Goal: Task Accomplishment & Management: Use online tool/utility

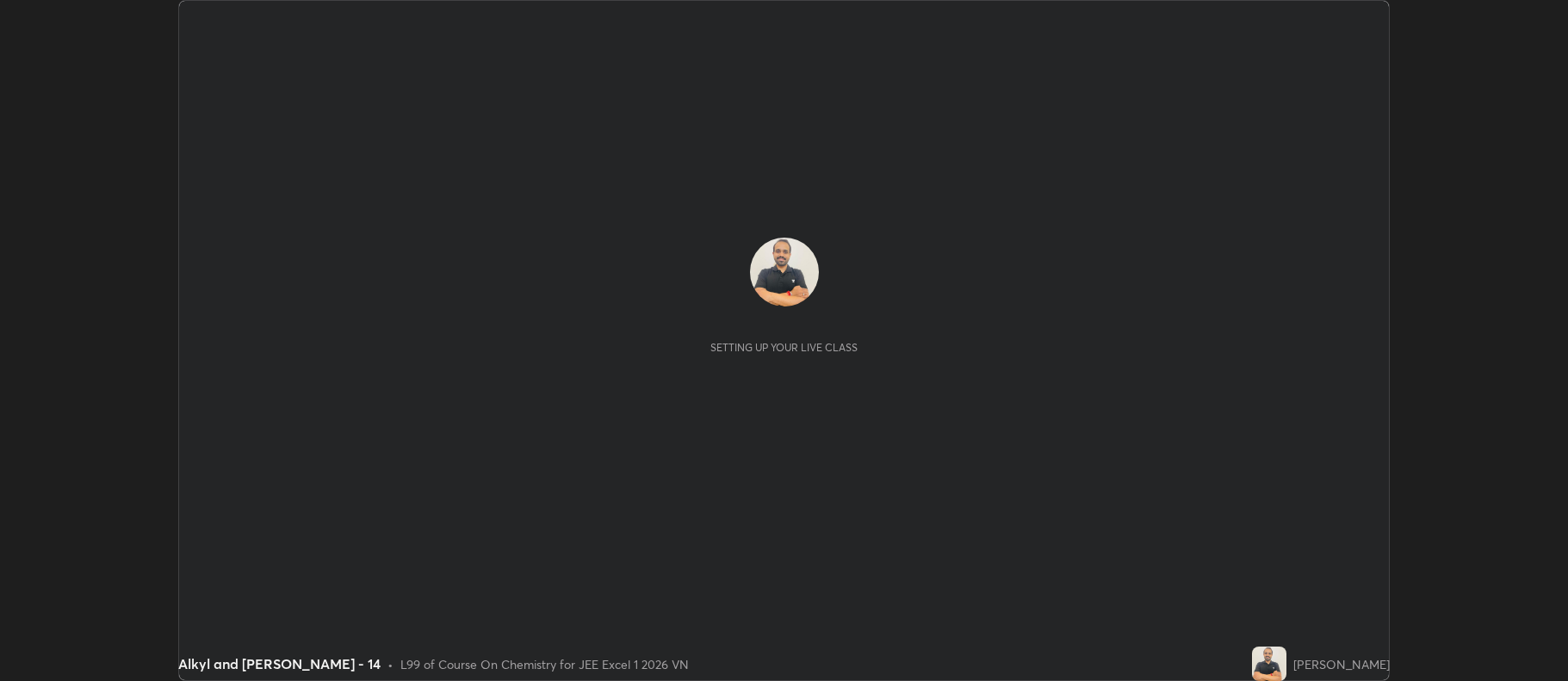
scroll to position [681, 1567]
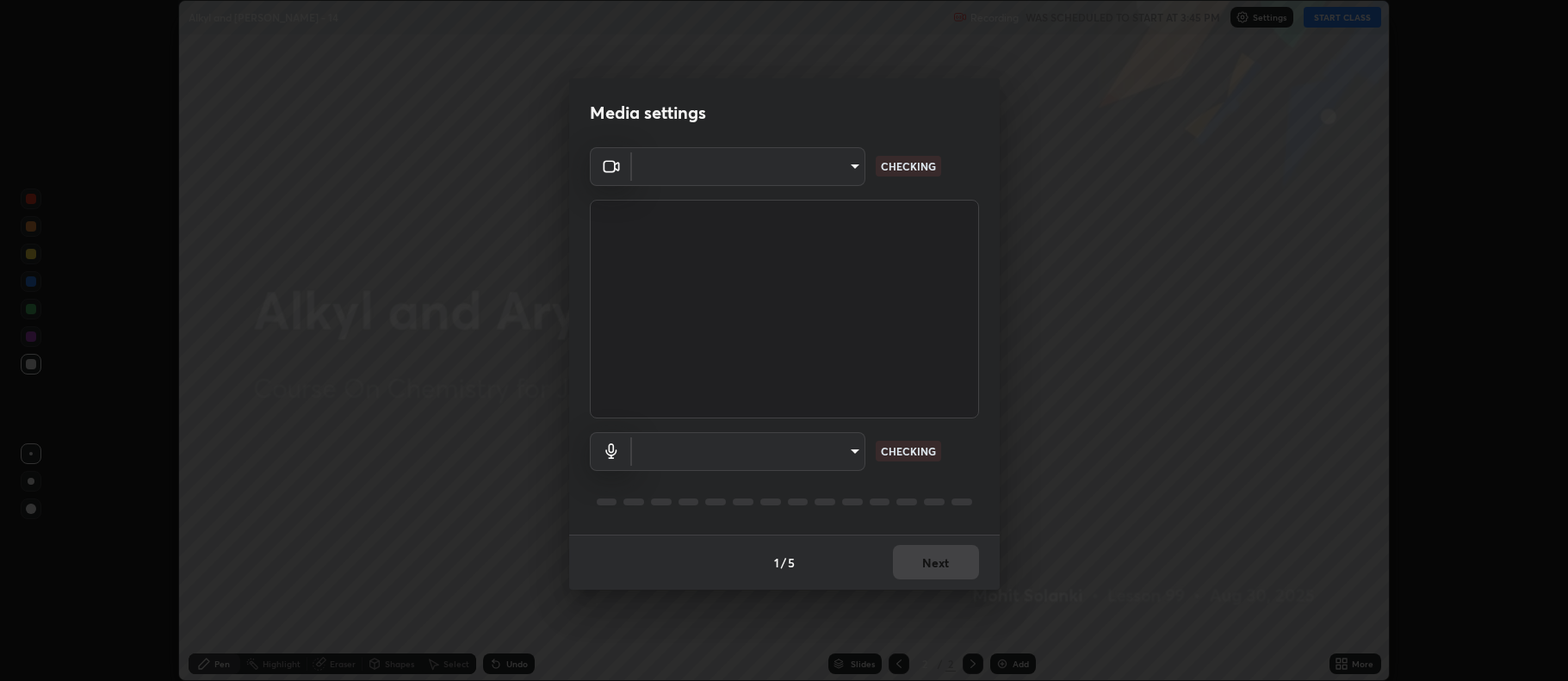
type input "ade00fa3cad2c701aca1cbc7571d6a1d59d7b3ffcc4718fa9c1eb8c346599f47"
type input "default"
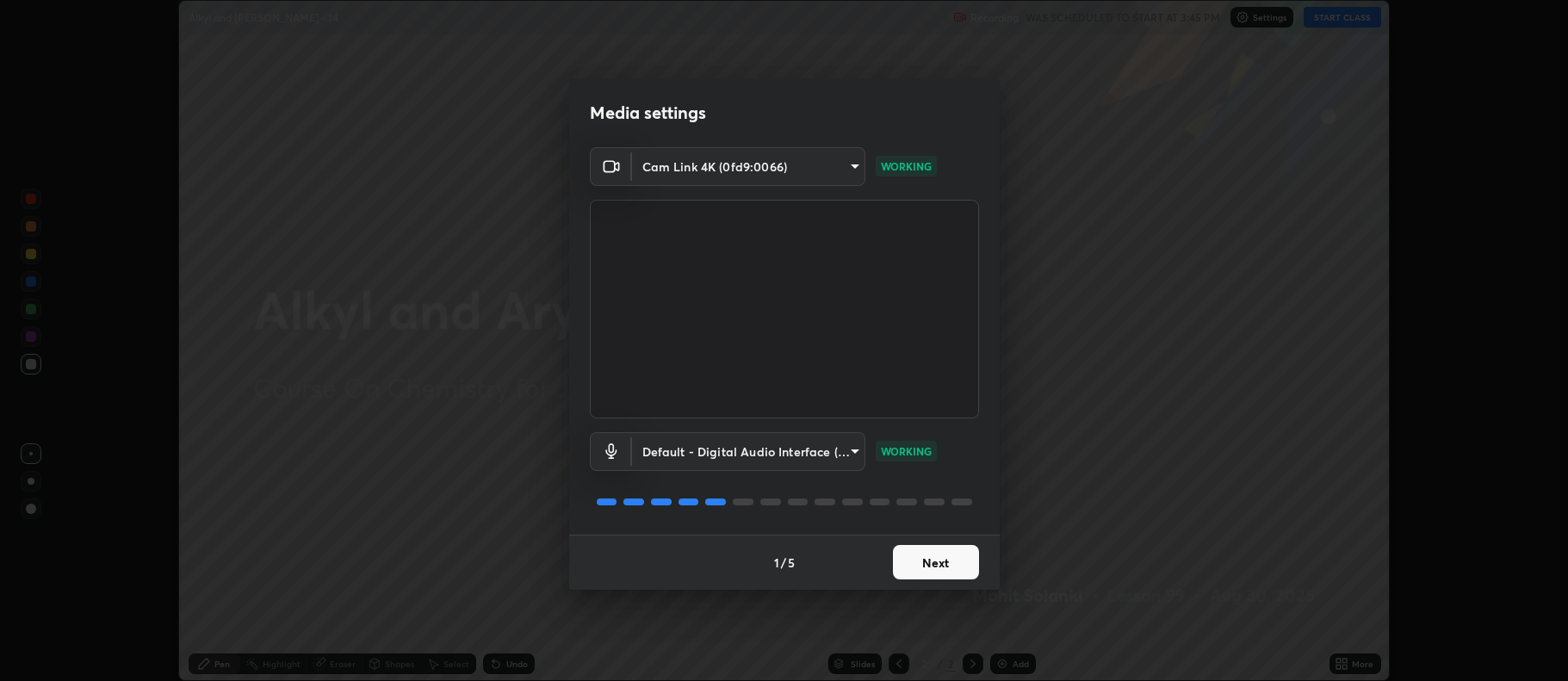
click at [935, 563] on button "Next" at bounding box center [936, 562] width 86 height 34
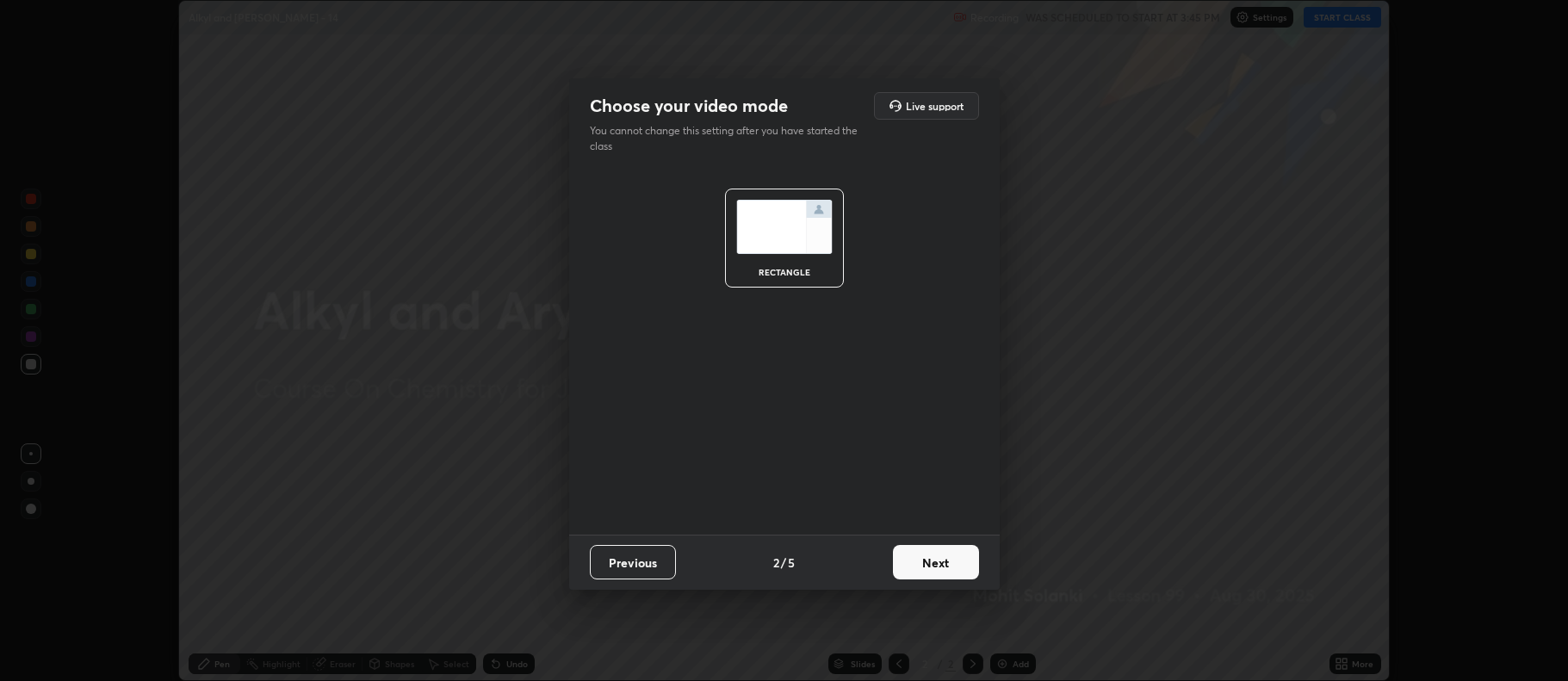
click at [928, 562] on button "Next" at bounding box center [936, 562] width 86 height 34
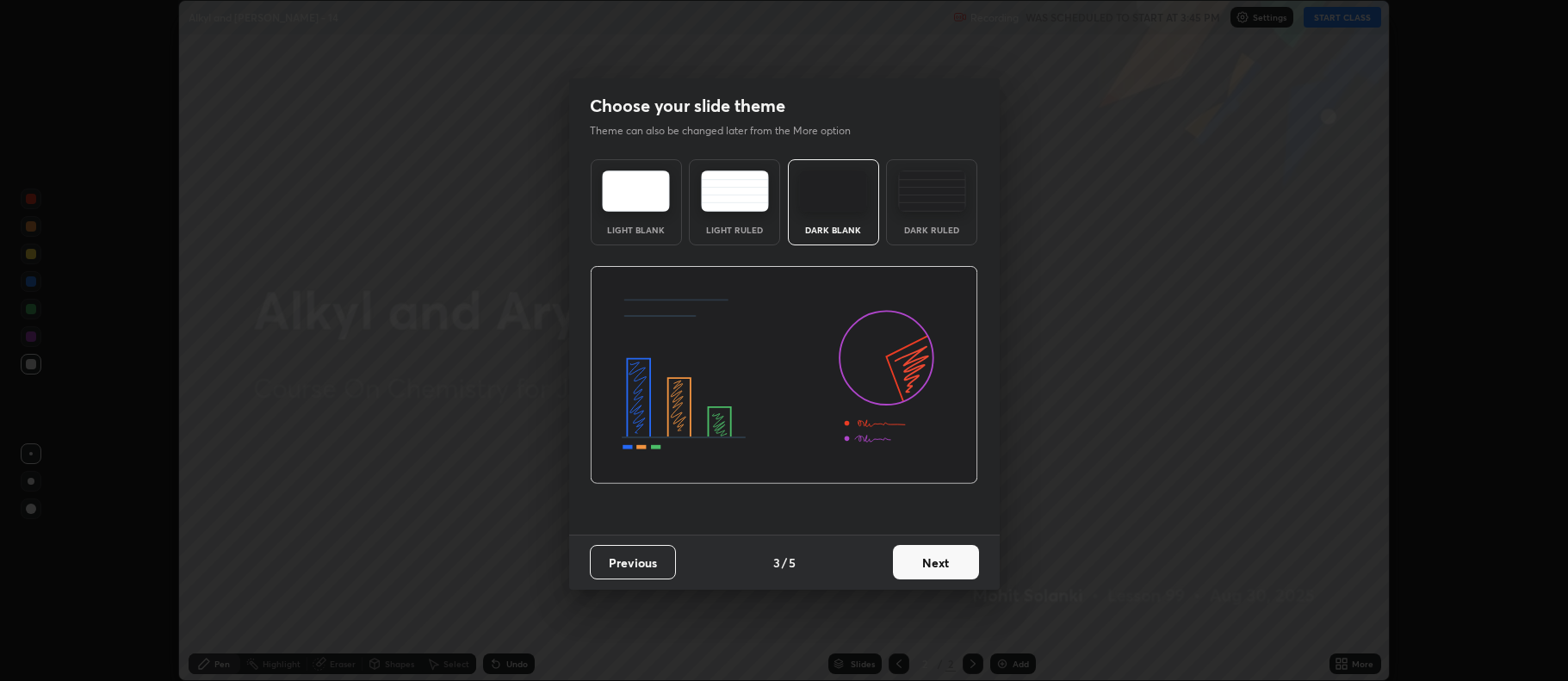
click at [941, 214] on div "Dark Ruled" at bounding box center [931, 203] width 91 height 86
click at [947, 568] on button "Next" at bounding box center [936, 562] width 86 height 34
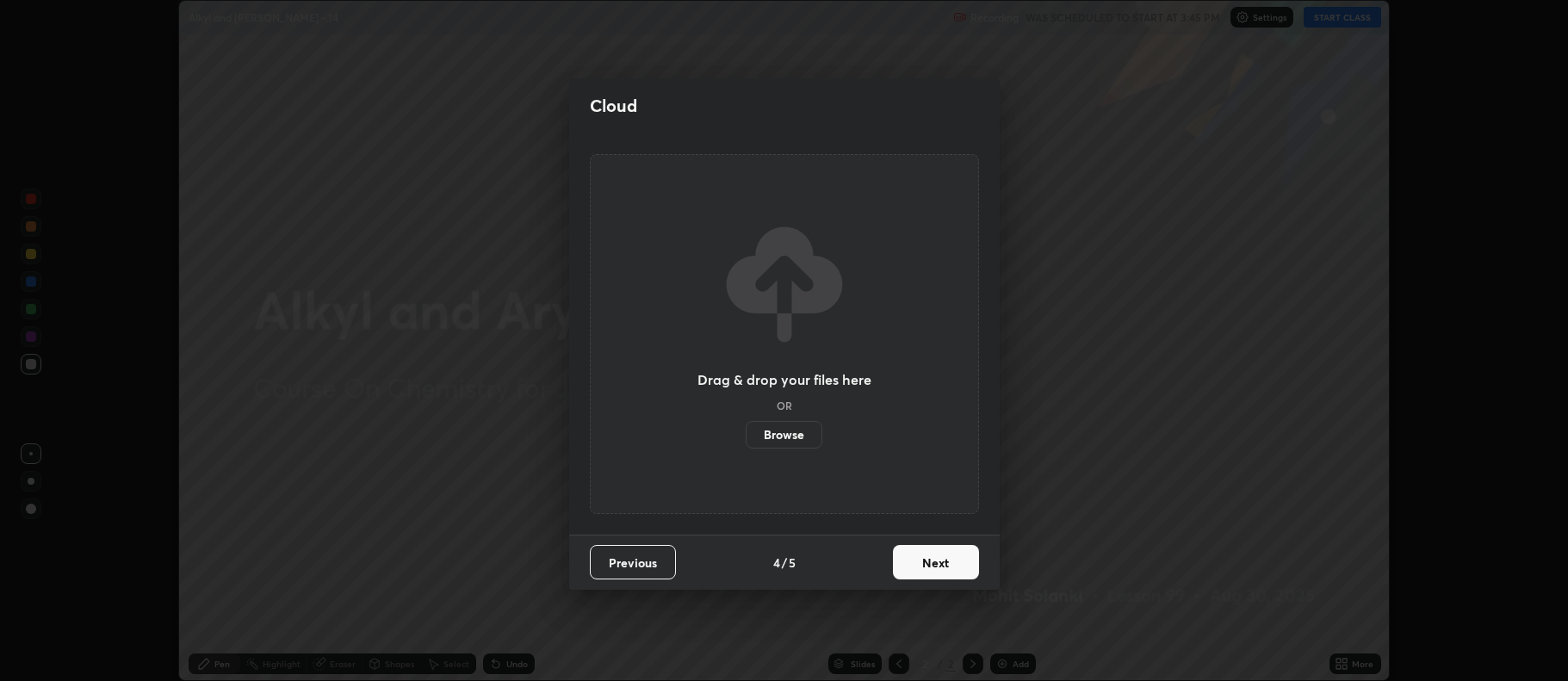
click at [949, 566] on button "Next" at bounding box center [936, 562] width 86 height 34
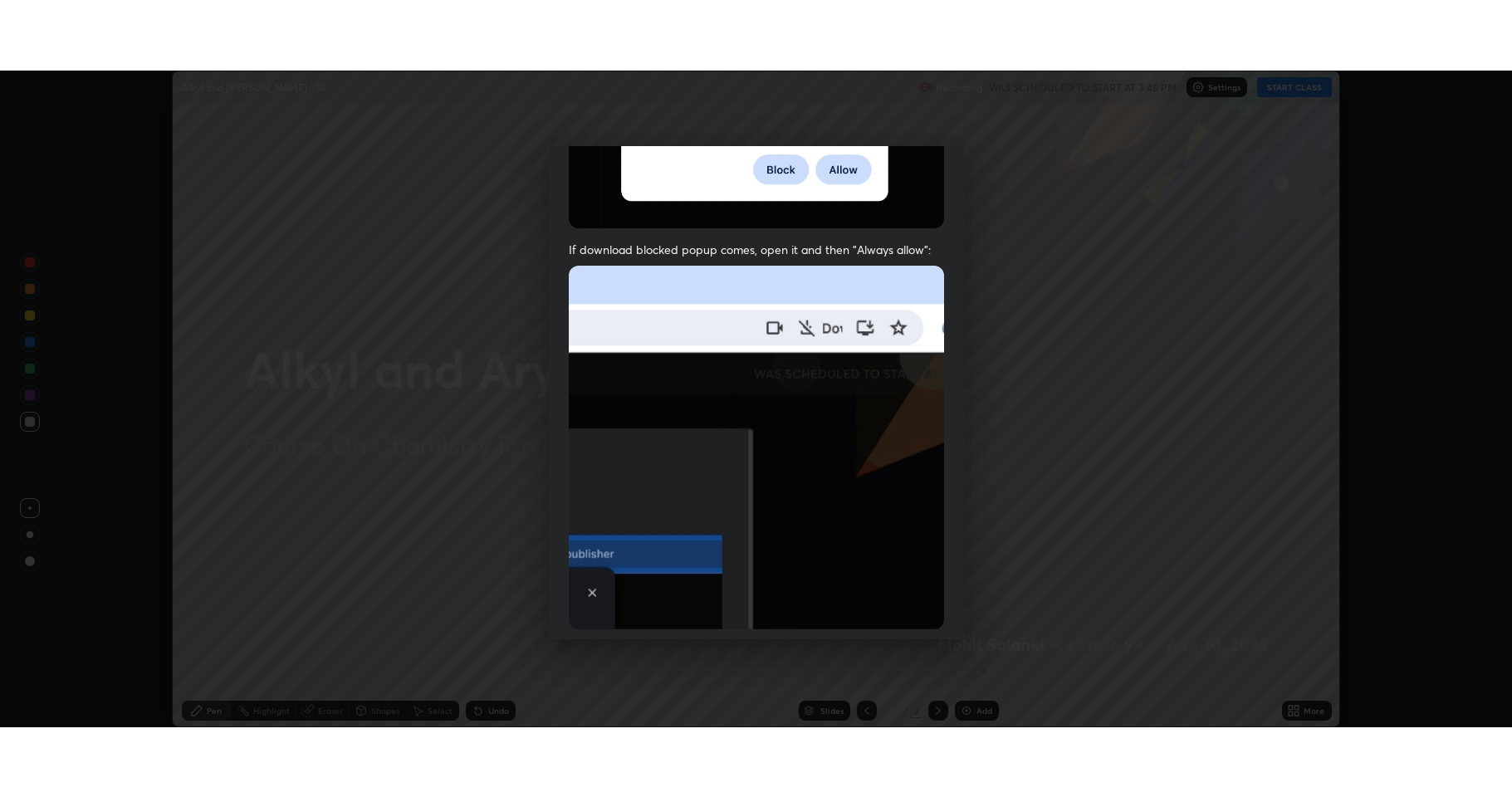
scroll to position [337, 0]
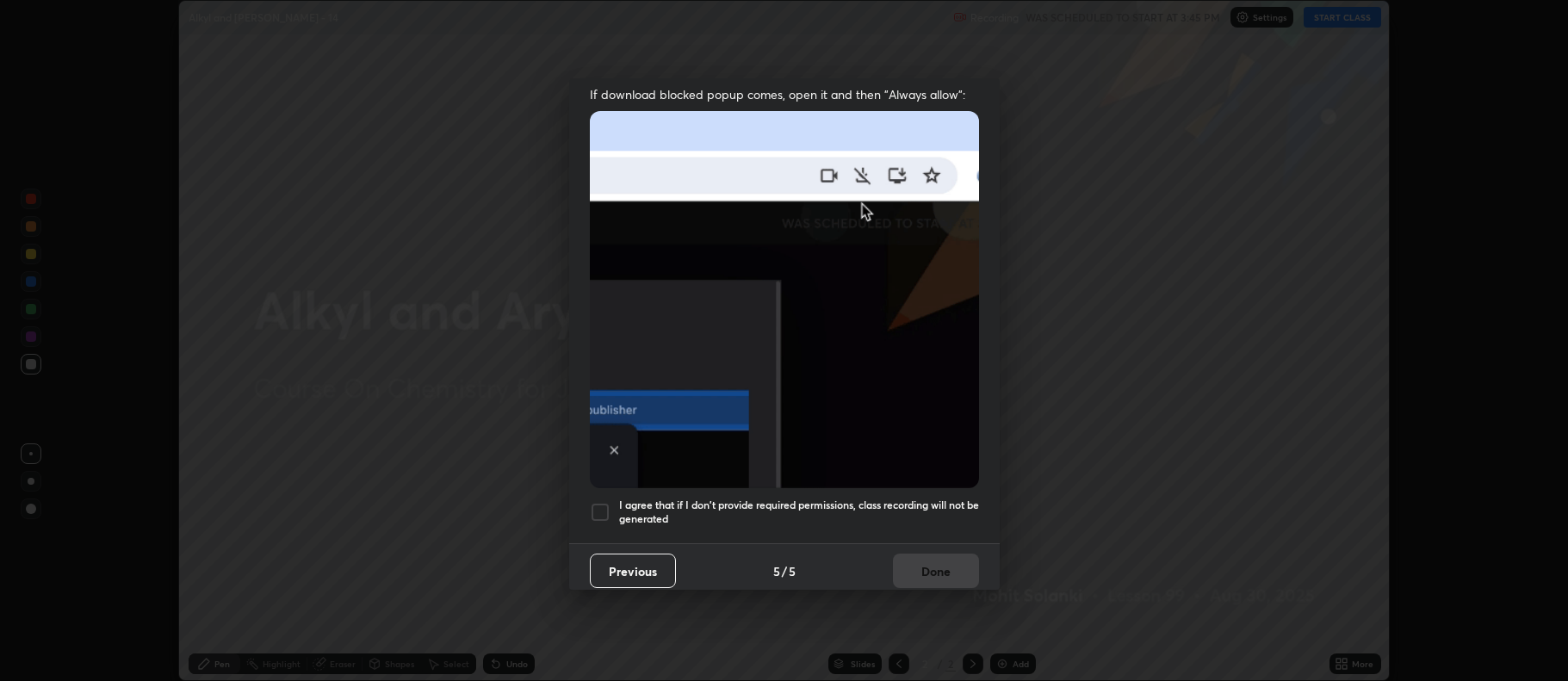
click at [601, 502] on div at bounding box center [601, 513] width 21 height 21
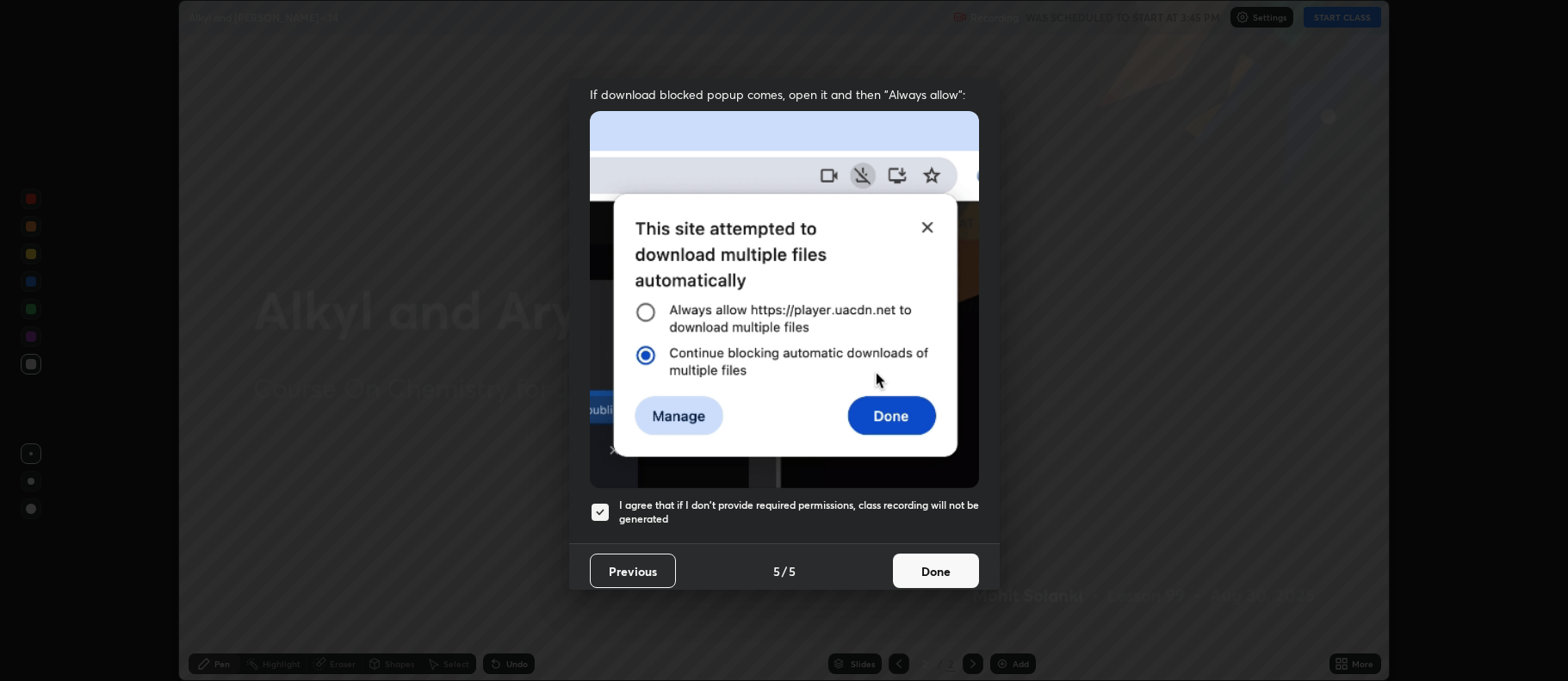
click at [945, 570] on button "Done" at bounding box center [936, 571] width 86 height 34
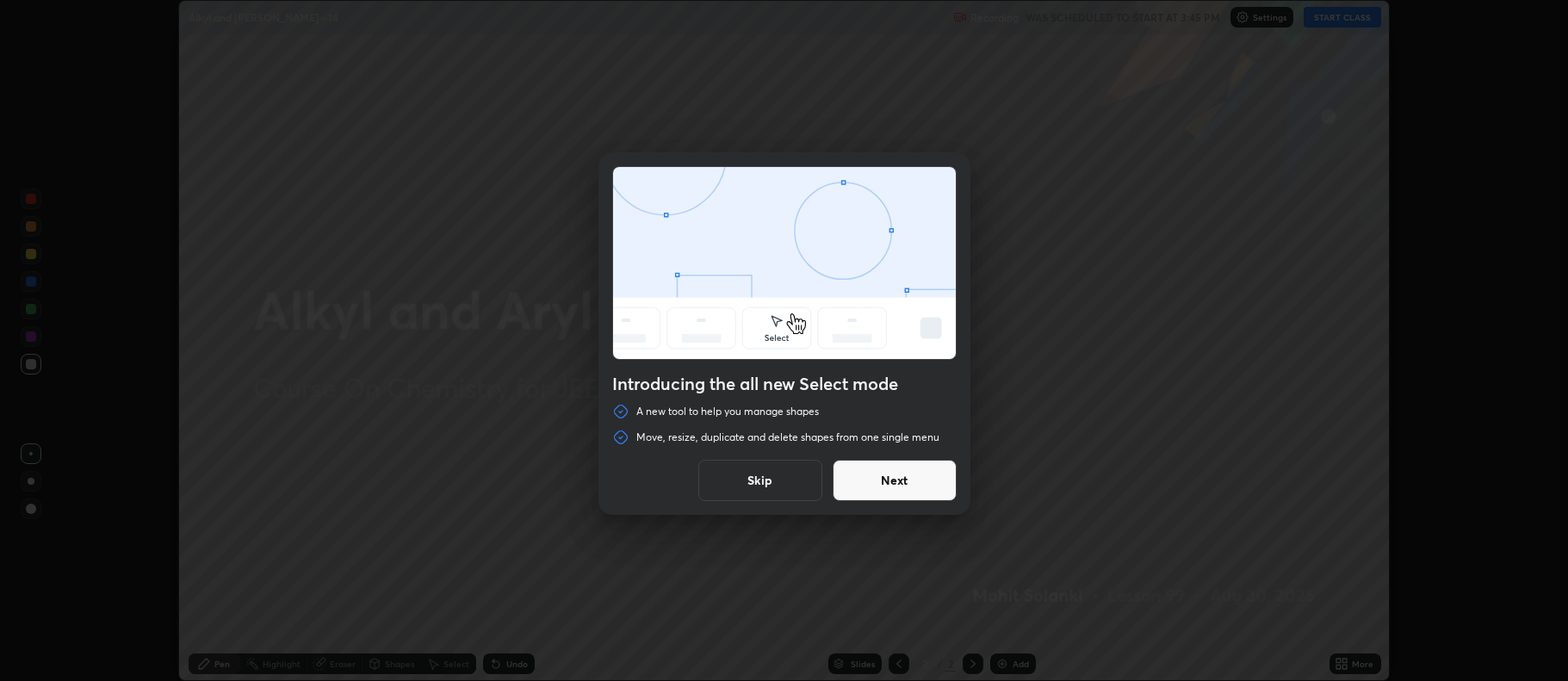
click at [918, 486] on button "Next" at bounding box center [894, 480] width 124 height 41
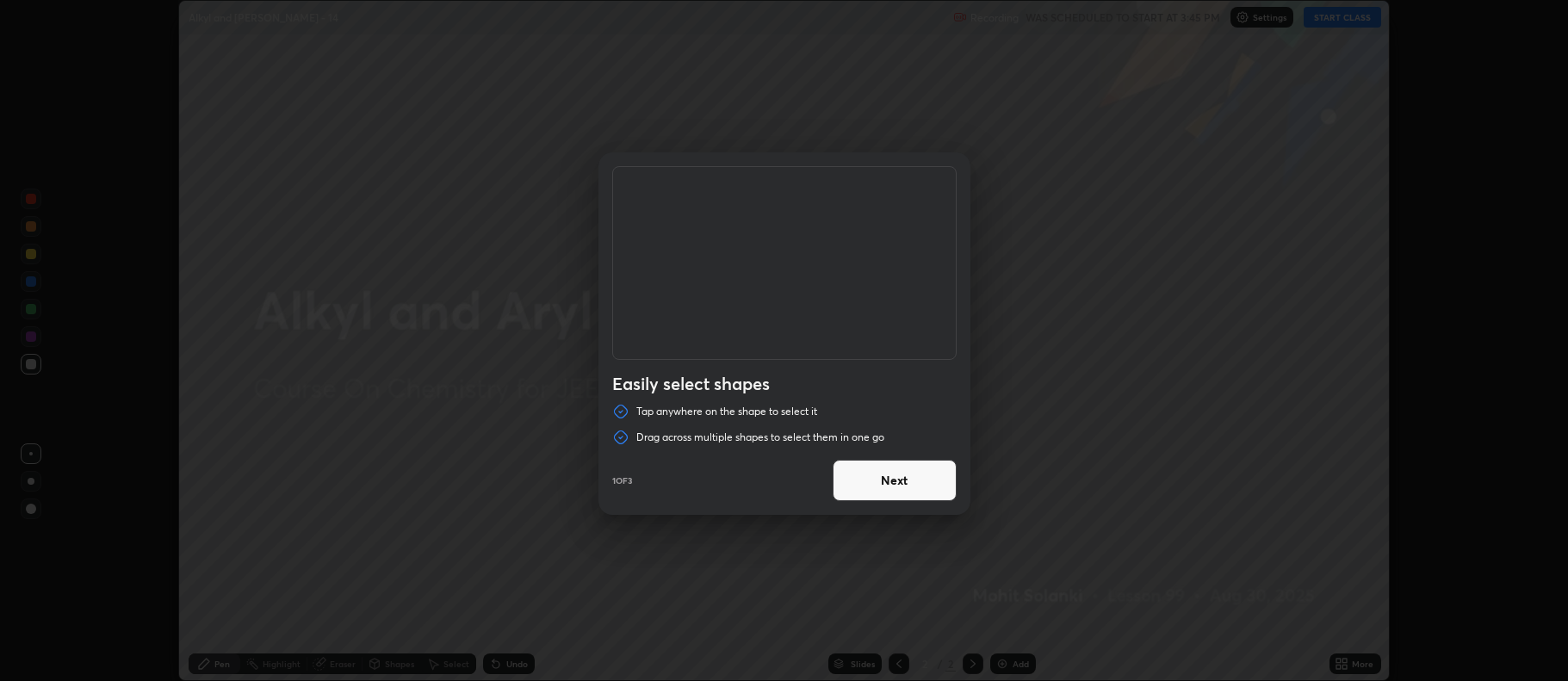
click at [917, 487] on button "Next" at bounding box center [894, 480] width 124 height 41
click at [917, 485] on button "Next" at bounding box center [894, 480] width 124 height 41
click at [895, 490] on button "Done" at bounding box center [894, 480] width 124 height 41
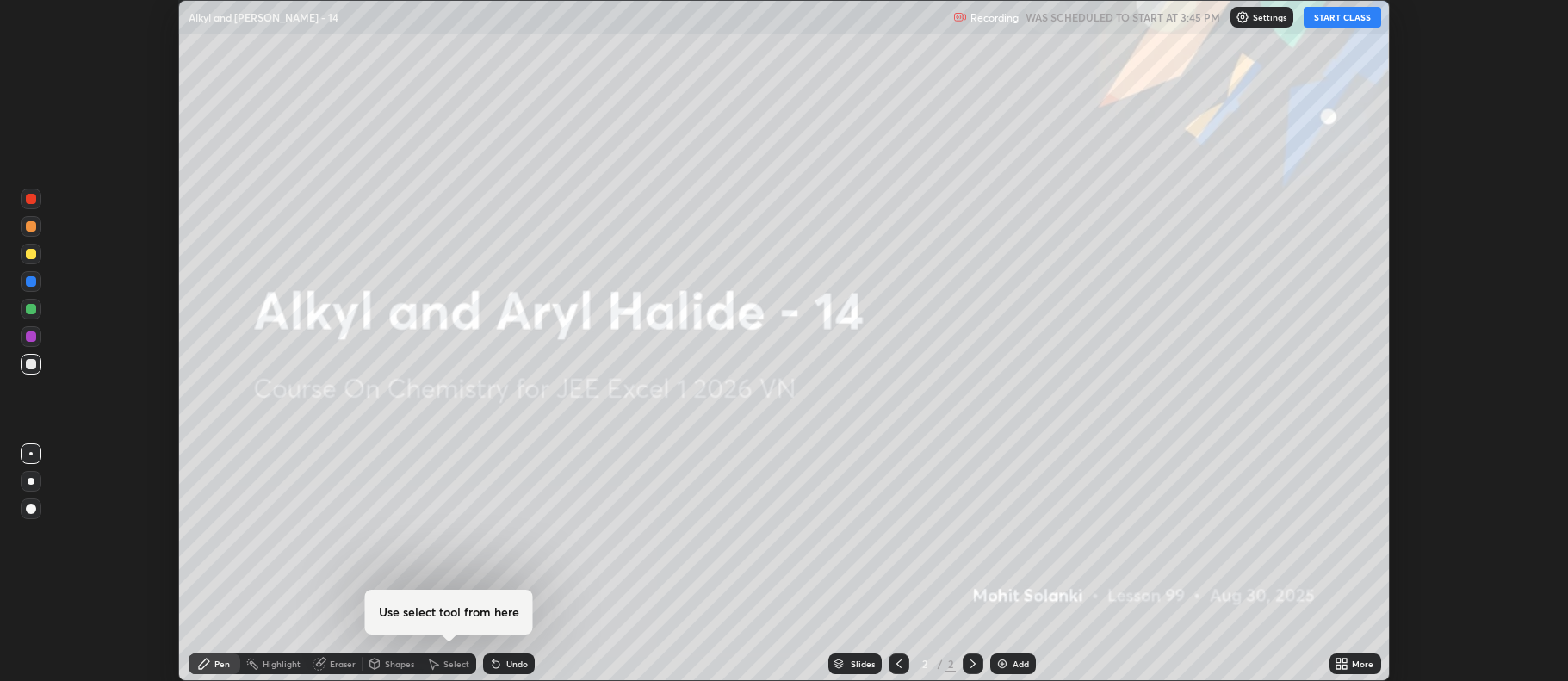
click at [1003, 668] on img at bounding box center [1002, 664] width 13 height 13
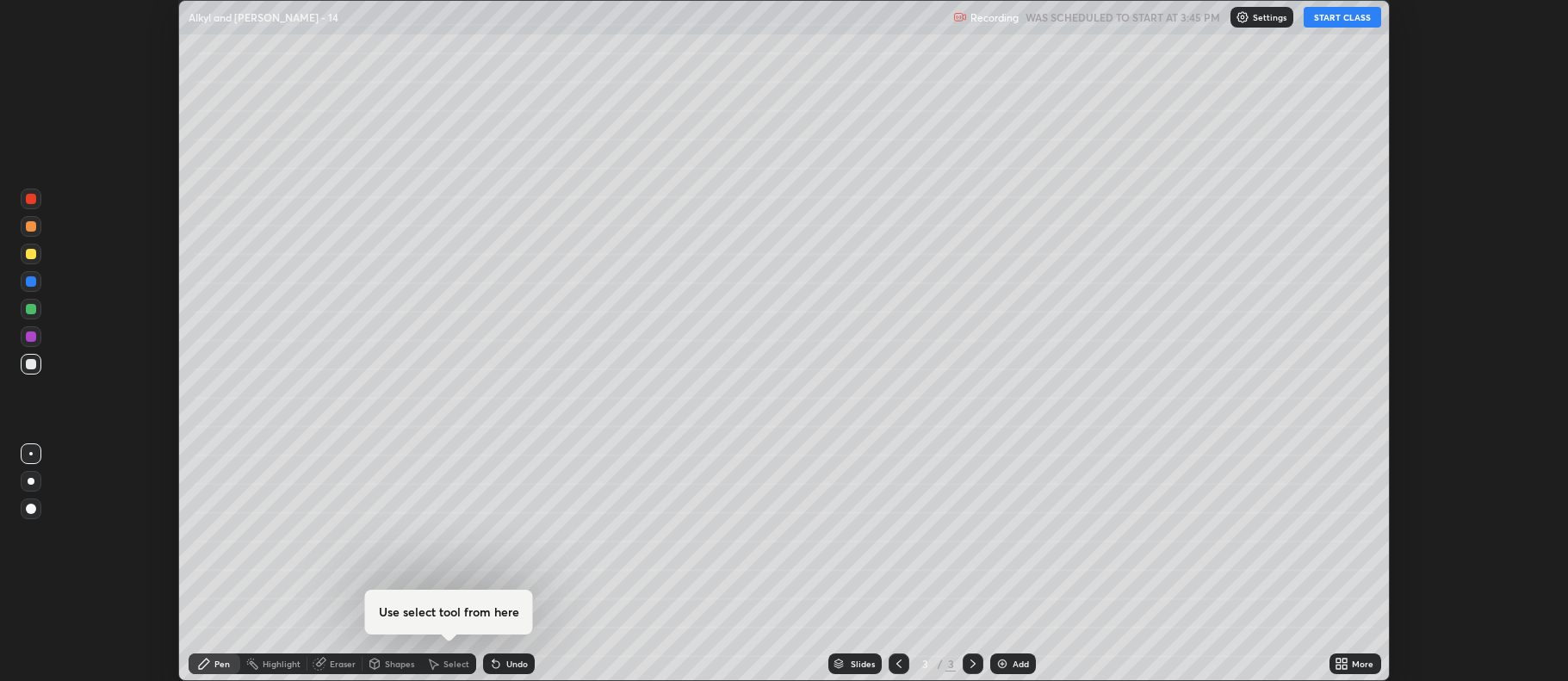
click at [1355, 661] on div "More" at bounding box center [1362, 663] width 22 height 9
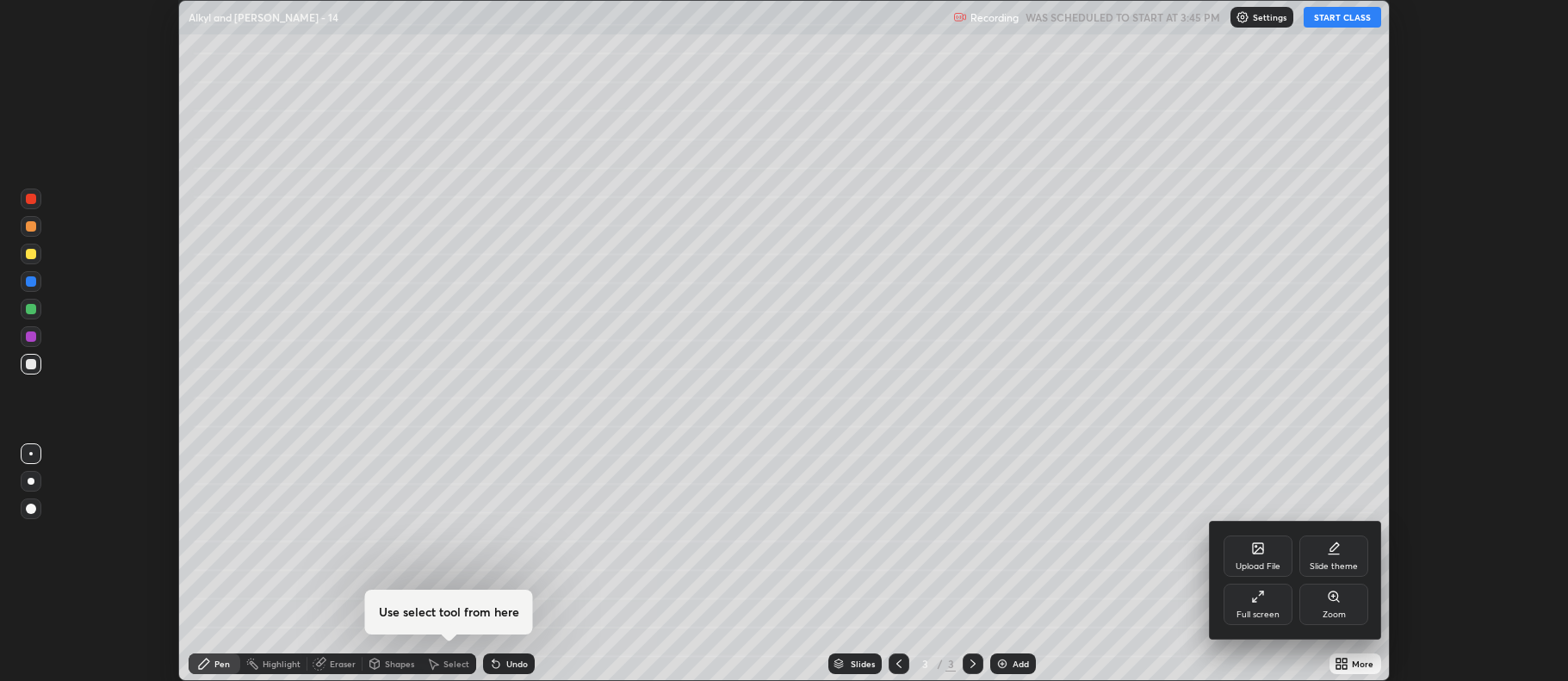
click at [1270, 614] on div "Full screen" at bounding box center [1257, 614] width 43 height 9
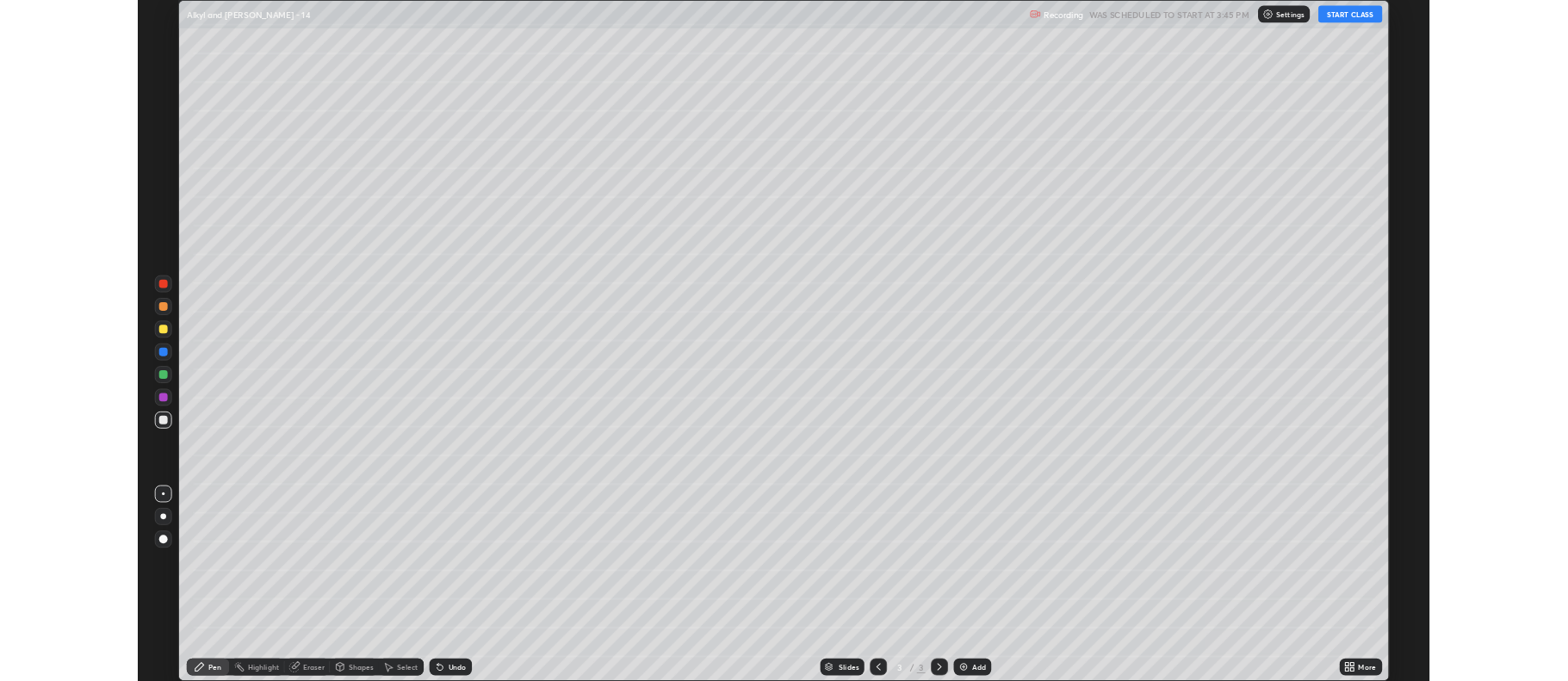
scroll to position [826, 1568]
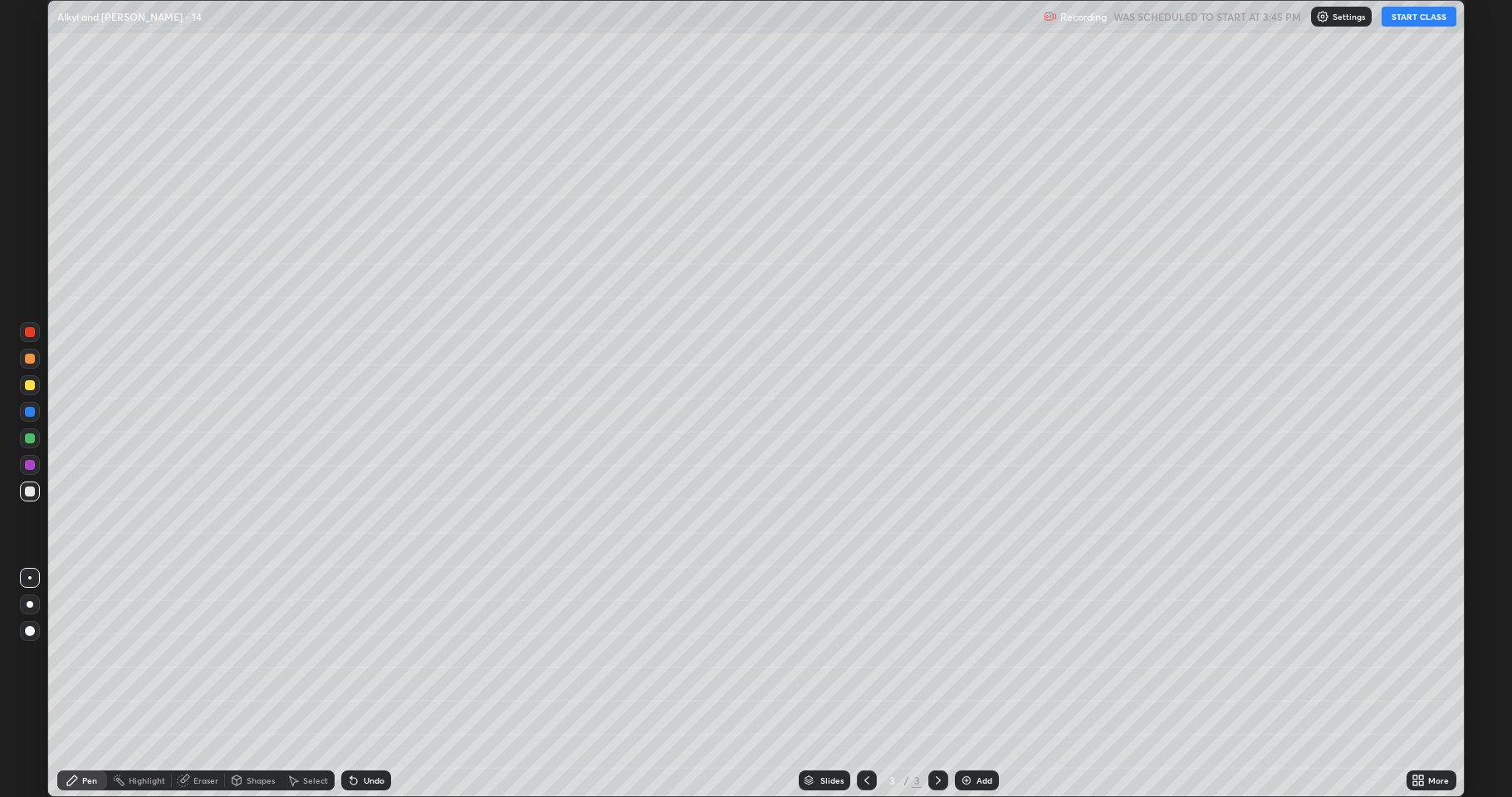
click at [1425, 16] on button "START CLASS" at bounding box center [1419, 17] width 75 height 20
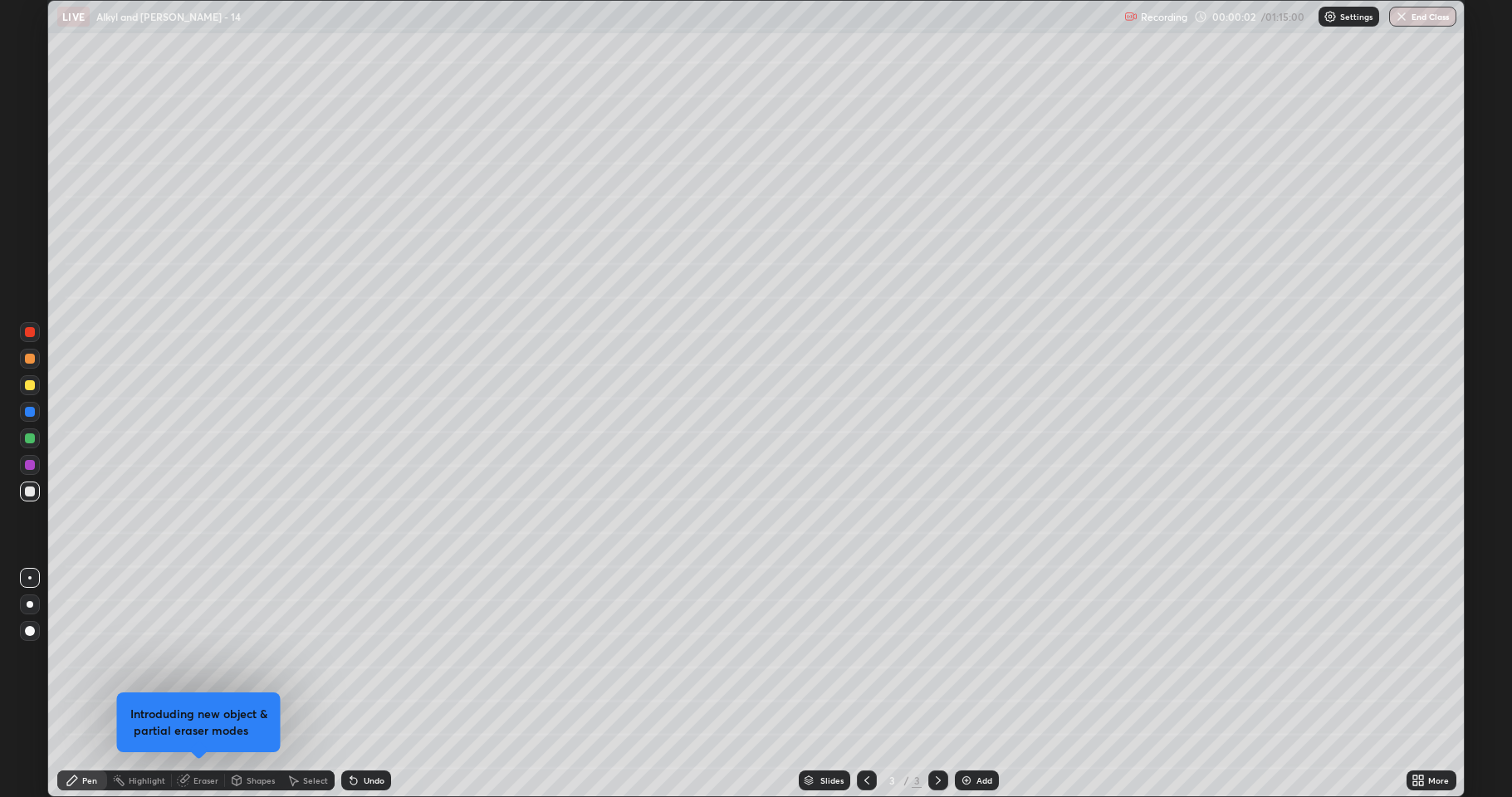
click at [29, 387] on div at bounding box center [30, 385] width 10 height 10
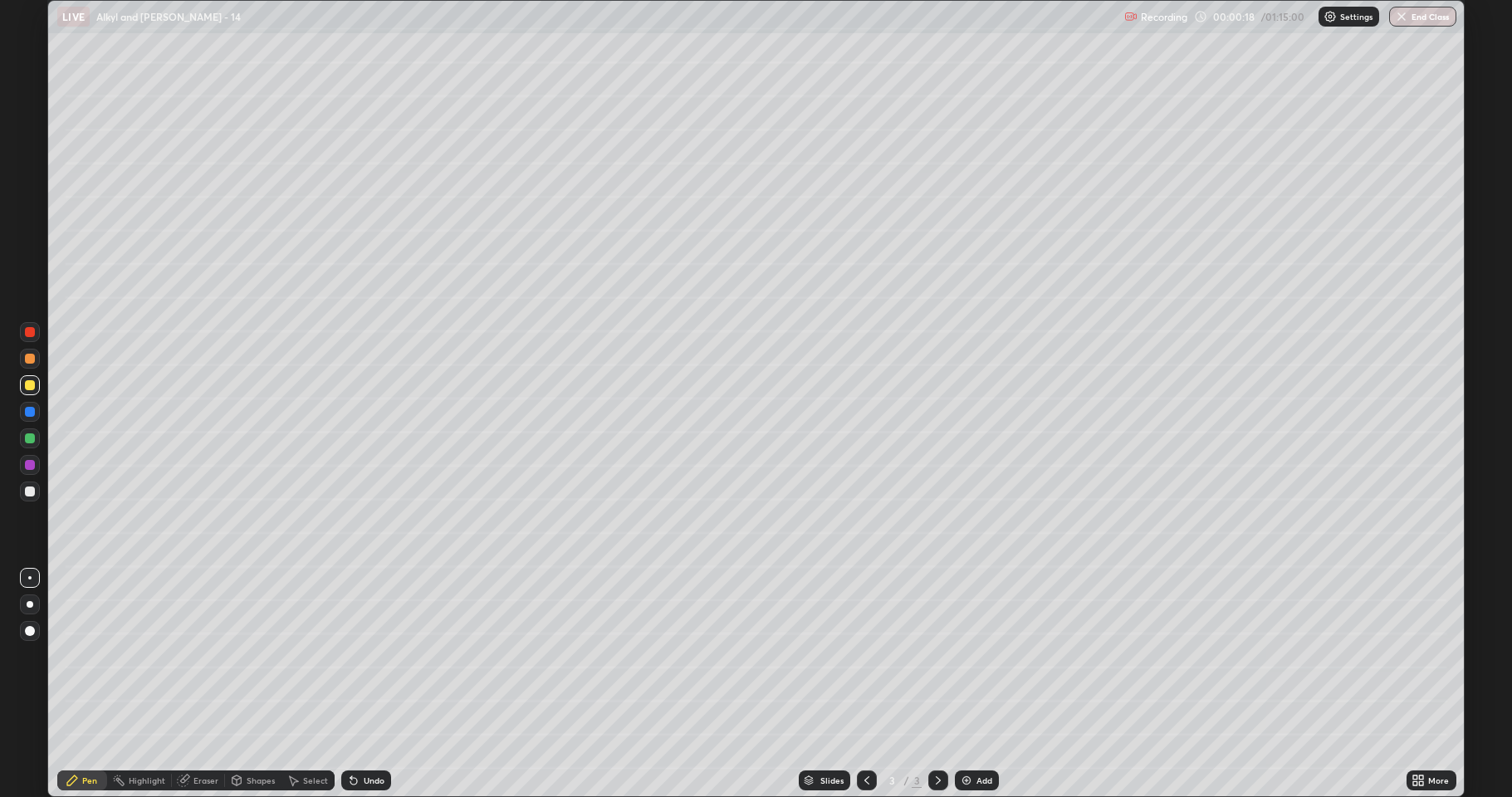
click at [35, 494] on div at bounding box center [30, 492] width 20 height 20
click at [254, 656] on div "Shapes" at bounding box center [260, 780] width 29 height 8
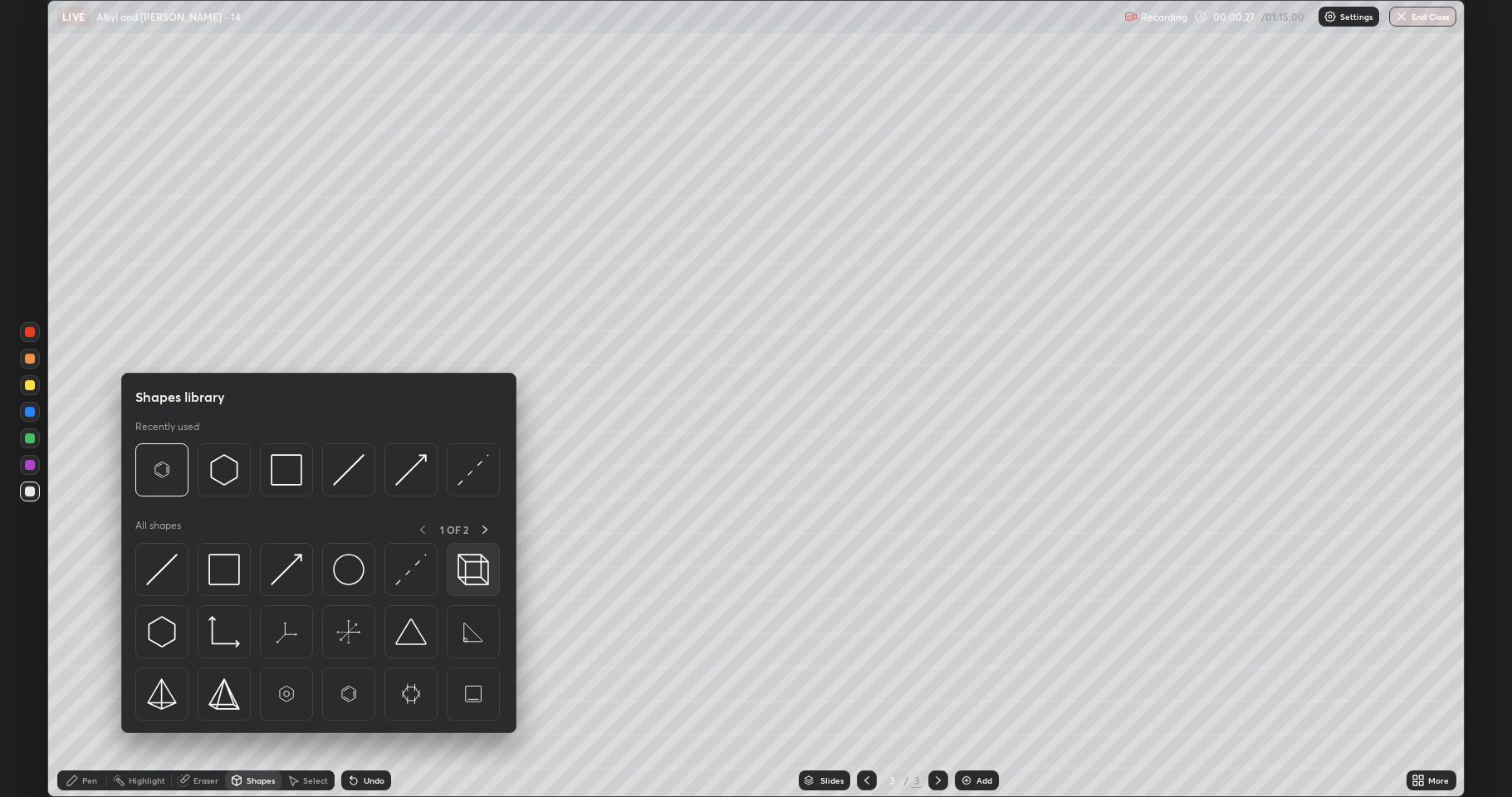
click at [477, 571] on img at bounding box center [473, 569] width 31 height 31
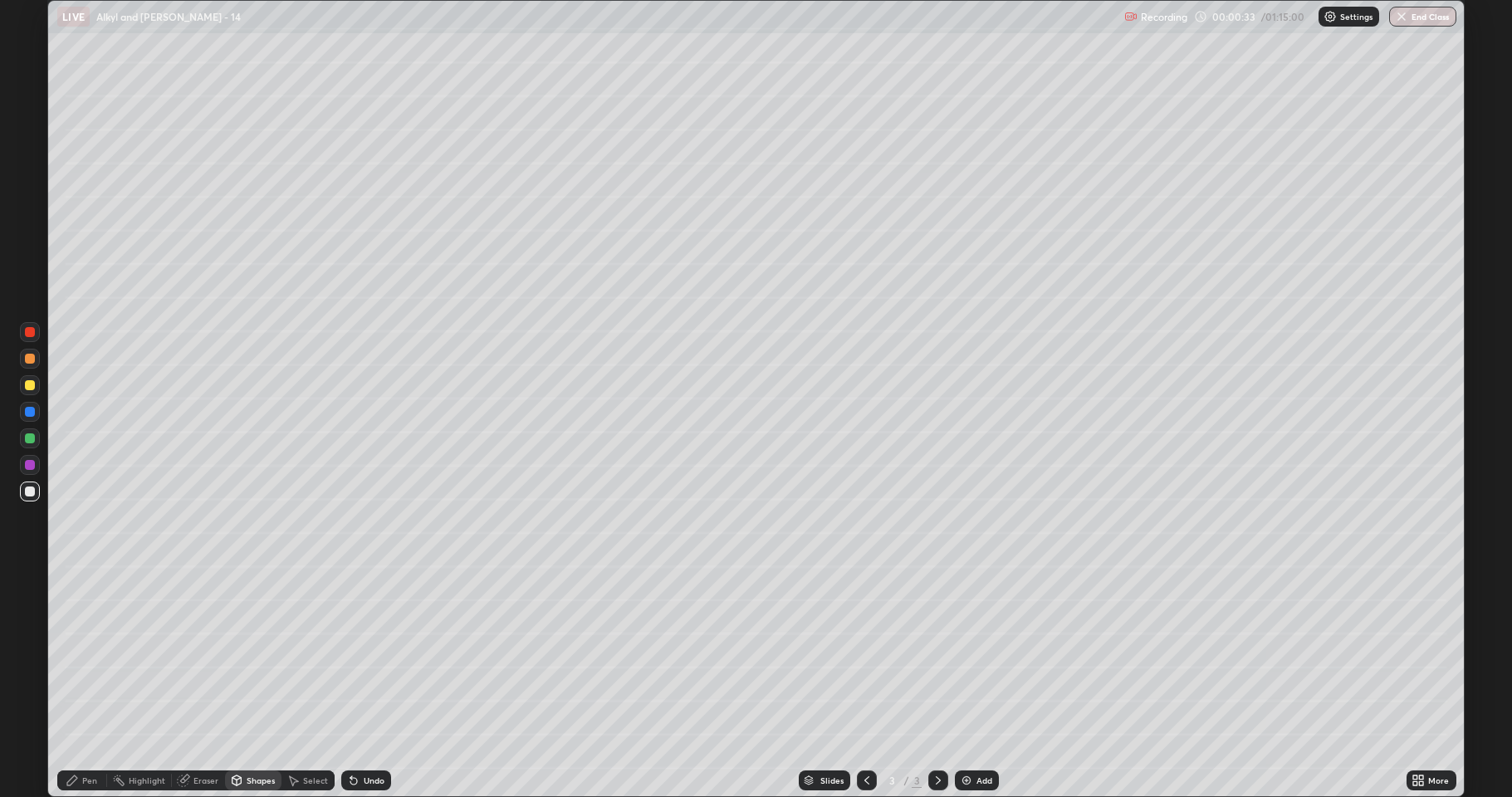
click at [249, 656] on div "Shapes" at bounding box center [260, 780] width 29 height 8
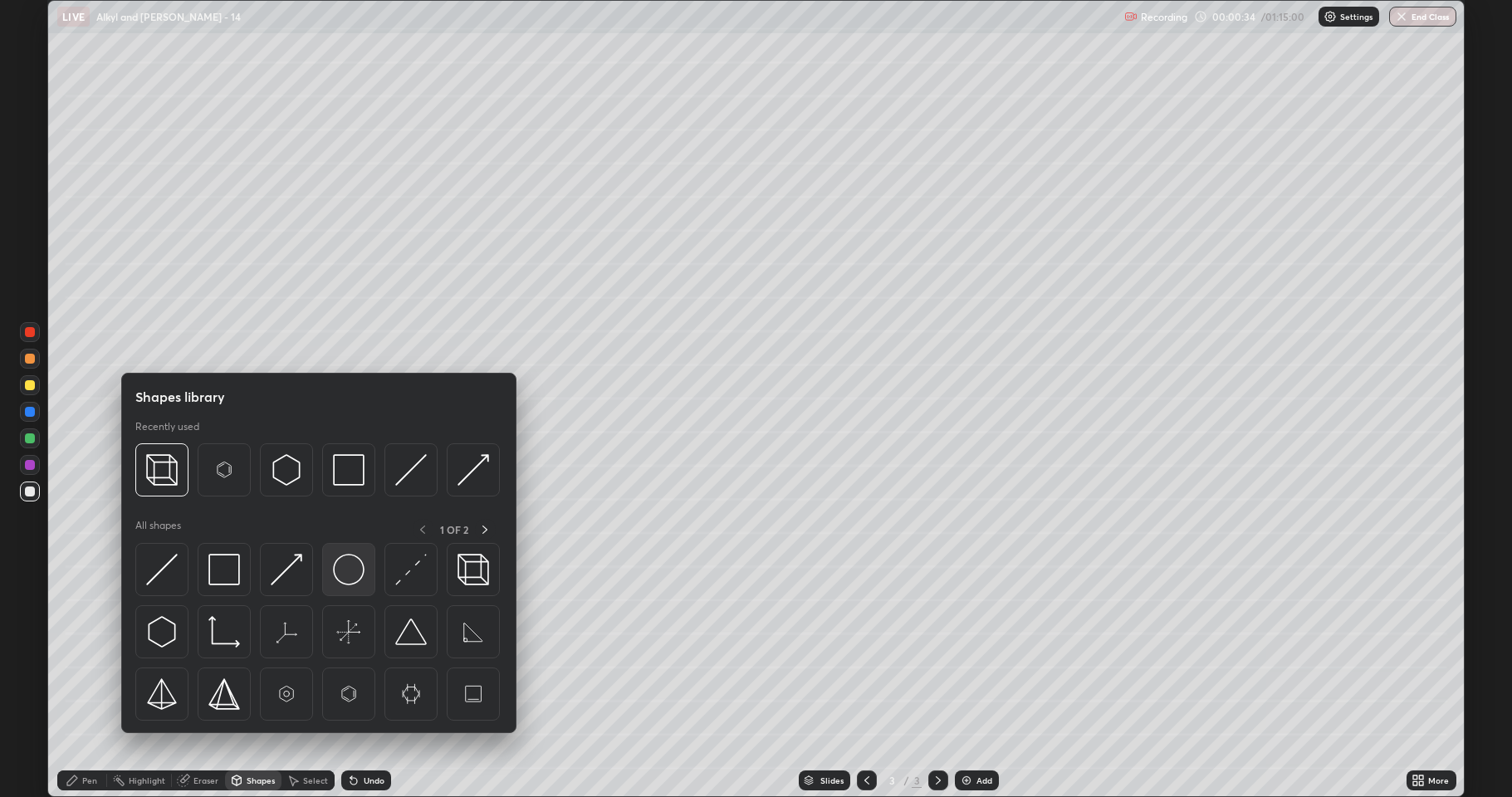
click at [345, 571] on img at bounding box center [349, 569] width 31 height 31
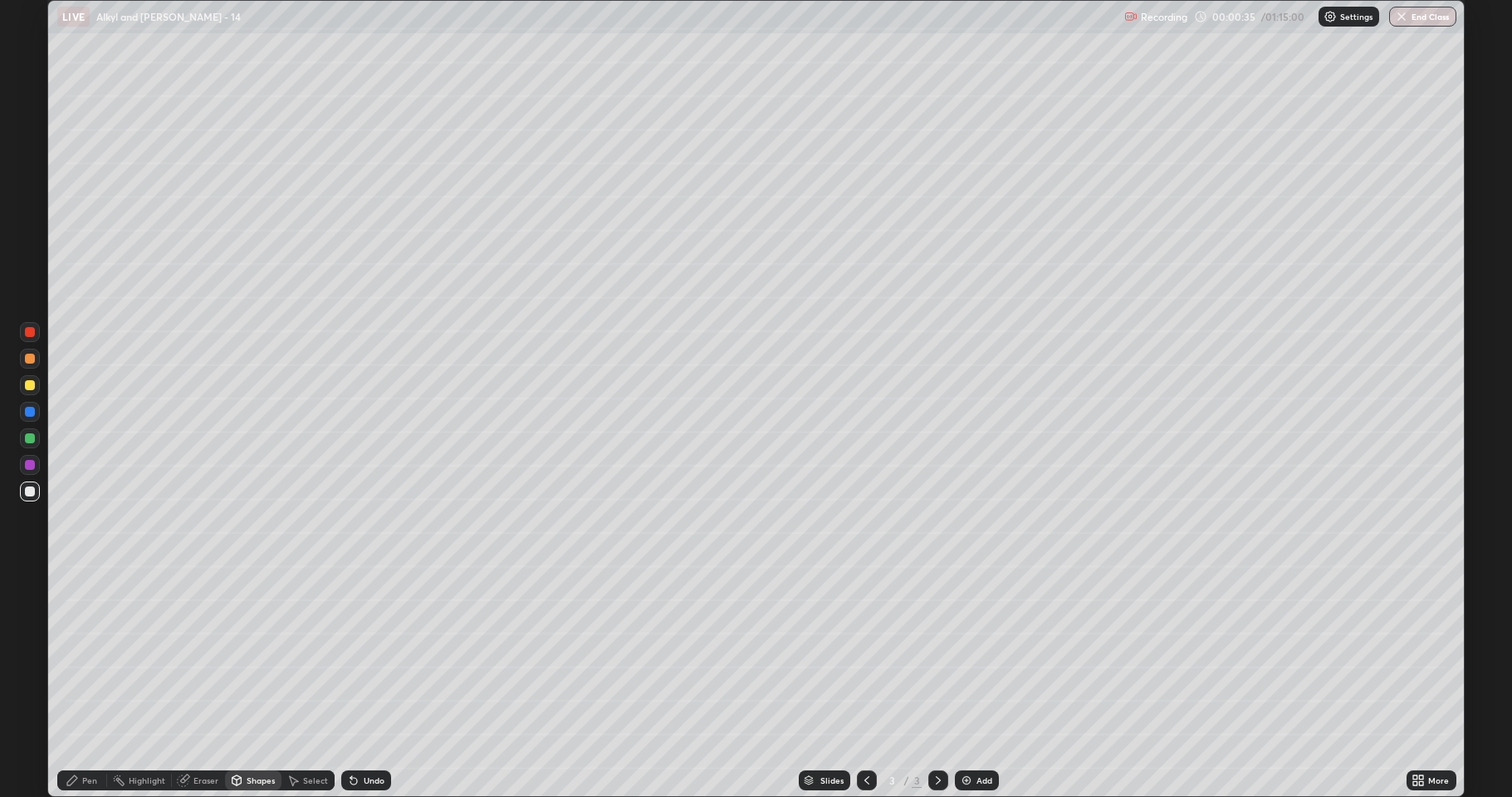
click at [29, 469] on div at bounding box center [30, 465] width 10 height 10
click at [257, 656] on div "Shapes" at bounding box center [253, 780] width 56 height 20
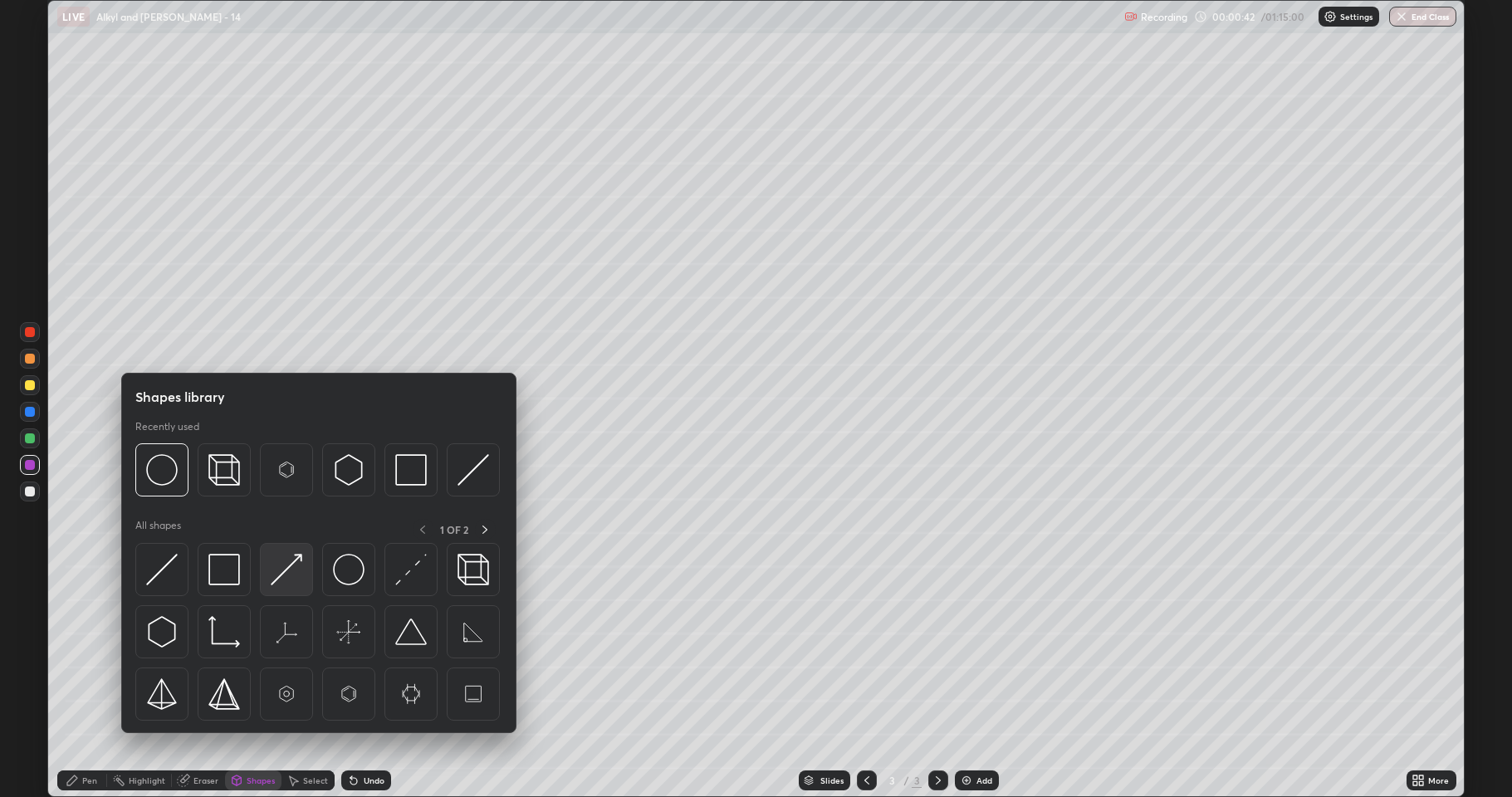
click at [286, 578] on img at bounding box center [286, 569] width 31 height 31
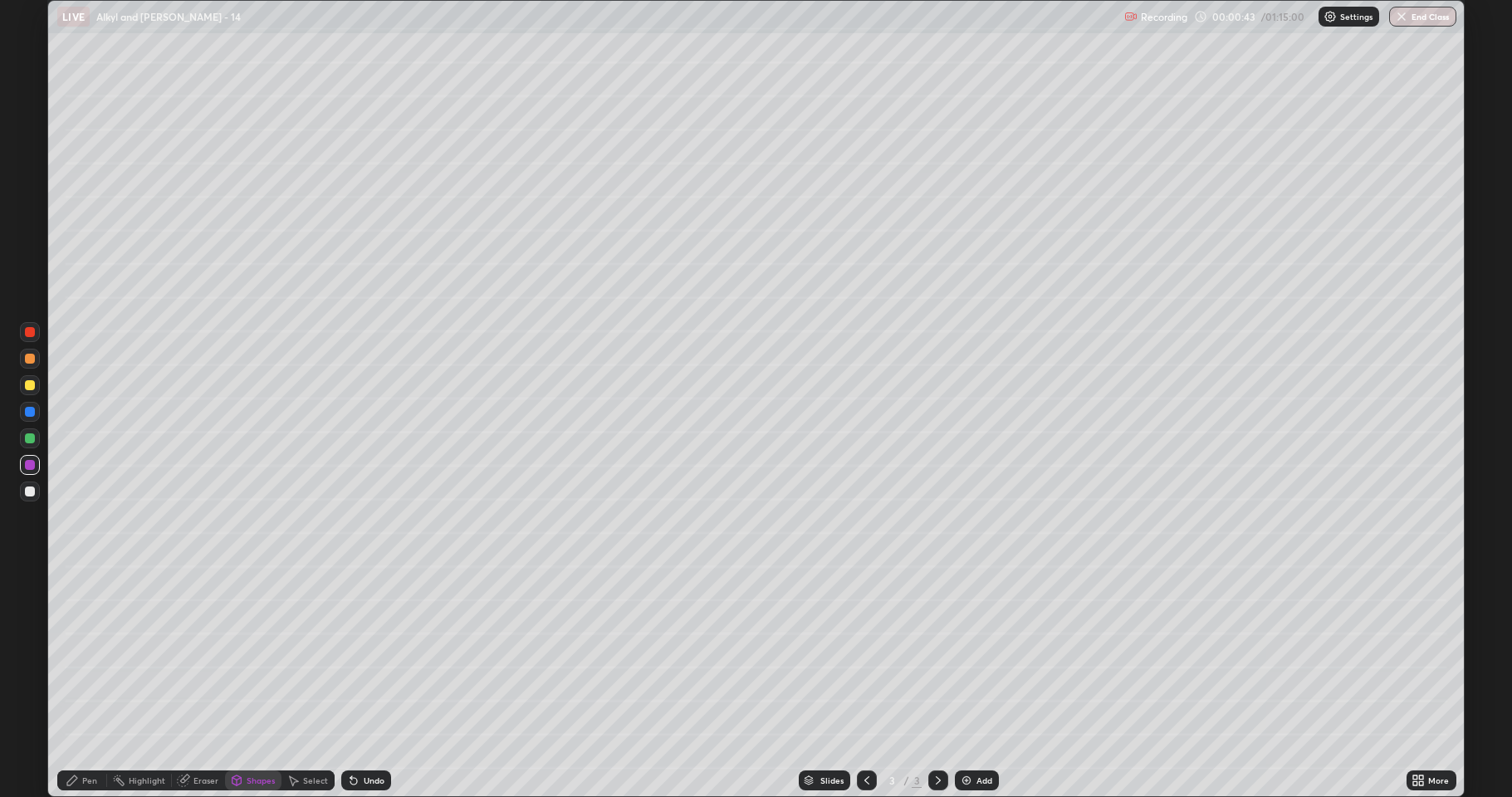
click at [32, 441] on div at bounding box center [30, 438] width 10 height 10
click at [31, 467] on div at bounding box center [30, 465] width 10 height 10
click at [372, 656] on div "Undo" at bounding box center [374, 780] width 21 height 8
click at [88, 656] on div "Pen" at bounding box center [89, 780] width 15 height 8
click at [30, 492] on div at bounding box center [30, 491] width 10 height 10
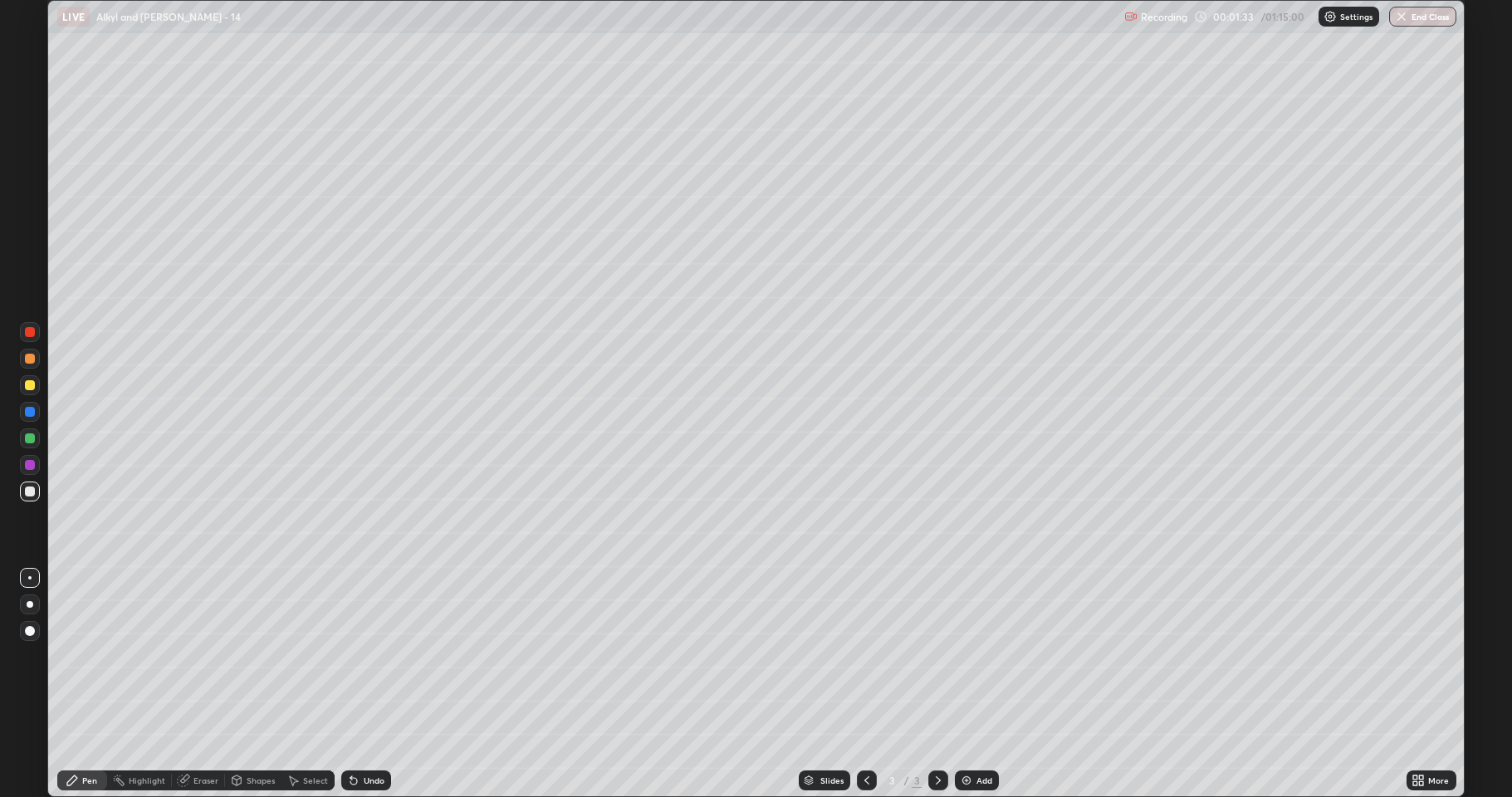
click at [250, 656] on div "Shapes" at bounding box center [253, 780] width 56 height 20
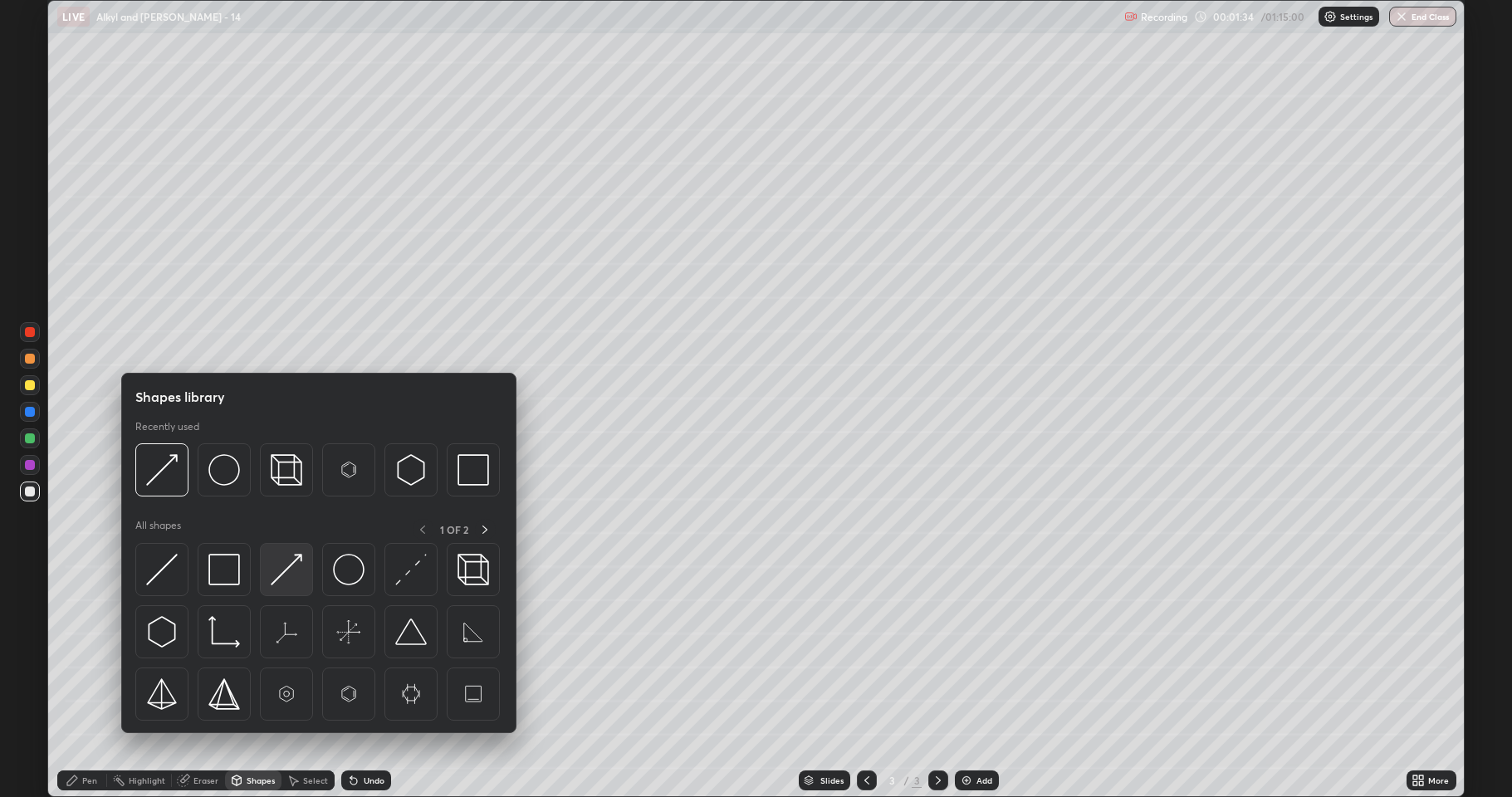
click at [272, 580] on img at bounding box center [286, 569] width 31 height 31
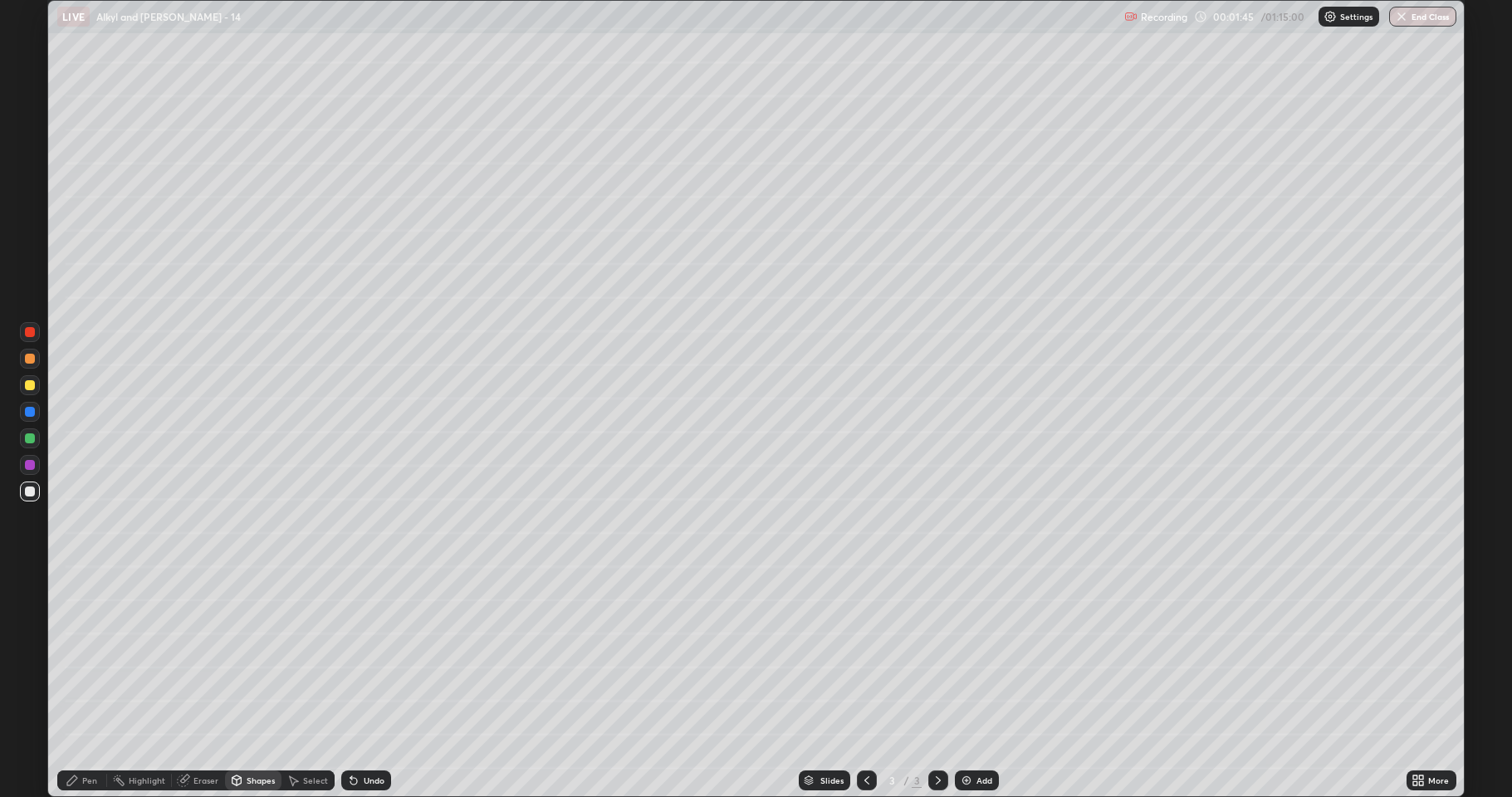
click at [32, 411] on div at bounding box center [30, 411] width 10 height 10
click at [370, 656] on div "Undo" at bounding box center [366, 780] width 50 height 20
click at [92, 656] on div "Pen" at bounding box center [89, 780] width 15 height 8
click at [246, 656] on div "Shapes" at bounding box center [260, 780] width 29 height 8
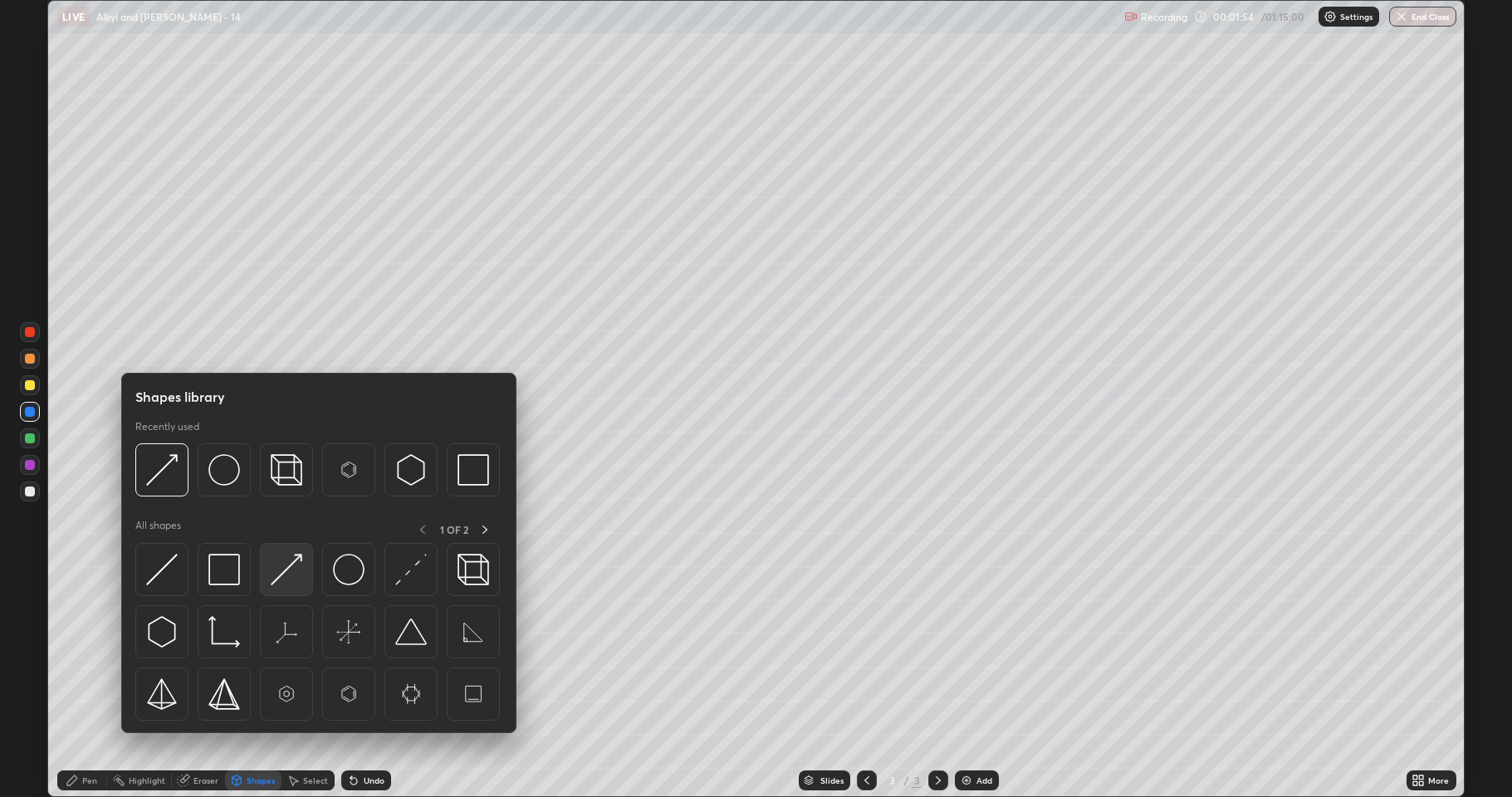
click at [284, 569] on img at bounding box center [286, 569] width 31 height 31
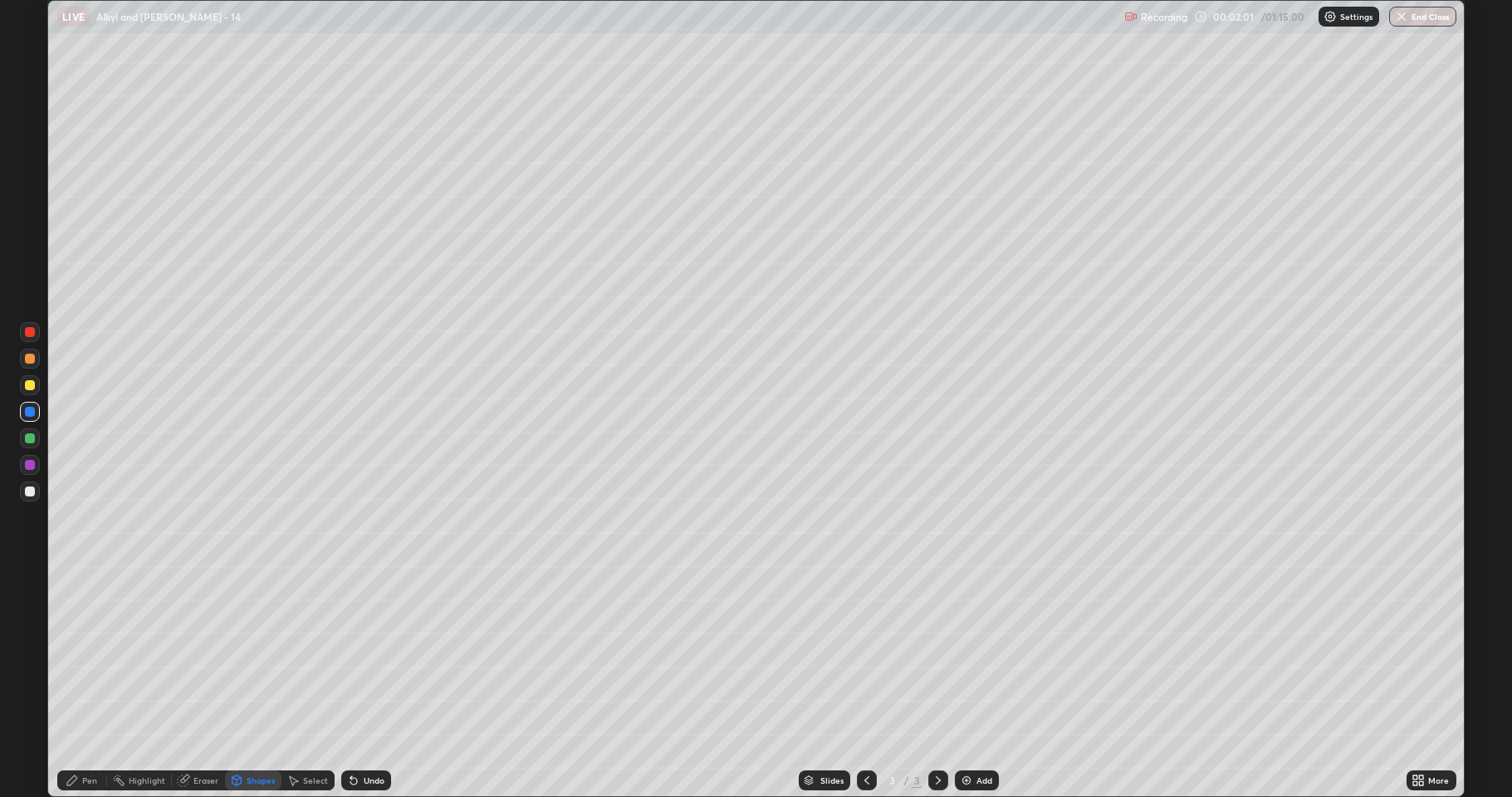
click at [30, 391] on div at bounding box center [30, 386] width 20 height 20
click at [244, 656] on div "Shapes" at bounding box center [253, 780] width 56 height 20
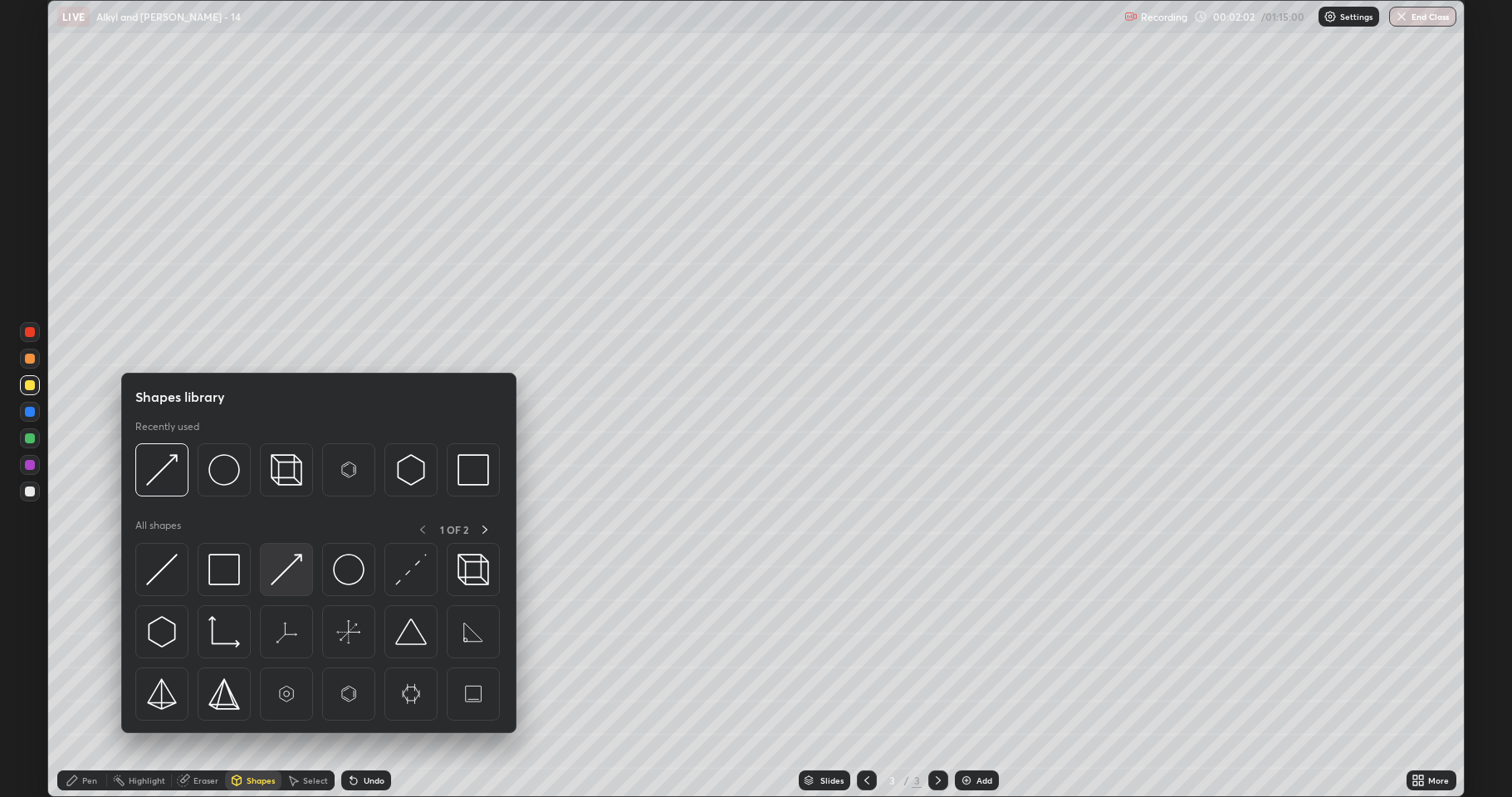
click at [285, 577] on img at bounding box center [286, 569] width 31 height 31
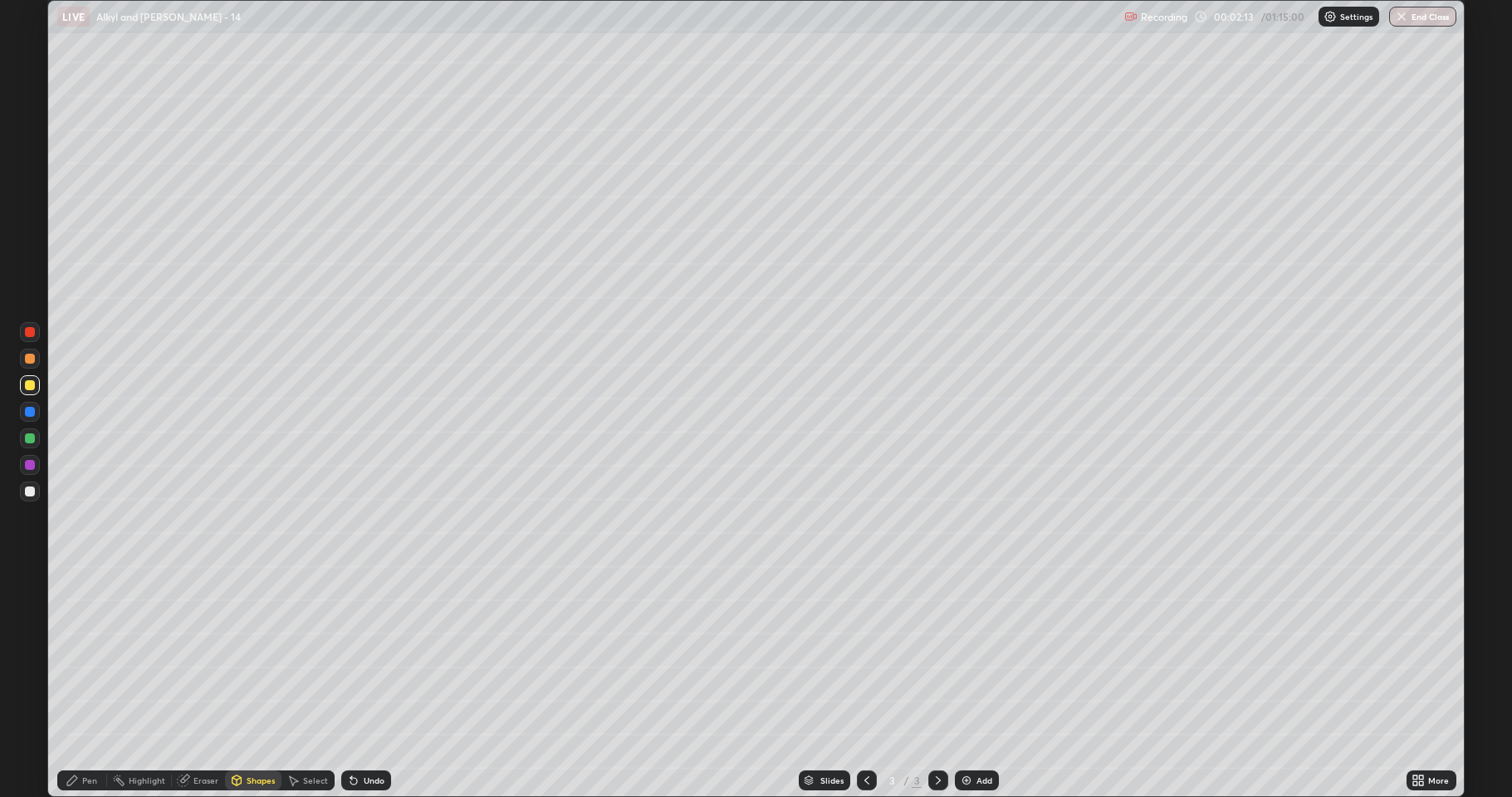
click at [30, 440] on div at bounding box center [30, 438] width 10 height 10
click at [363, 656] on div "Undo" at bounding box center [374, 780] width 21 height 8
click at [104, 656] on div "Pen" at bounding box center [82, 780] width 50 height 33
click at [960, 656] on img at bounding box center [966, 780] width 13 height 13
click at [30, 496] on div at bounding box center [30, 492] width 20 height 20
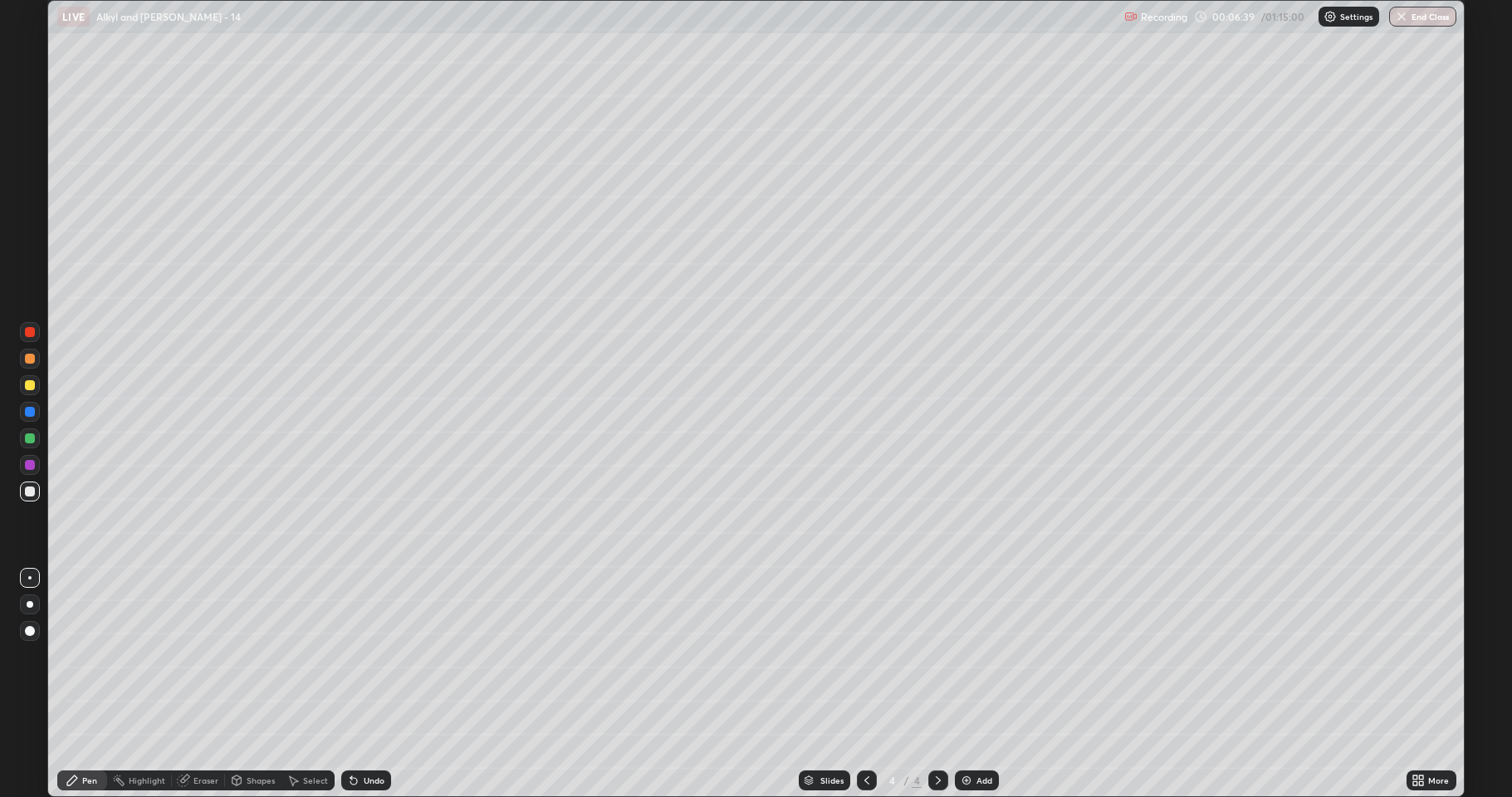
click at [31, 495] on div at bounding box center [30, 491] width 10 height 10
click at [357, 656] on icon at bounding box center [353, 780] width 13 height 13
click at [373, 656] on div "Undo" at bounding box center [366, 780] width 50 height 20
click at [30, 464] on div at bounding box center [30, 465] width 10 height 10
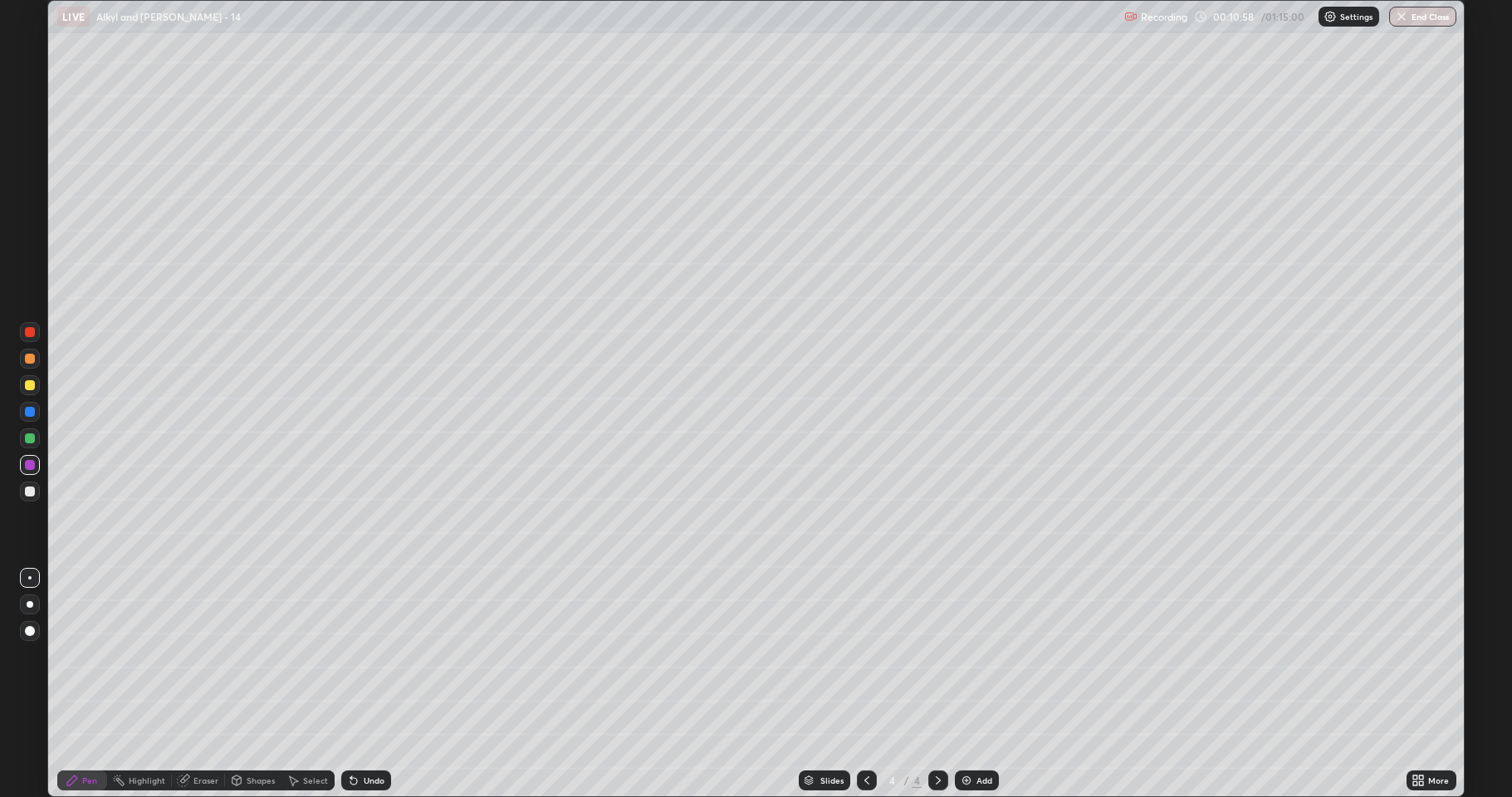
click at [959, 656] on img at bounding box center [966, 780] width 13 height 13
click at [31, 493] on div at bounding box center [30, 491] width 10 height 10
click at [966, 656] on img at bounding box center [966, 780] width 13 height 13
click at [27, 495] on div at bounding box center [30, 491] width 10 height 10
click at [33, 439] on div at bounding box center [30, 438] width 10 height 10
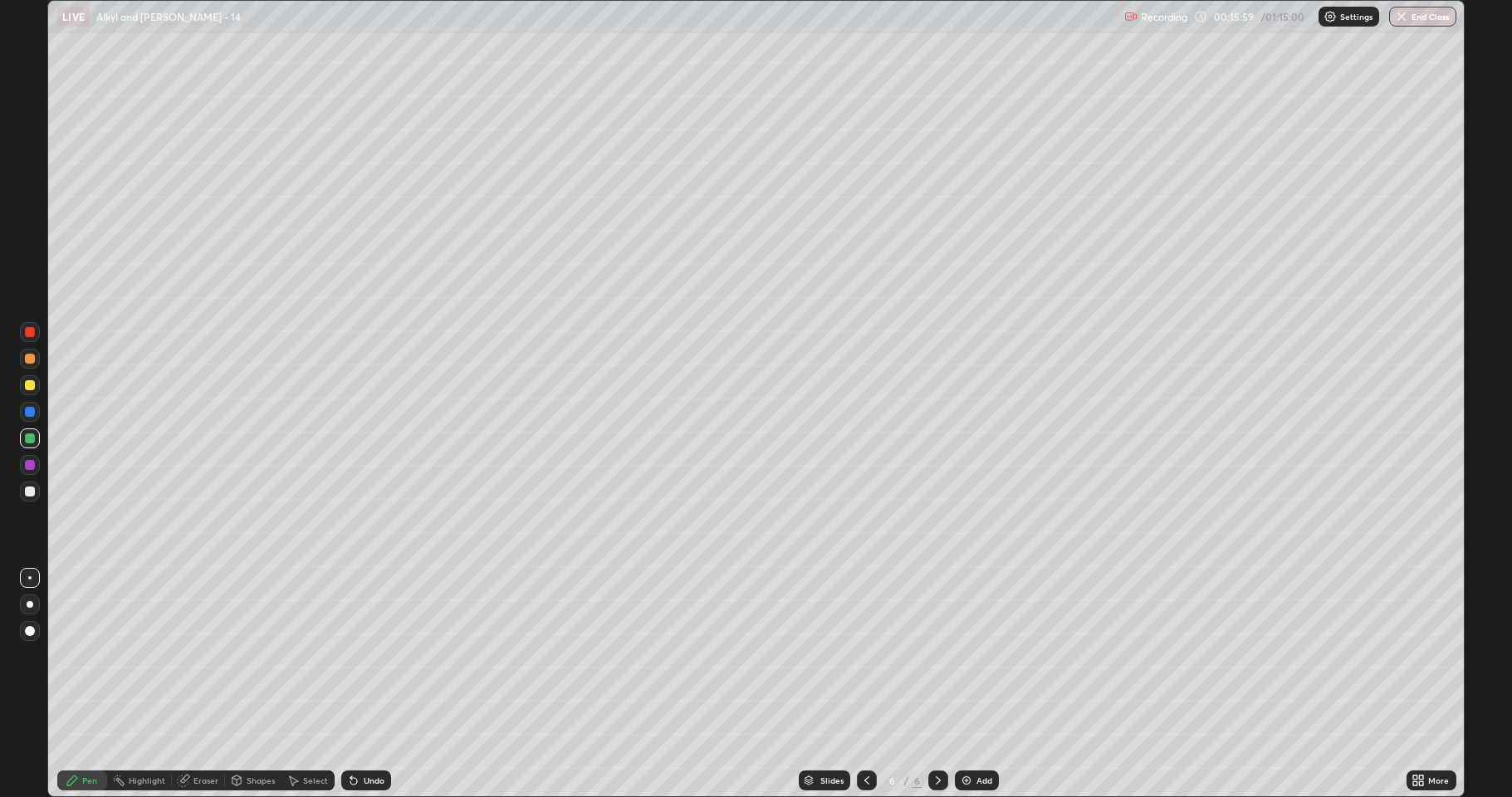
click at [252, 656] on div "Shapes" at bounding box center [260, 780] width 29 height 8
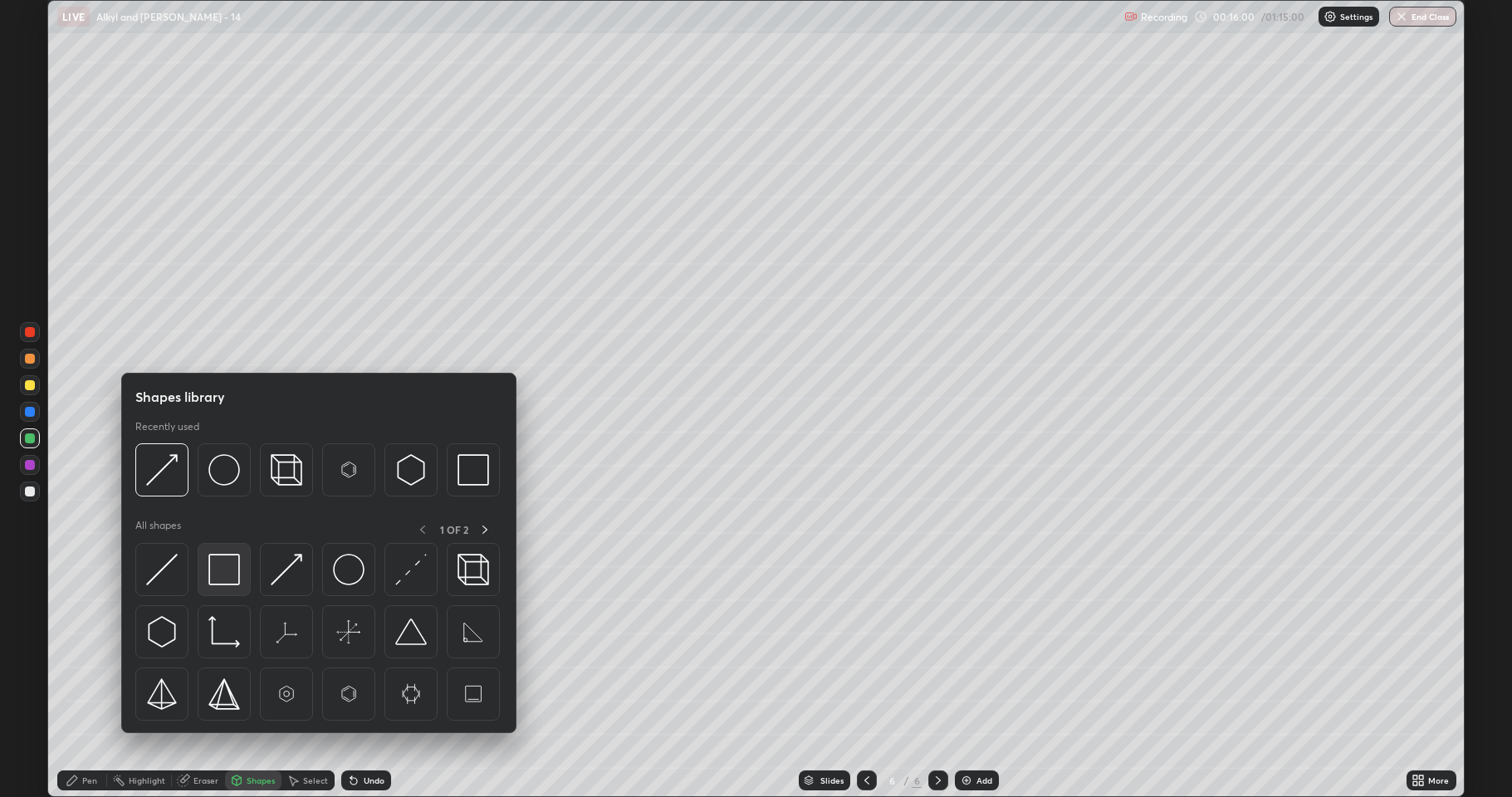
click at [217, 565] on img at bounding box center [224, 569] width 31 height 31
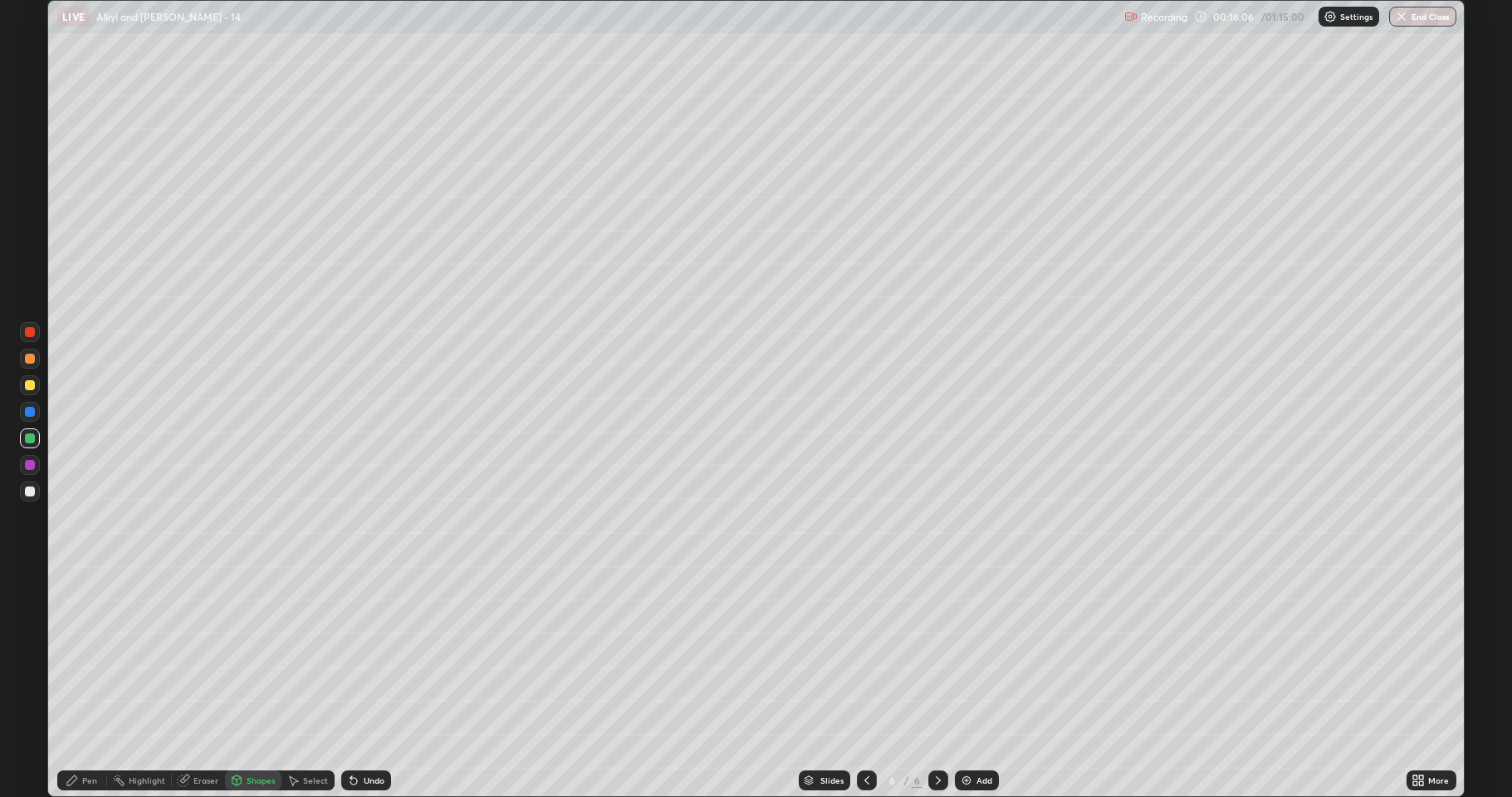
click at [256, 656] on div "Shapes" at bounding box center [253, 780] width 56 height 20
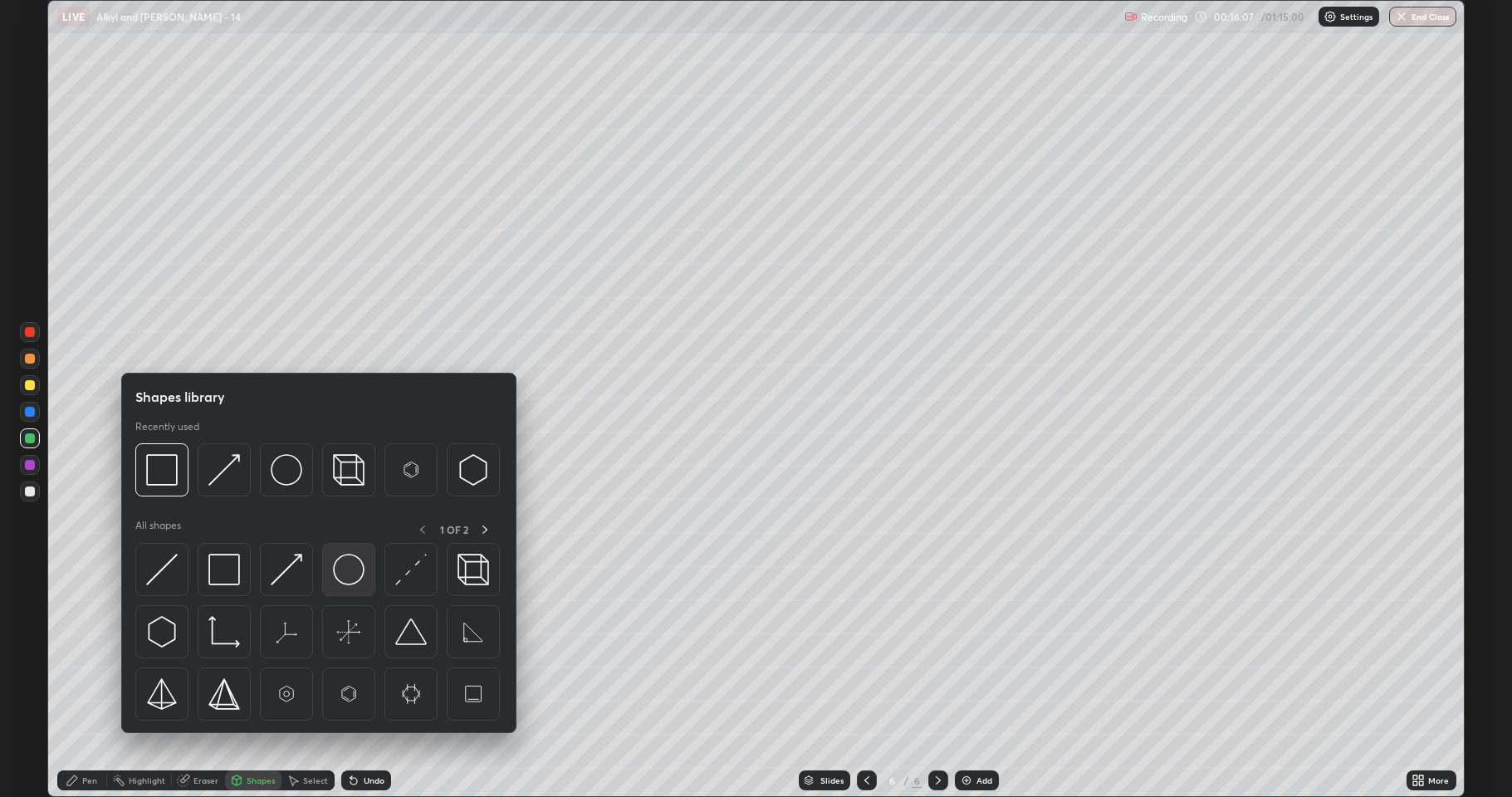
click at [347, 577] on img at bounding box center [349, 569] width 31 height 31
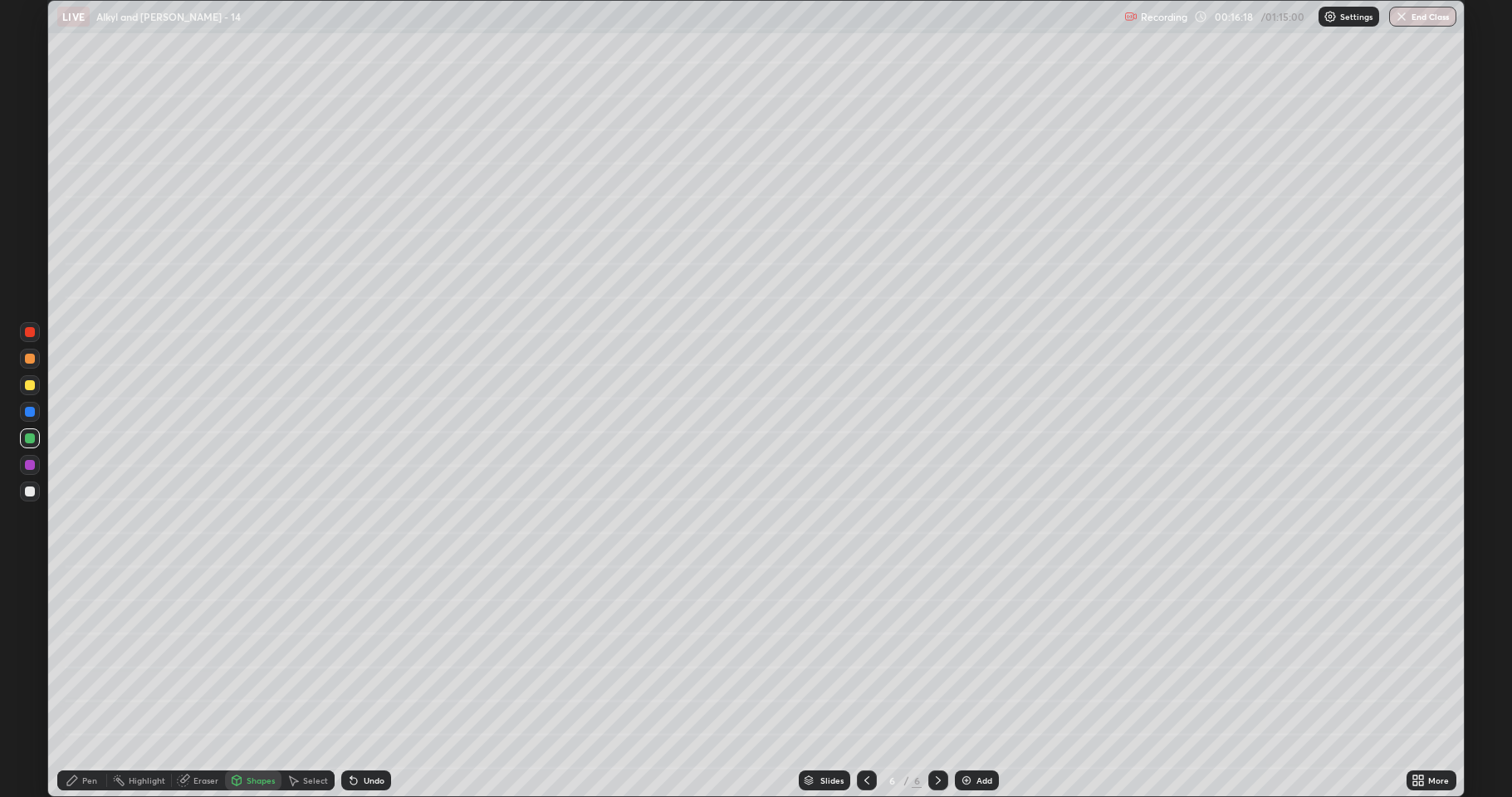
click at [34, 492] on div at bounding box center [30, 491] width 10 height 10
click at [355, 656] on div "Undo" at bounding box center [366, 780] width 50 height 20
click at [90, 656] on div "Pen" at bounding box center [89, 780] width 15 height 8
click at [32, 496] on div at bounding box center [30, 492] width 20 height 20
click at [269, 656] on div "Shapes" at bounding box center [260, 780] width 29 height 8
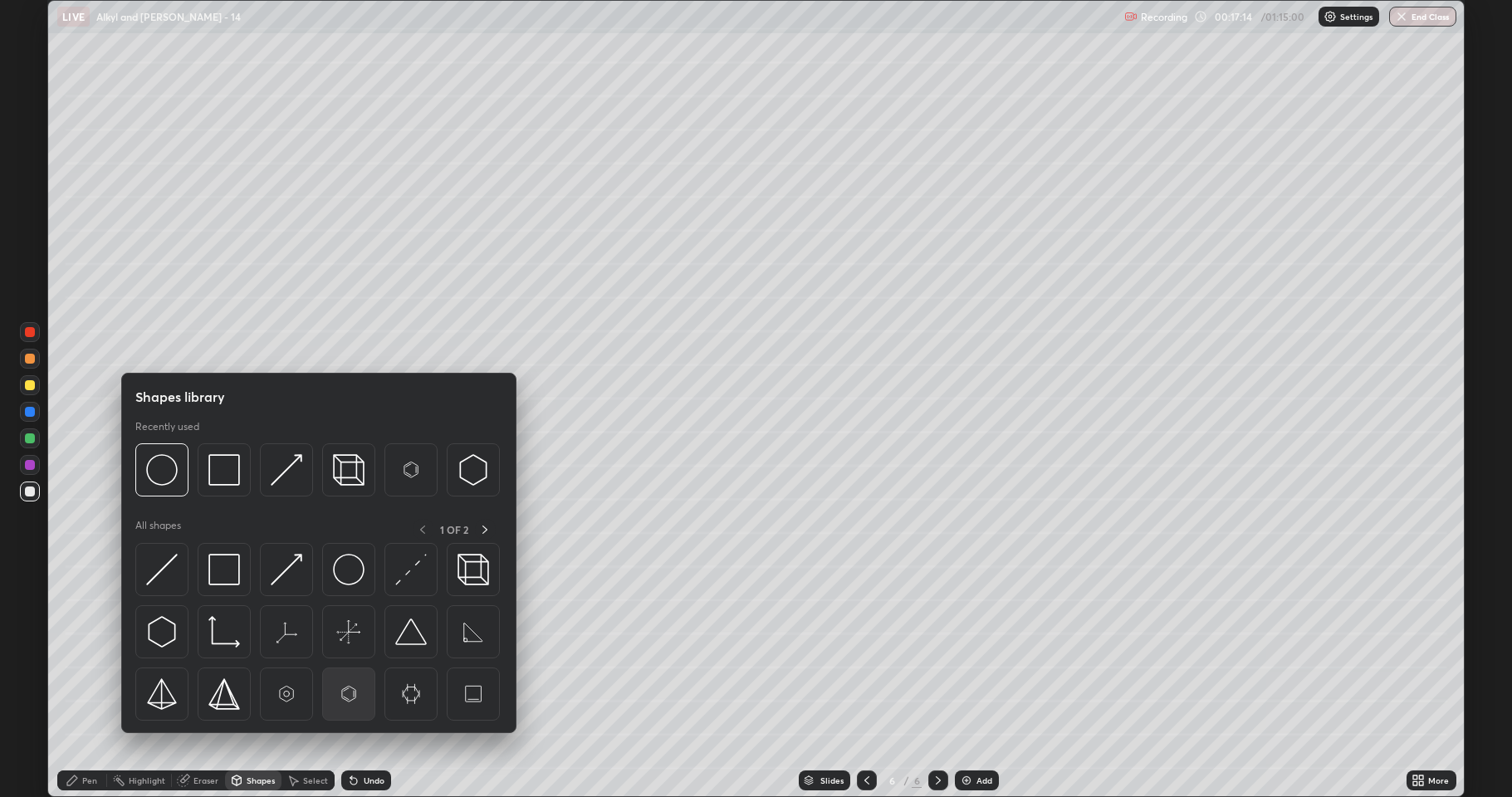
click at [346, 656] on img at bounding box center [349, 694] width 31 height 31
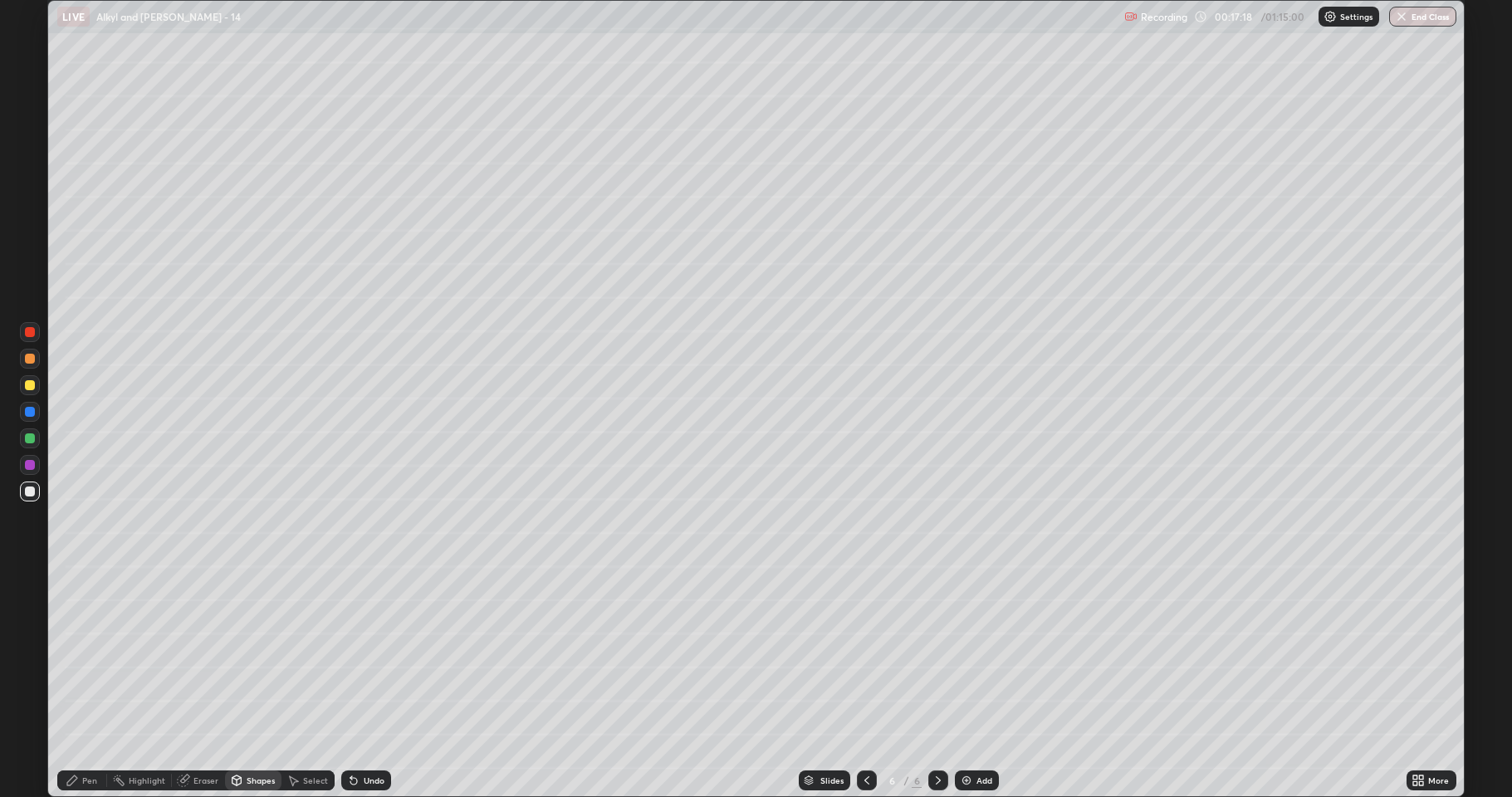
click at [312, 656] on div "Select" at bounding box center [315, 780] width 25 height 8
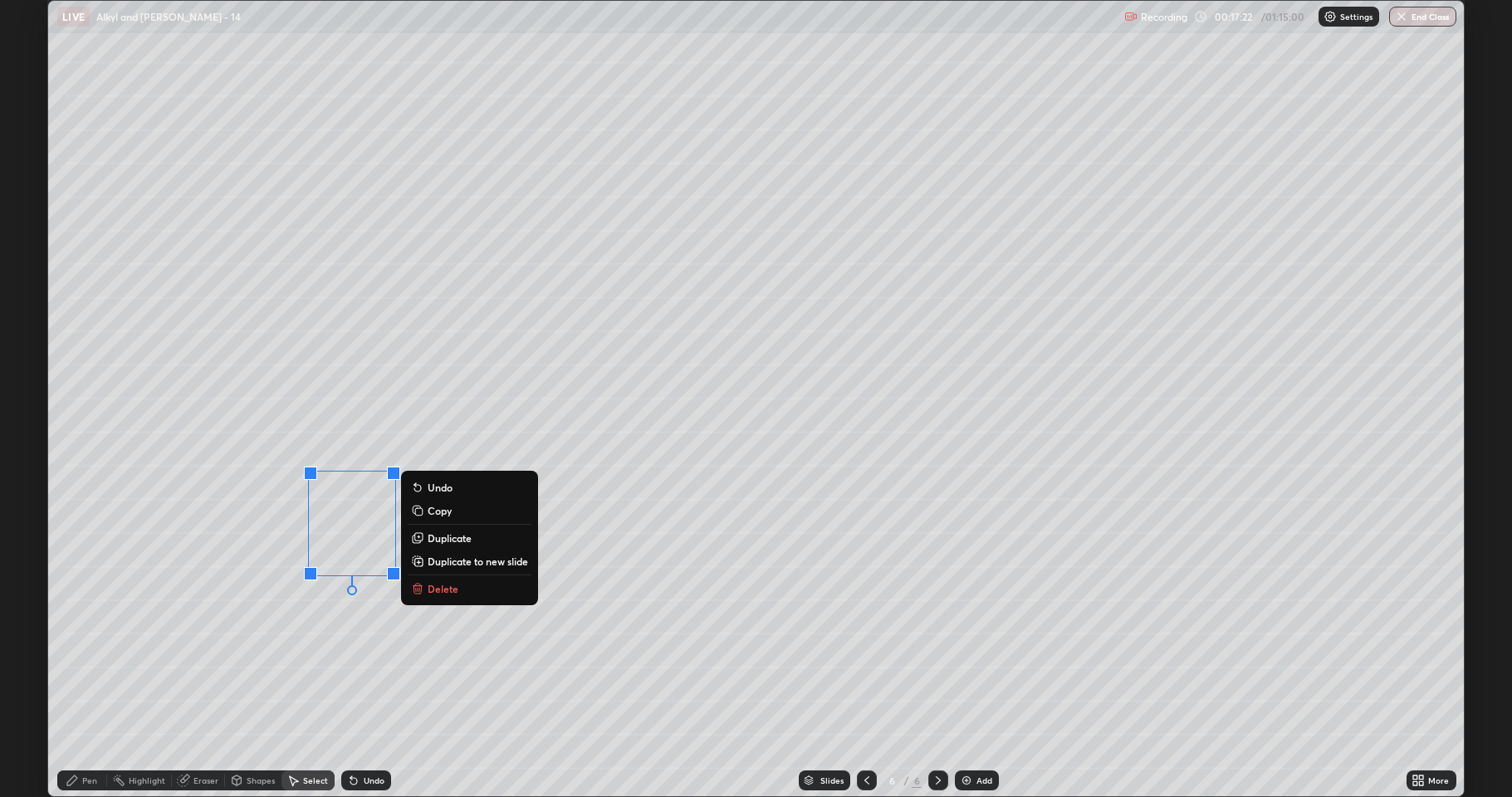
click at [87, 656] on div "Pen" at bounding box center [89, 780] width 15 height 8
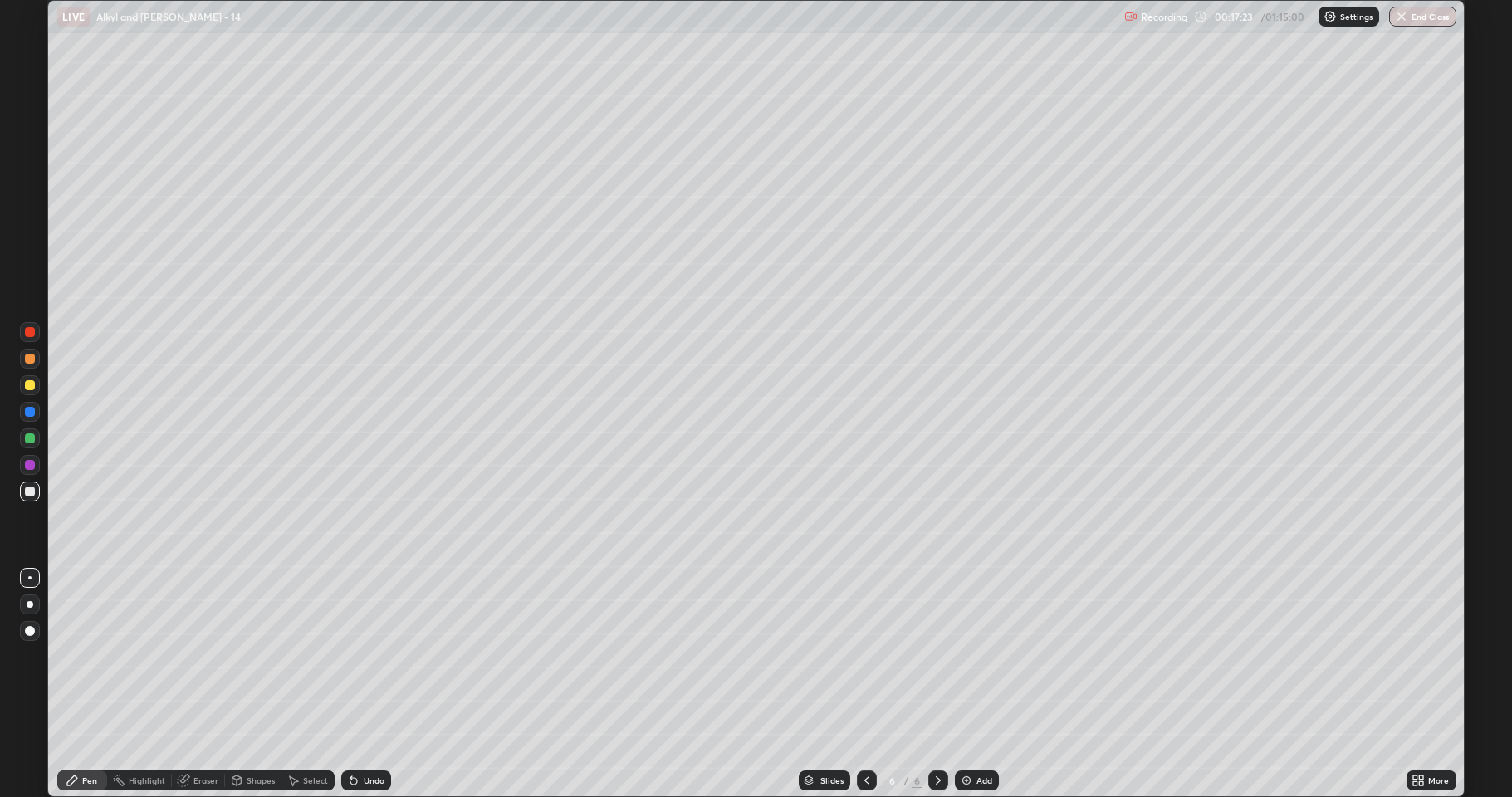
click at [30, 492] on div at bounding box center [30, 491] width 10 height 10
click at [248, 656] on div "Shapes" at bounding box center [260, 780] width 29 height 8
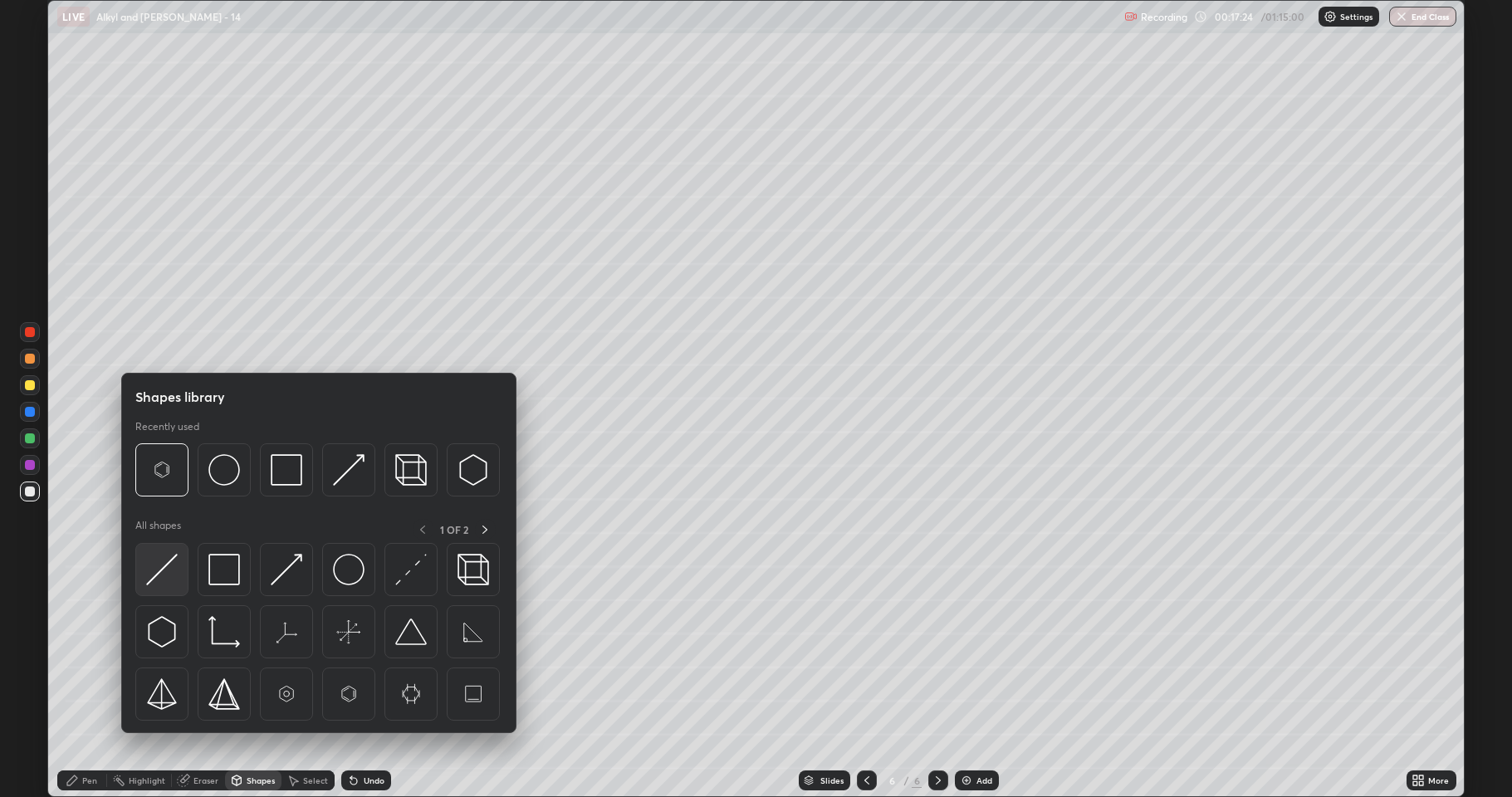
click at [164, 565] on img at bounding box center [161, 569] width 31 height 31
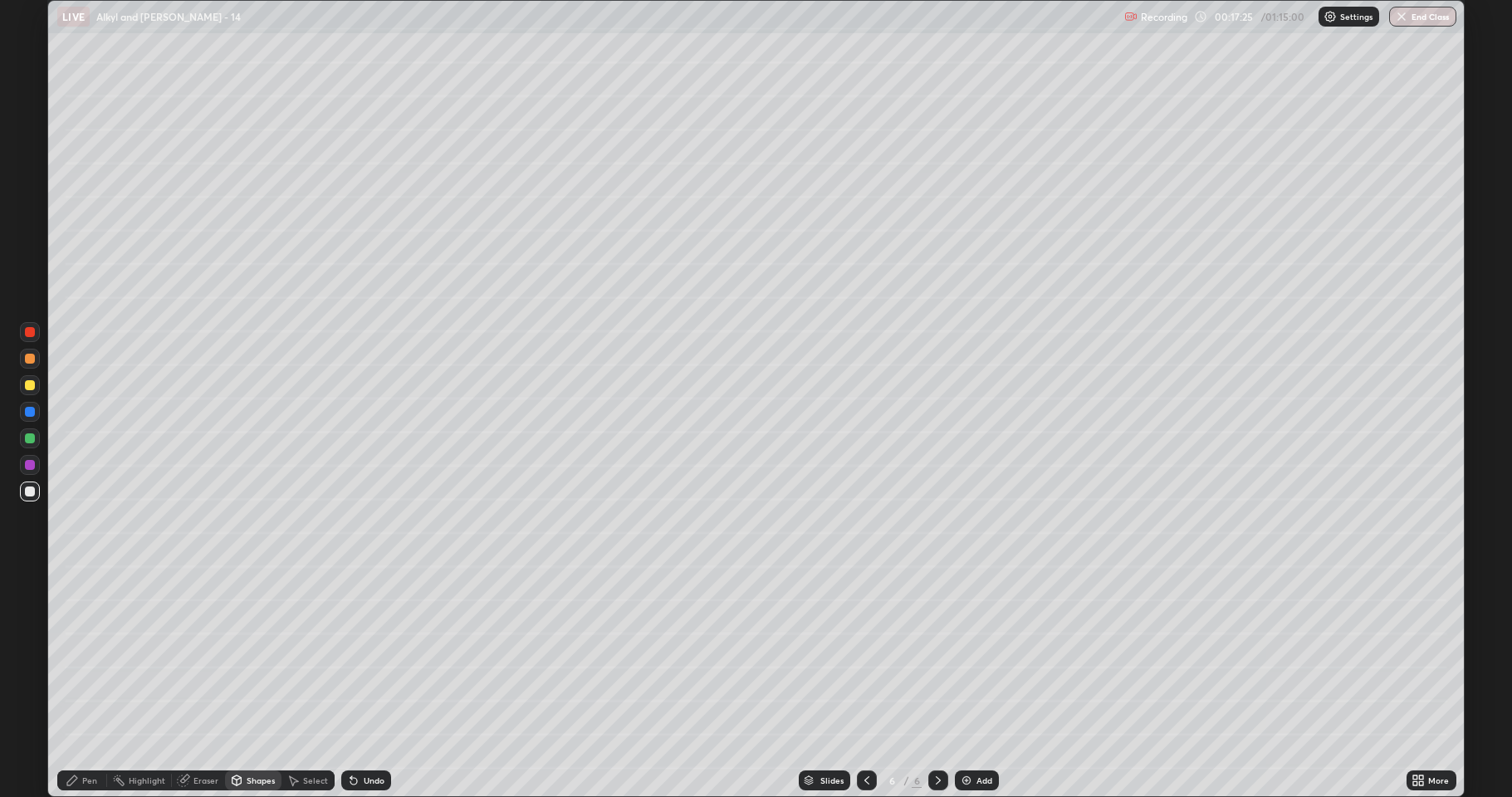
click at [30, 386] on div at bounding box center [30, 385] width 10 height 10
click at [295, 656] on icon at bounding box center [293, 780] width 13 height 13
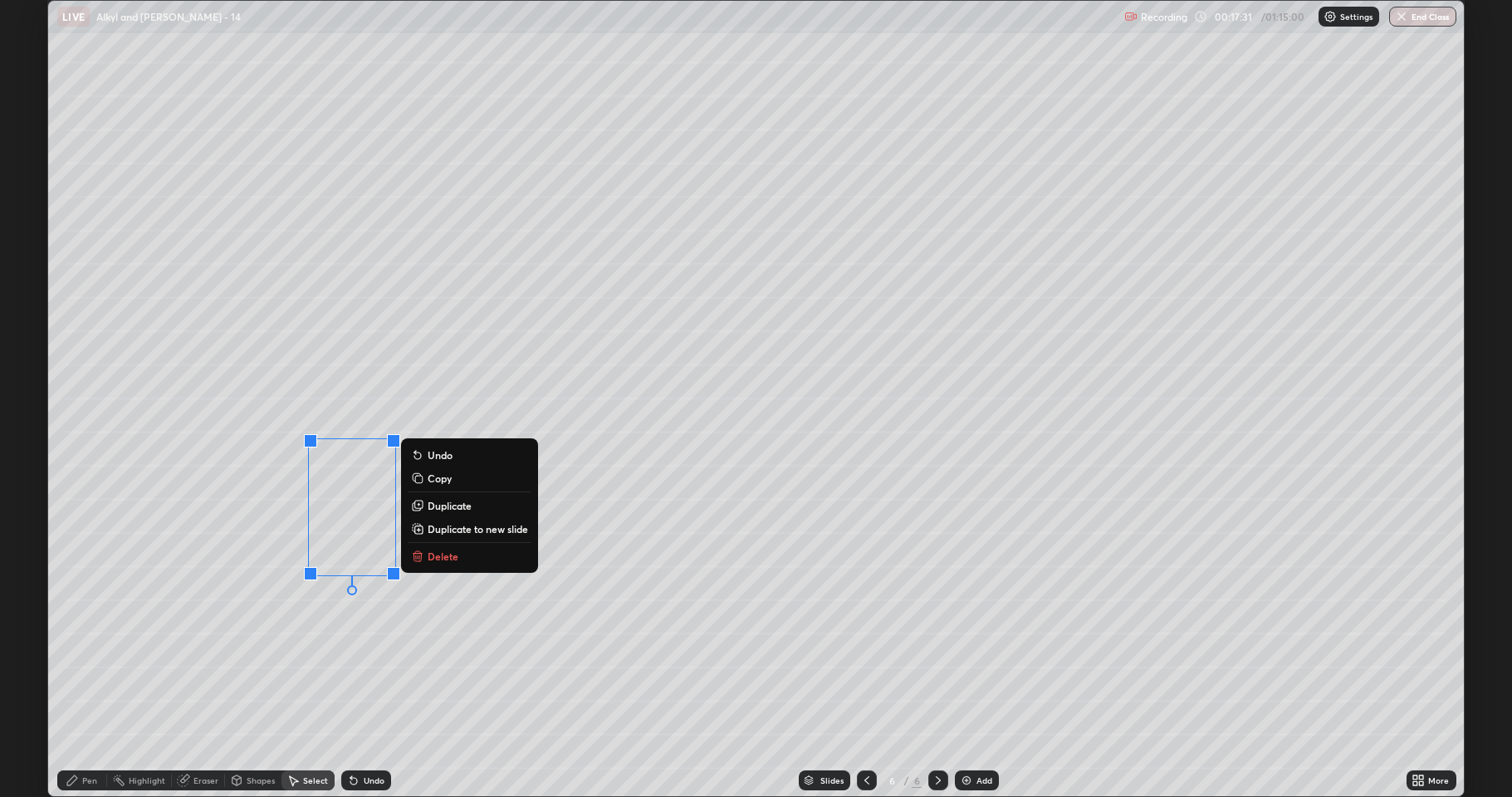
click at [451, 508] on p "Duplicate" at bounding box center [450, 506] width 44 height 13
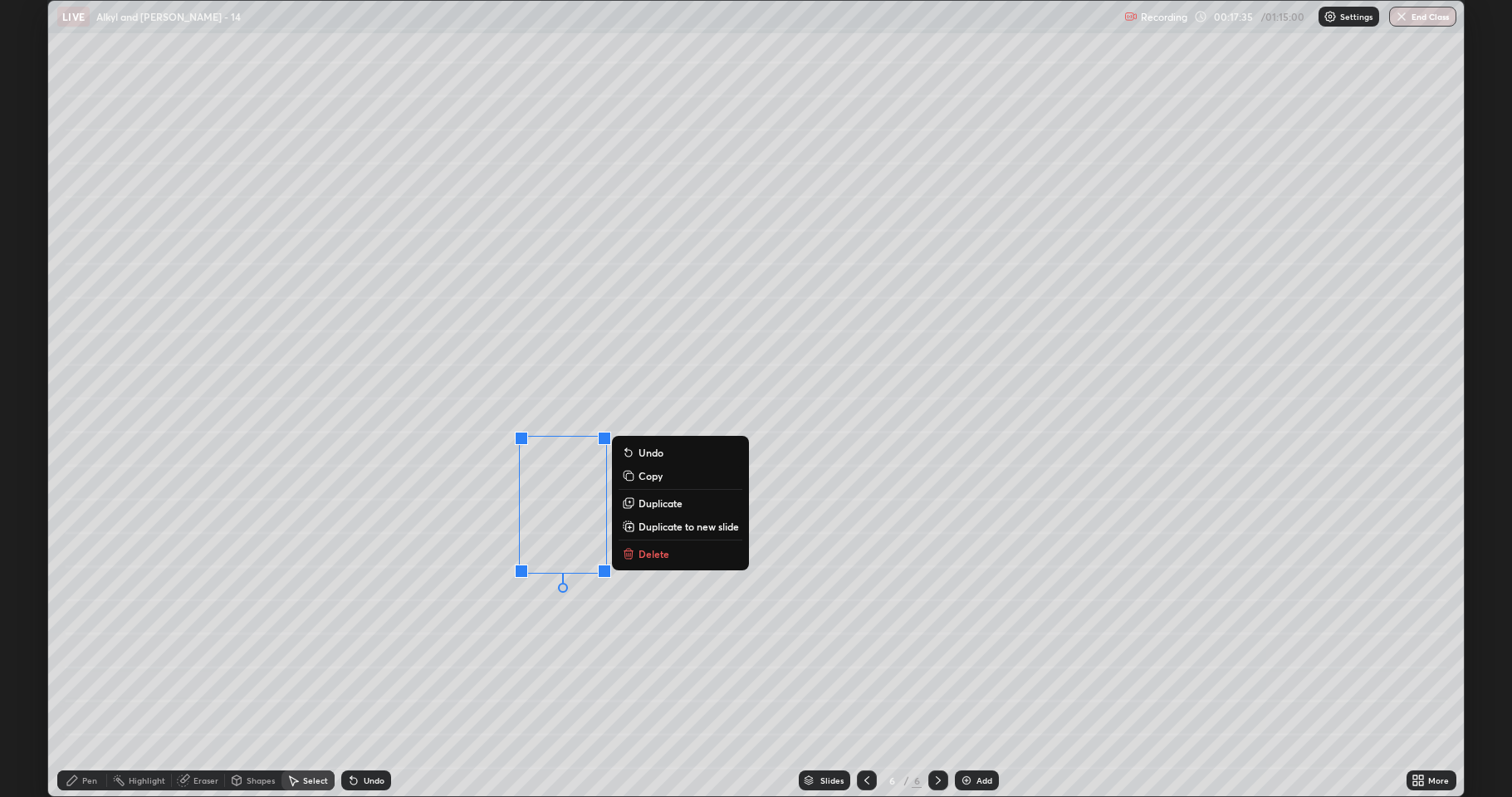
click at [651, 503] on p "Duplicate" at bounding box center [661, 503] width 44 height 13
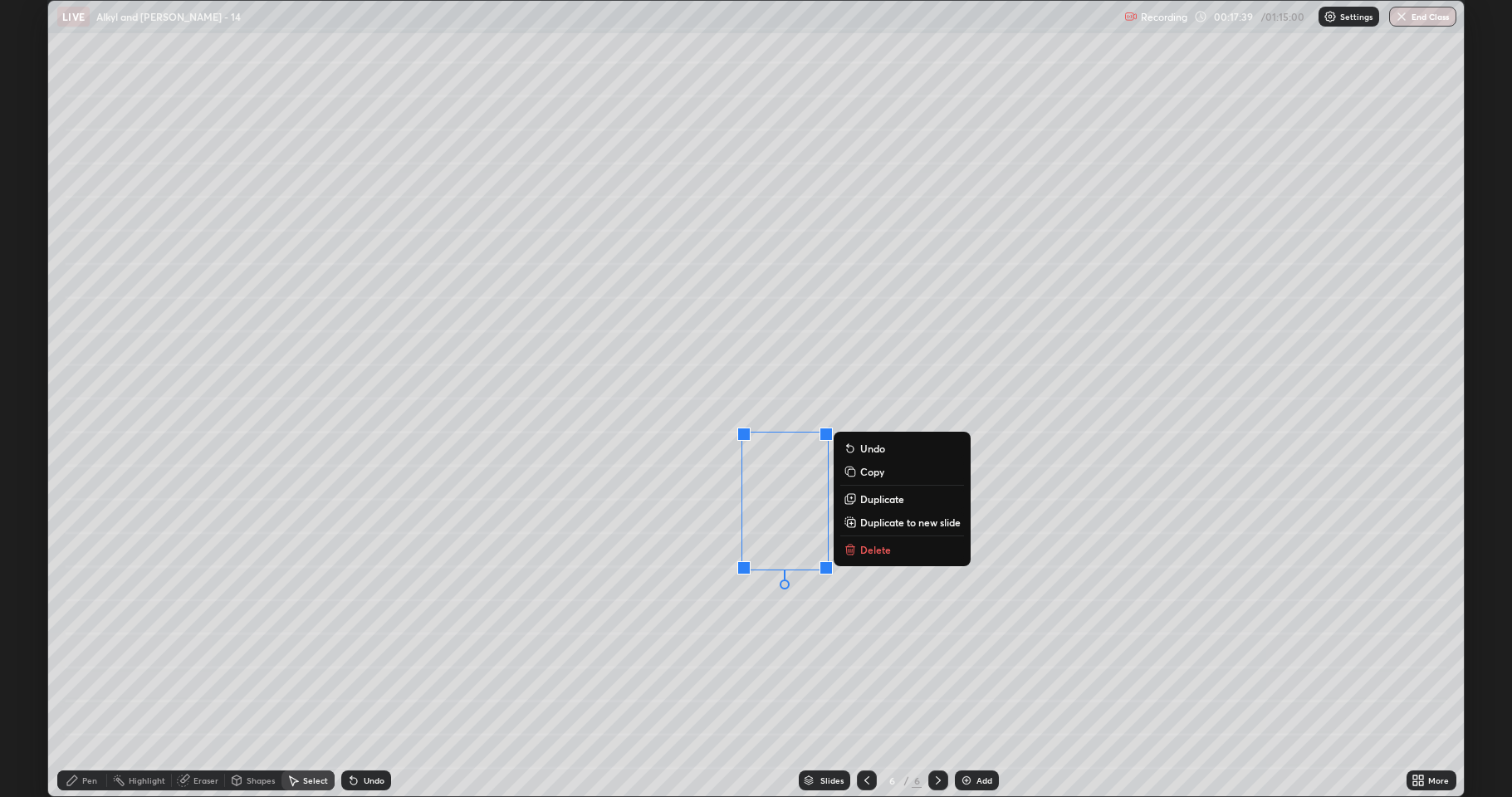
click at [387, 494] on div "0 ° Undo Copy Duplicate Duplicate to new slide Delete" at bounding box center [756, 398] width 1416 height 795
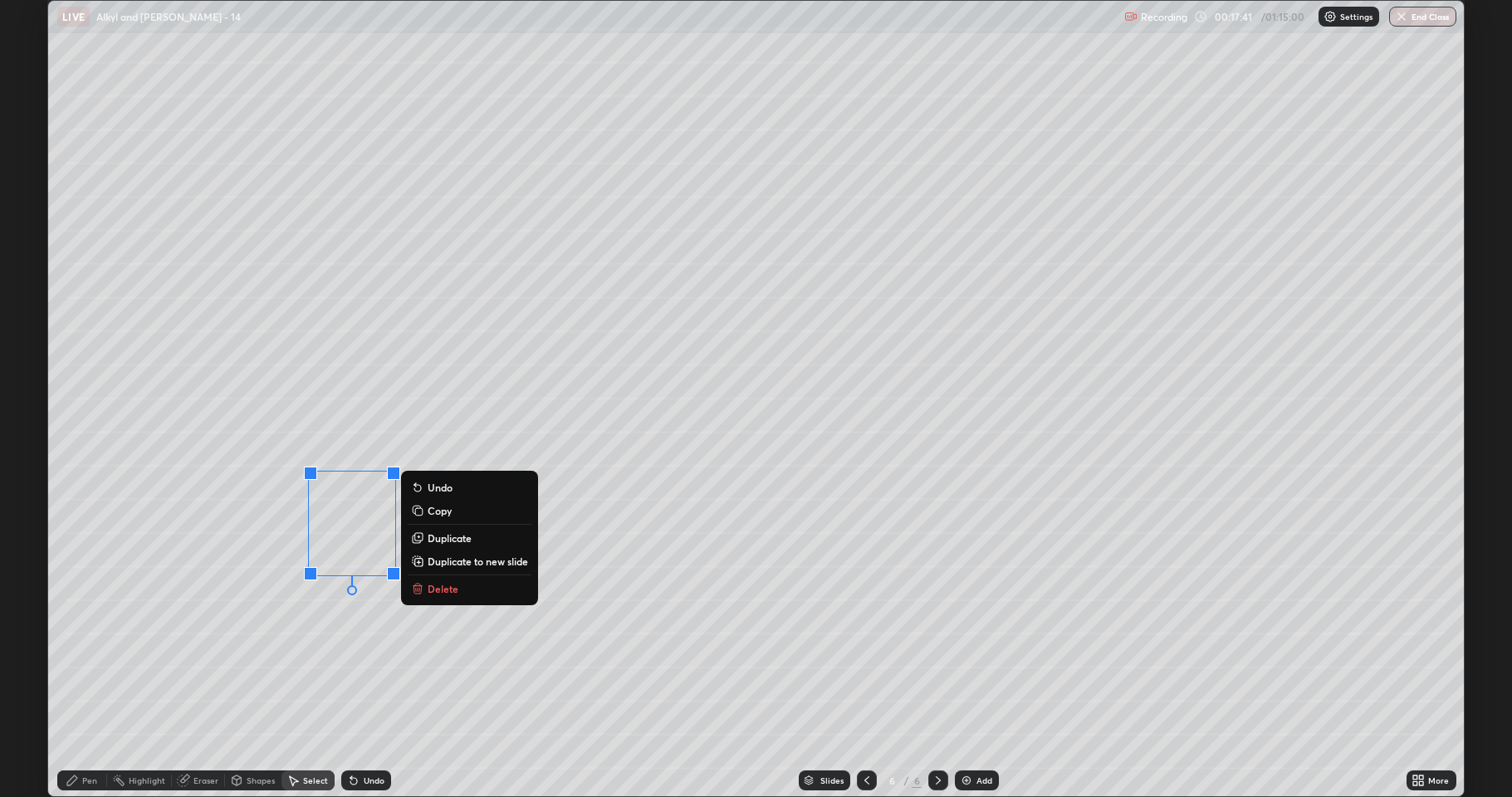
click at [258, 656] on div "Shapes" at bounding box center [260, 780] width 29 height 8
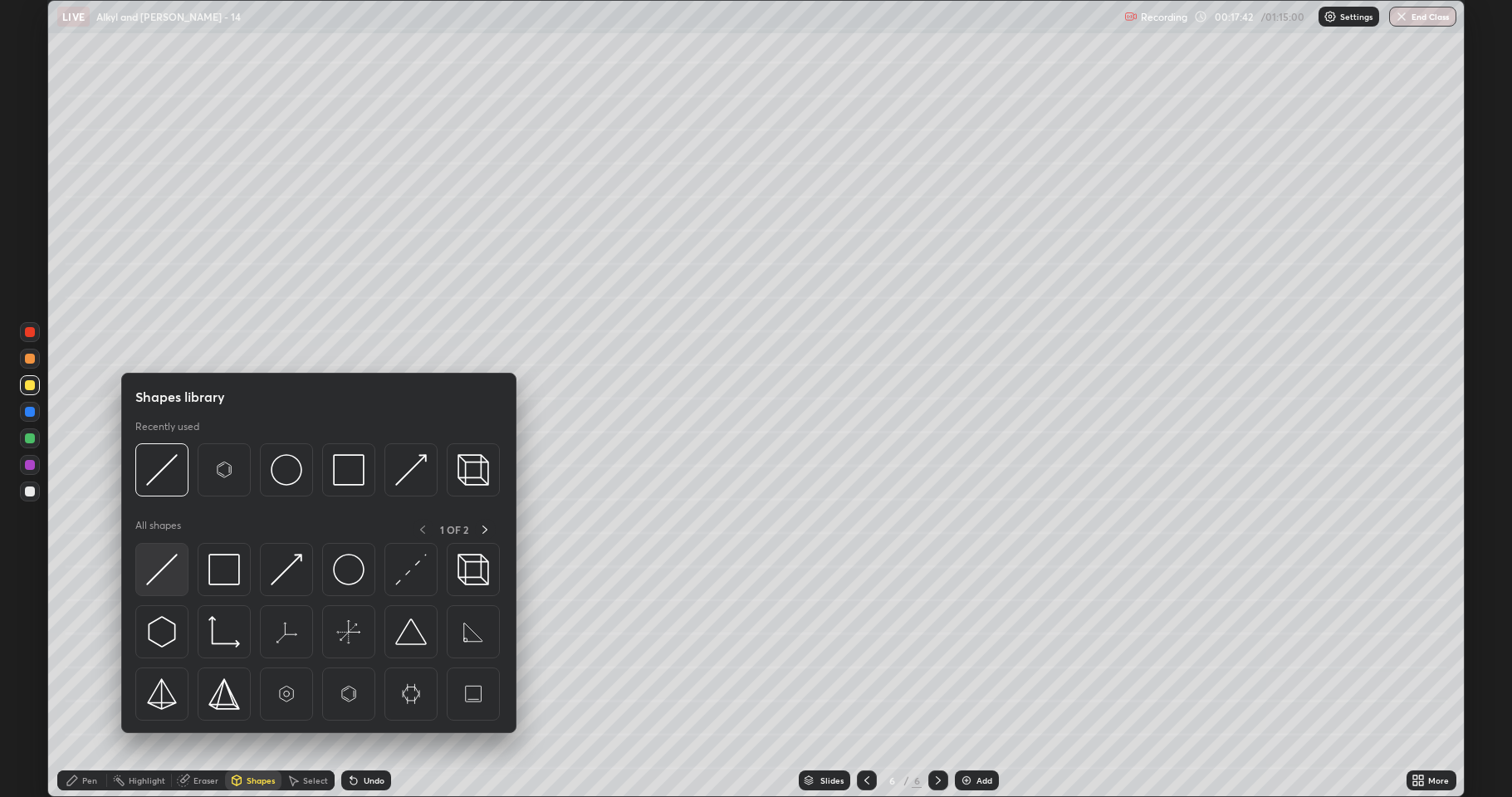
click at [168, 576] on img at bounding box center [161, 569] width 31 height 31
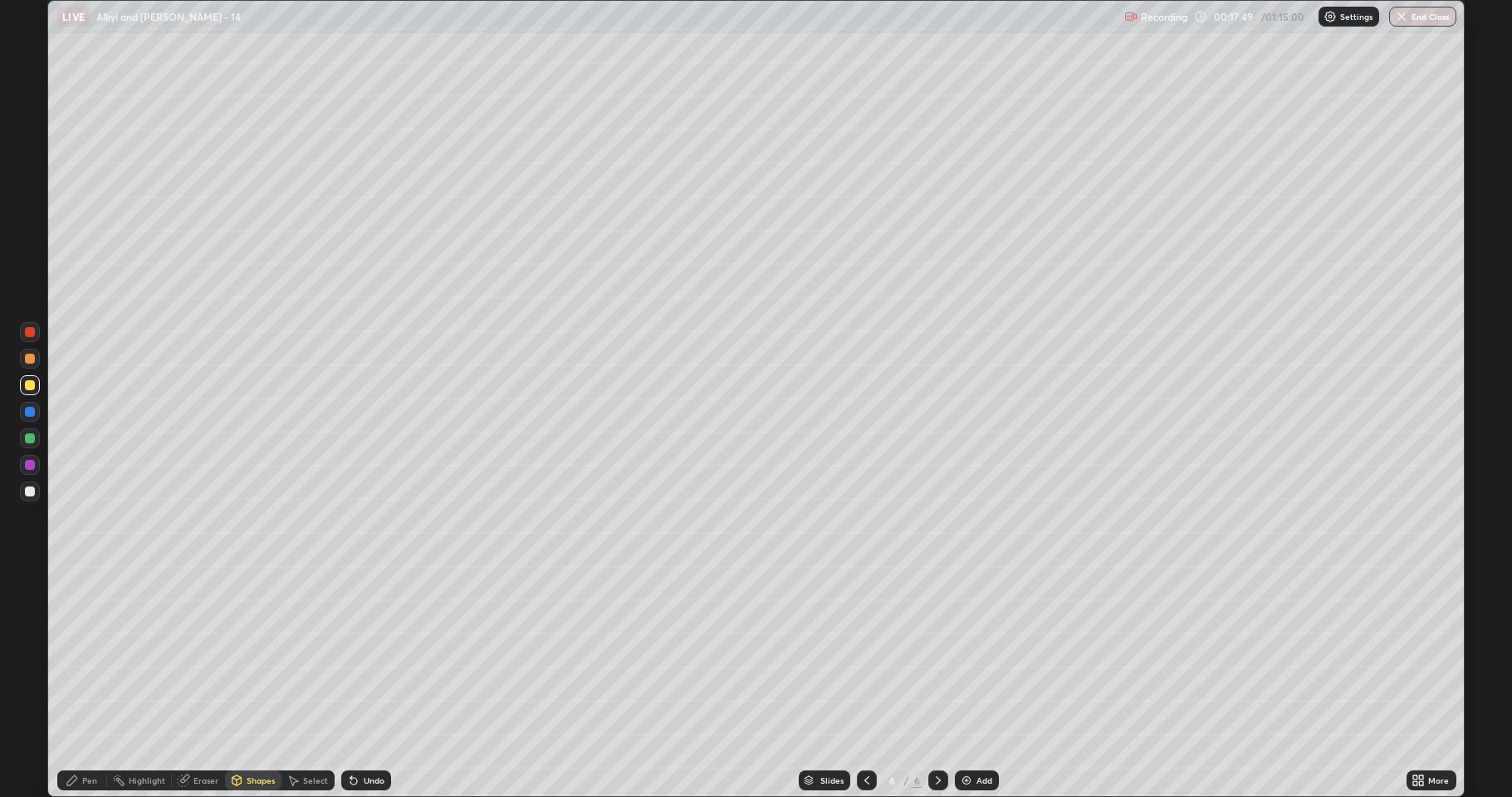
click at [30, 494] on div at bounding box center [30, 491] width 10 height 10
click at [357, 656] on icon at bounding box center [353, 780] width 13 height 13
click at [88, 656] on div "Pen" at bounding box center [82, 780] width 50 height 20
click at [28, 387] on div at bounding box center [30, 385] width 10 height 10
click at [30, 440] on div at bounding box center [30, 438] width 10 height 10
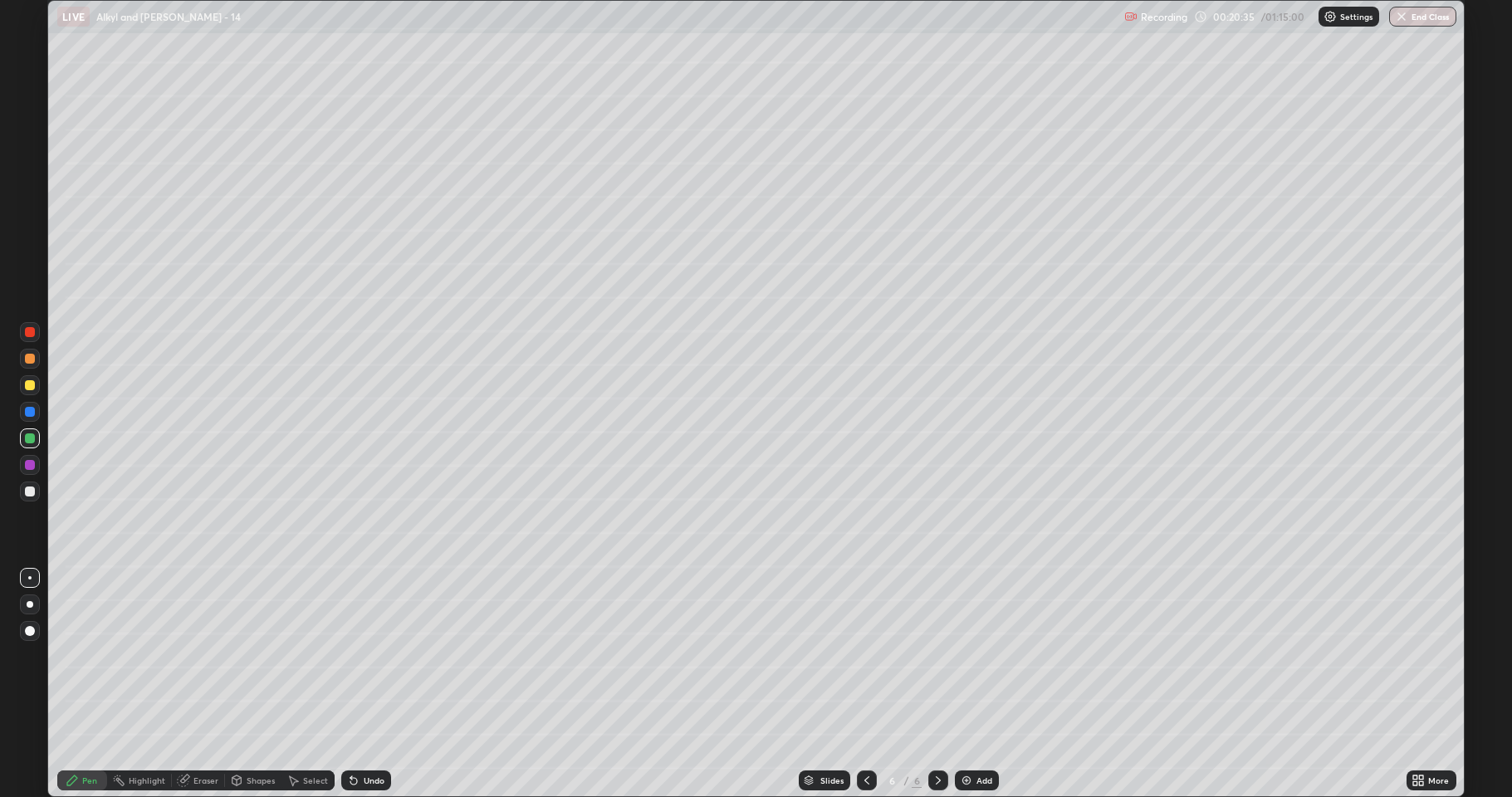
click at [30, 388] on div at bounding box center [30, 385] width 10 height 10
click at [963, 656] on img at bounding box center [966, 780] width 13 height 13
click at [38, 494] on div at bounding box center [30, 492] width 20 height 20
click at [28, 387] on div at bounding box center [30, 385] width 10 height 10
click at [30, 491] on div at bounding box center [30, 491] width 10 height 10
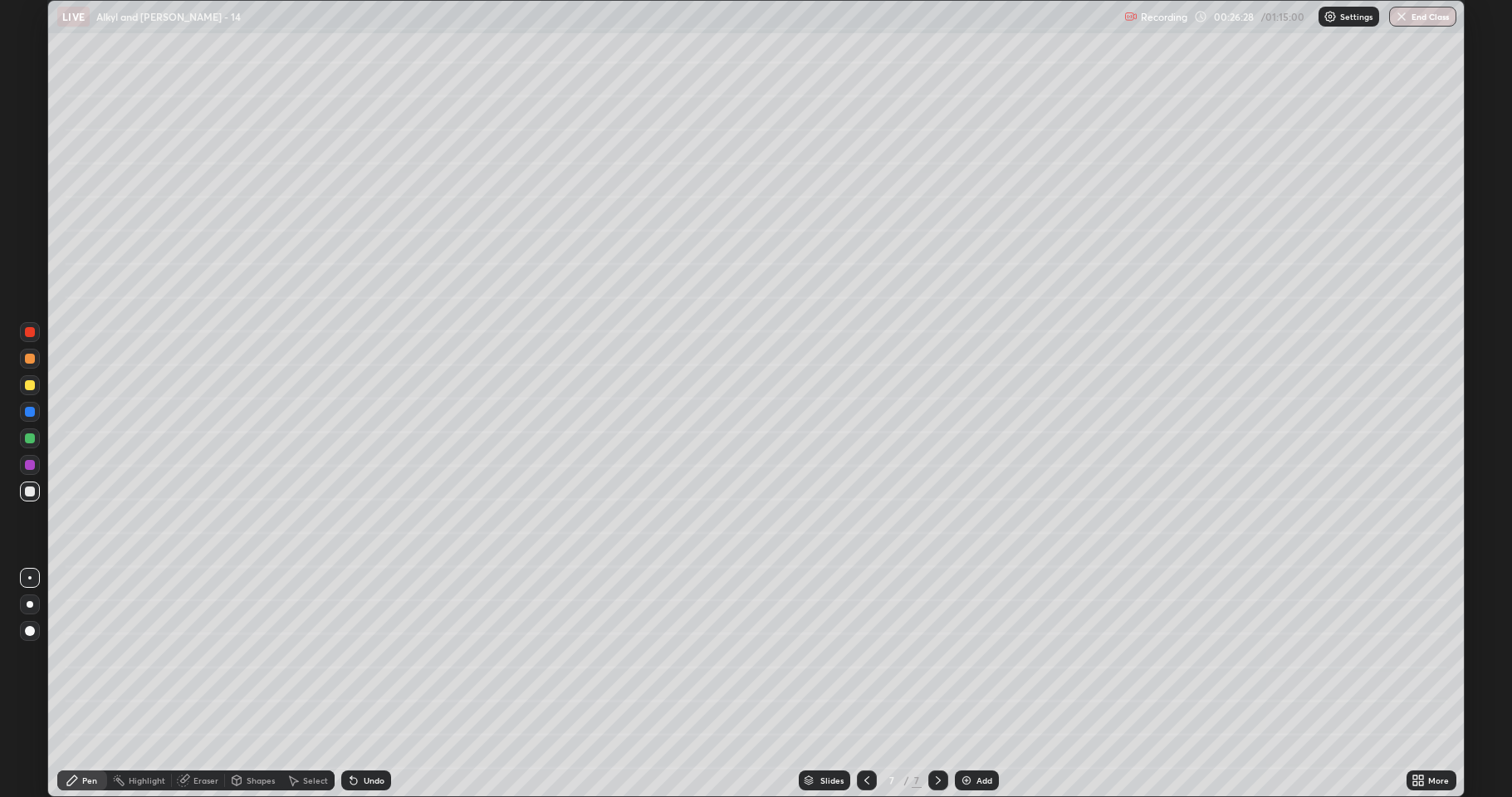
click at [33, 493] on div at bounding box center [30, 491] width 10 height 10
click at [960, 656] on img at bounding box center [966, 780] width 13 height 13
click at [862, 656] on icon at bounding box center [866, 780] width 13 height 13
click at [935, 656] on icon at bounding box center [938, 780] width 13 height 13
click at [31, 390] on div at bounding box center [30, 386] width 20 height 20
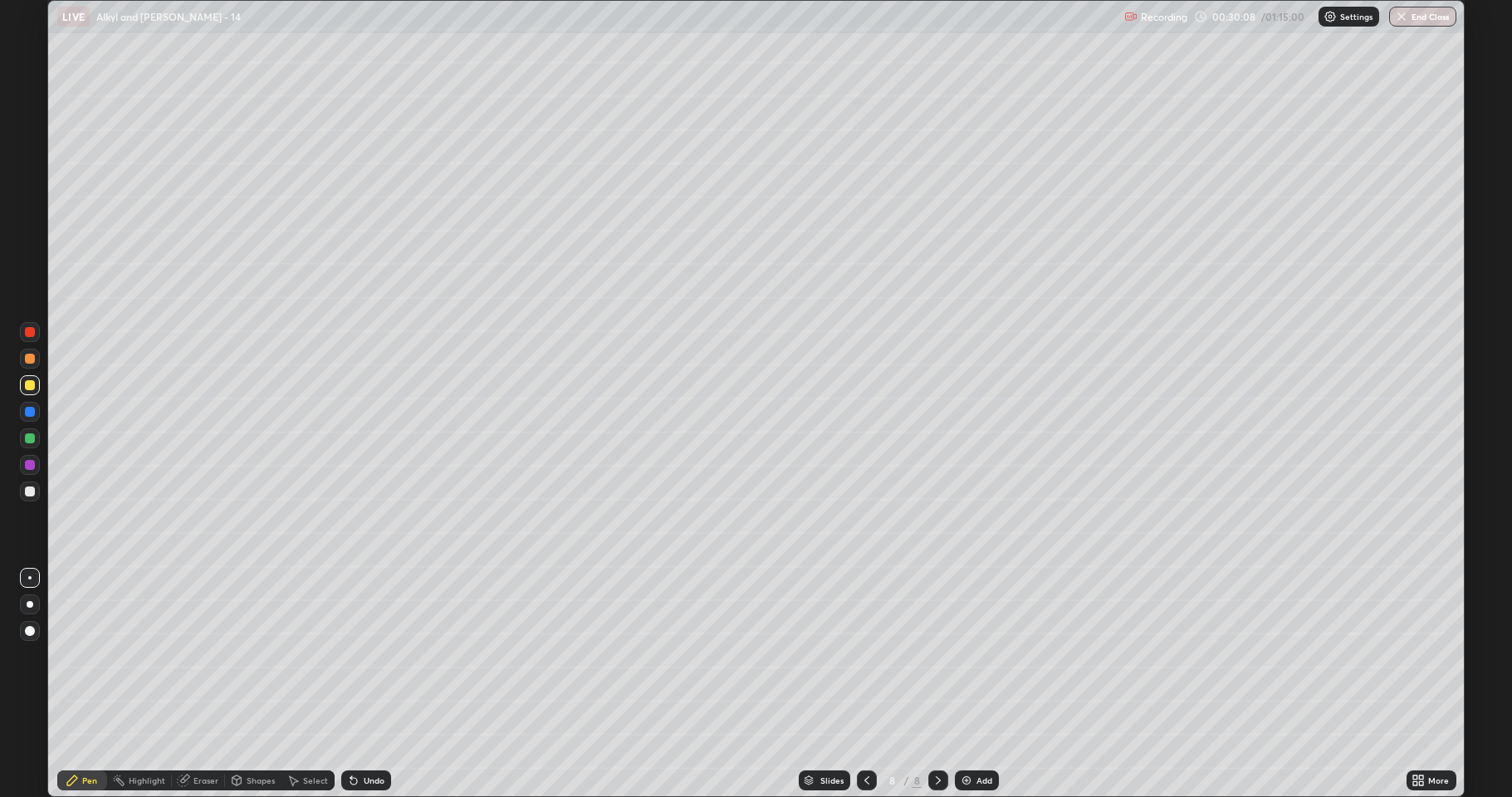
click at [32, 438] on div at bounding box center [30, 438] width 10 height 10
click at [30, 491] on div at bounding box center [30, 491] width 10 height 10
click at [372, 656] on div "Undo" at bounding box center [374, 780] width 21 height 8
click at [30, 390] on div at bounding box center [30, 386] width 20 height 20
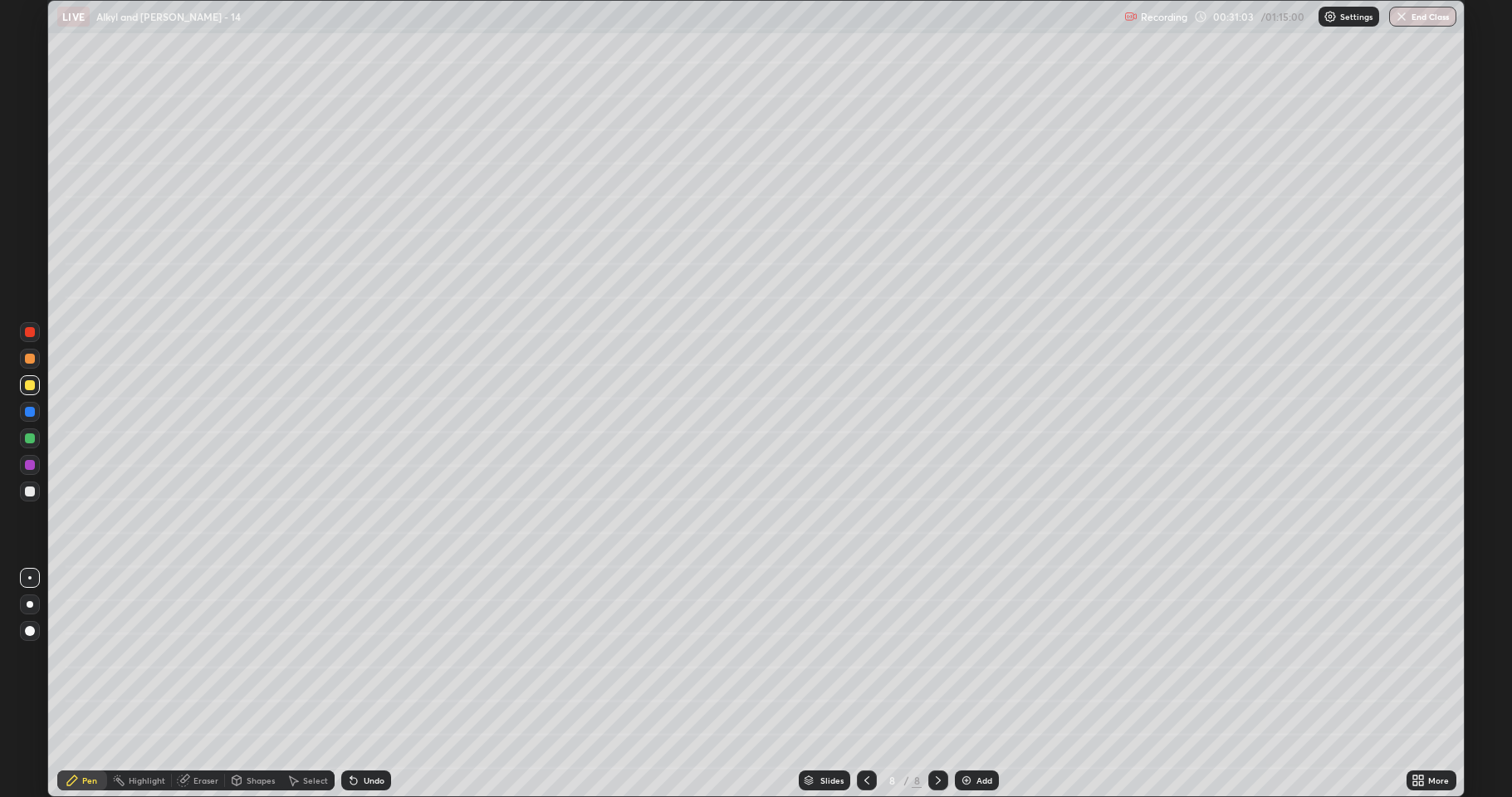
click at [33, 437] on div at bounding box center [30, 438] width 10 height 10
click at [30, 493] on div at bounding box center [30, 491] width 10 height 10
click at [30, 442] on div at bounding box center [30, 438] width 10 height 10
click at [31, 469] on div at bounding box center [30, 465] width 10 height 10
click at [30, 492] on div at bounding box center [30, 491] width 10 height 10
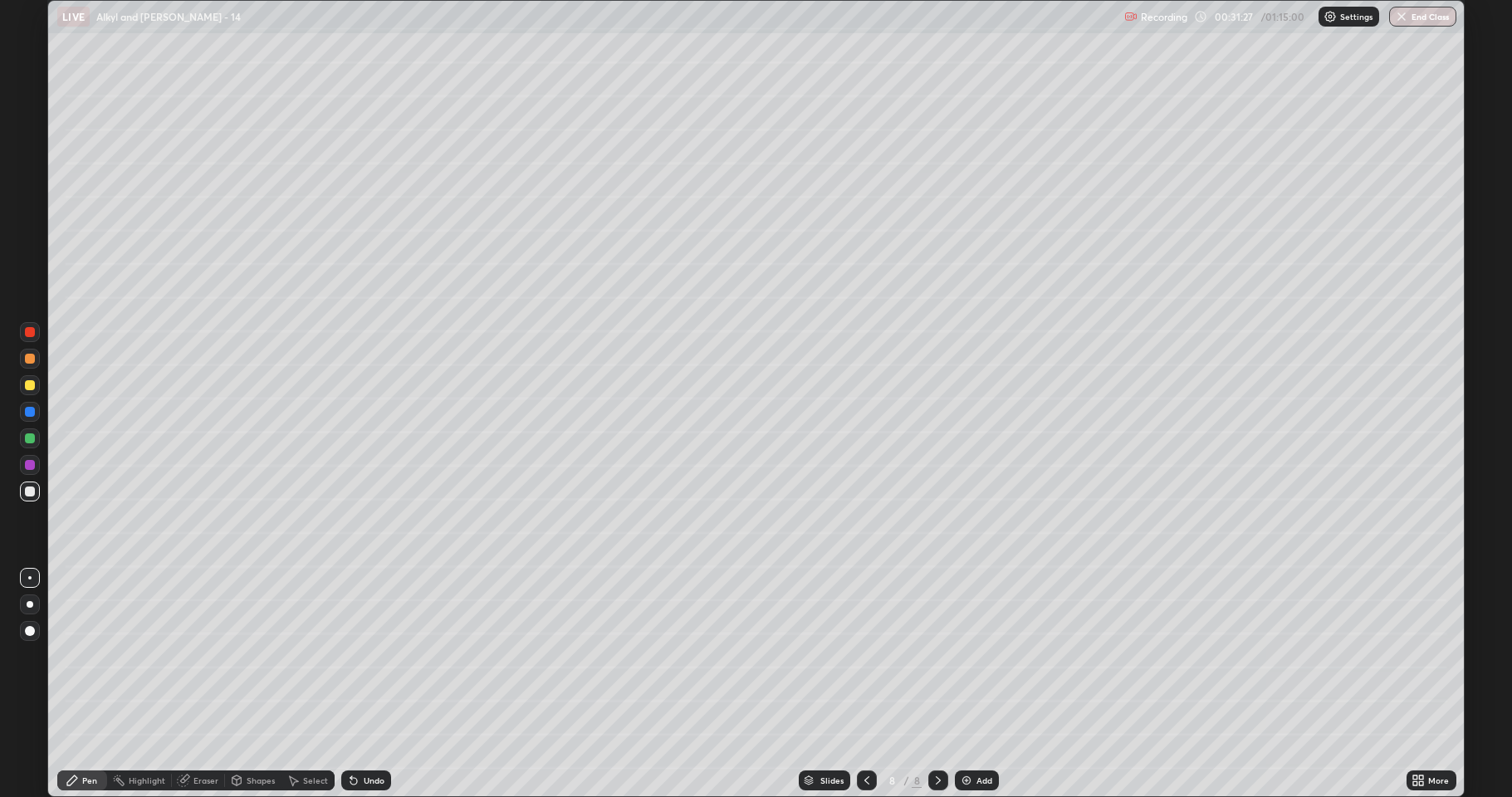
click at [31, 382] on div at bounding box center [30, 385] width 10 height 10
click at [28, 442] on div at bounding box center [30, 438] width 10 height 10
click at [30, 493] on div at bounding box center [30, 491] width 10 height 10
click at [968, 656] on img at bounding box center [966, 780] width 13 height 13
click at [30, 388] on div at bounding box center [30, 385] width 10 height 10
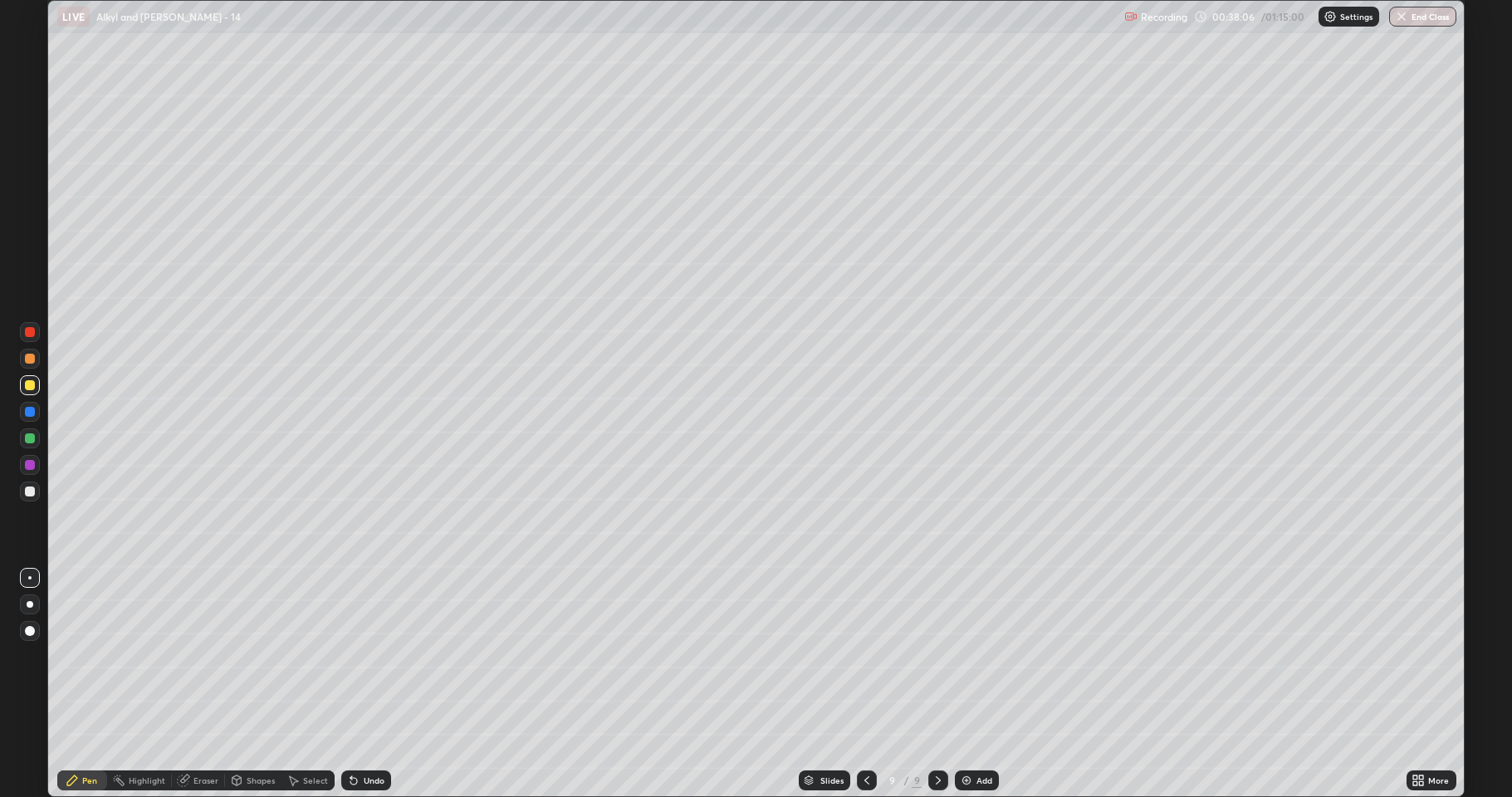
click at [30, 440] on div at bounding box center [30, 438] width 10 height 10
click at [32, 482] on div at bounding box center [30, 492] width 20 height 20
click at [30, 491] on div at bounding box center [30, 491] width 10 height 10
click at [31, 387] on div at bounding box center [30, 385] width 10 height 10
click at [24, 443] on div at bounding box center [30, 438] width 20 height 20
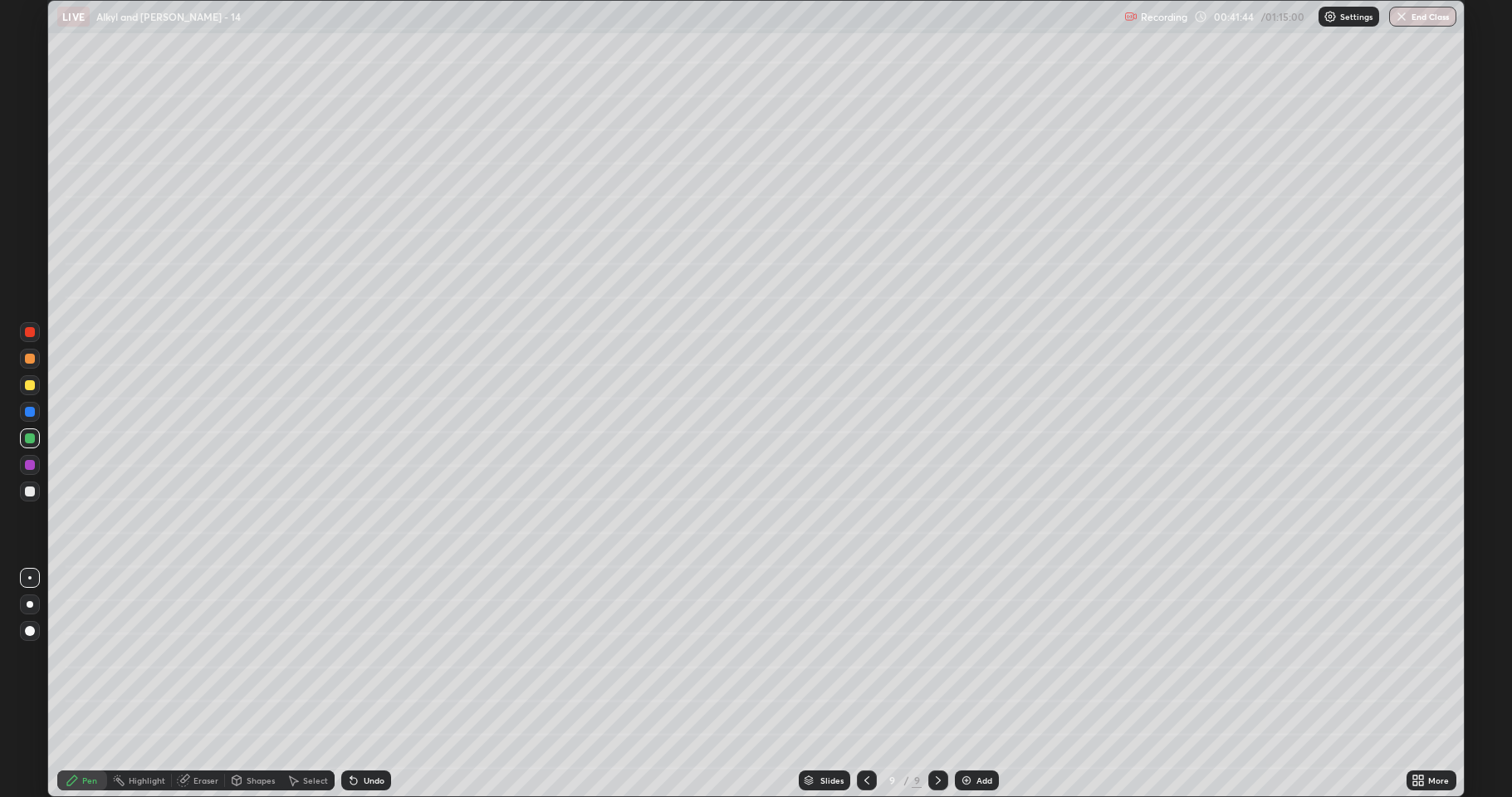
click at [962, 656] on img at bounding box center [966, 780] width 13 height 13
click at [33, 496] on div at bounding box center [30, 492] width 20 height 20
click at [354, 656] on icon at bounding box center [353, 780] width 6 height 6
click at [353, 656] on icon at bounding box center [353, 780] width 6 height 6
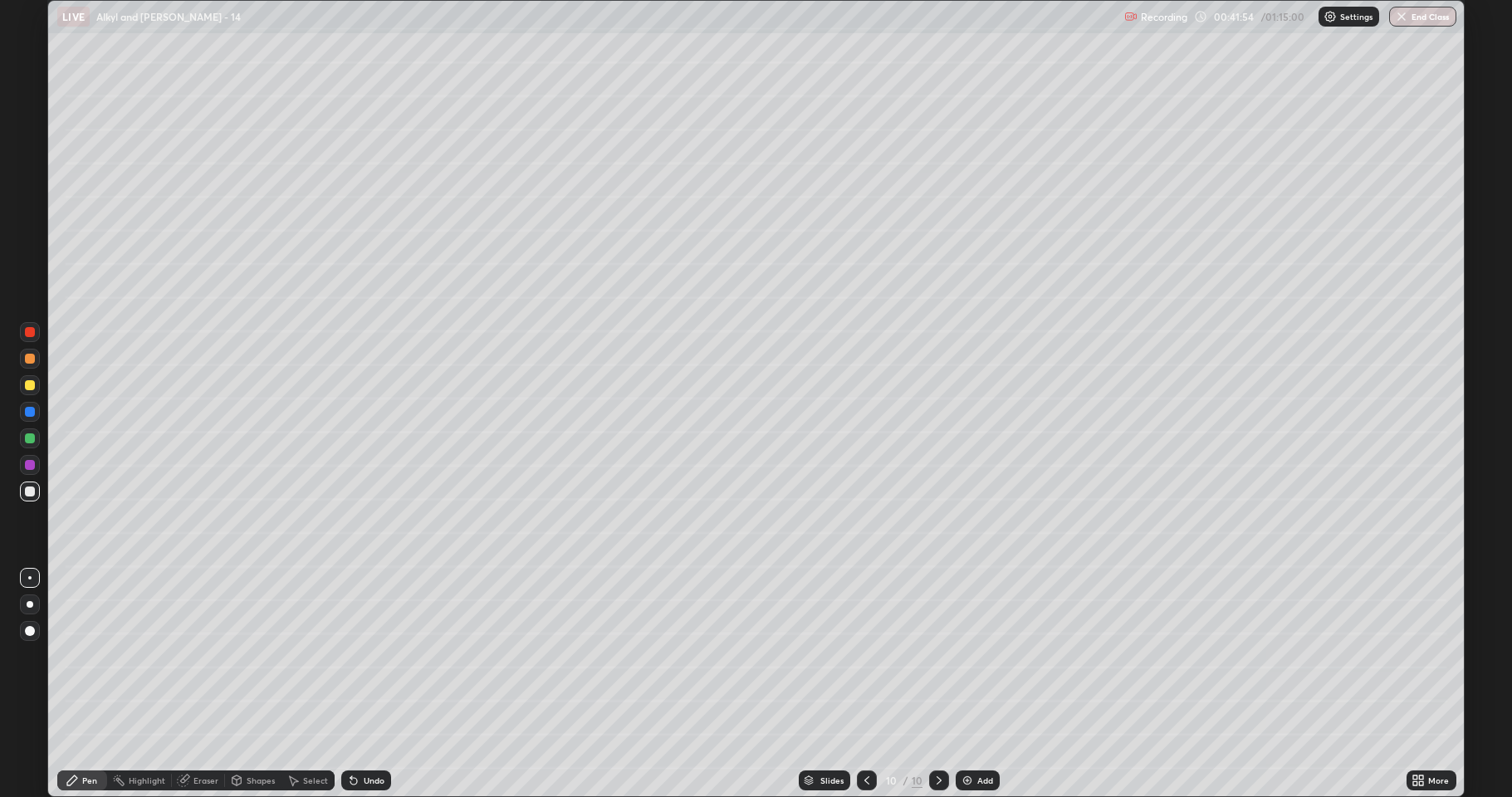
click at [251, 656] on div "Shapes" at bounding box center [260, 780] width 29 height 8
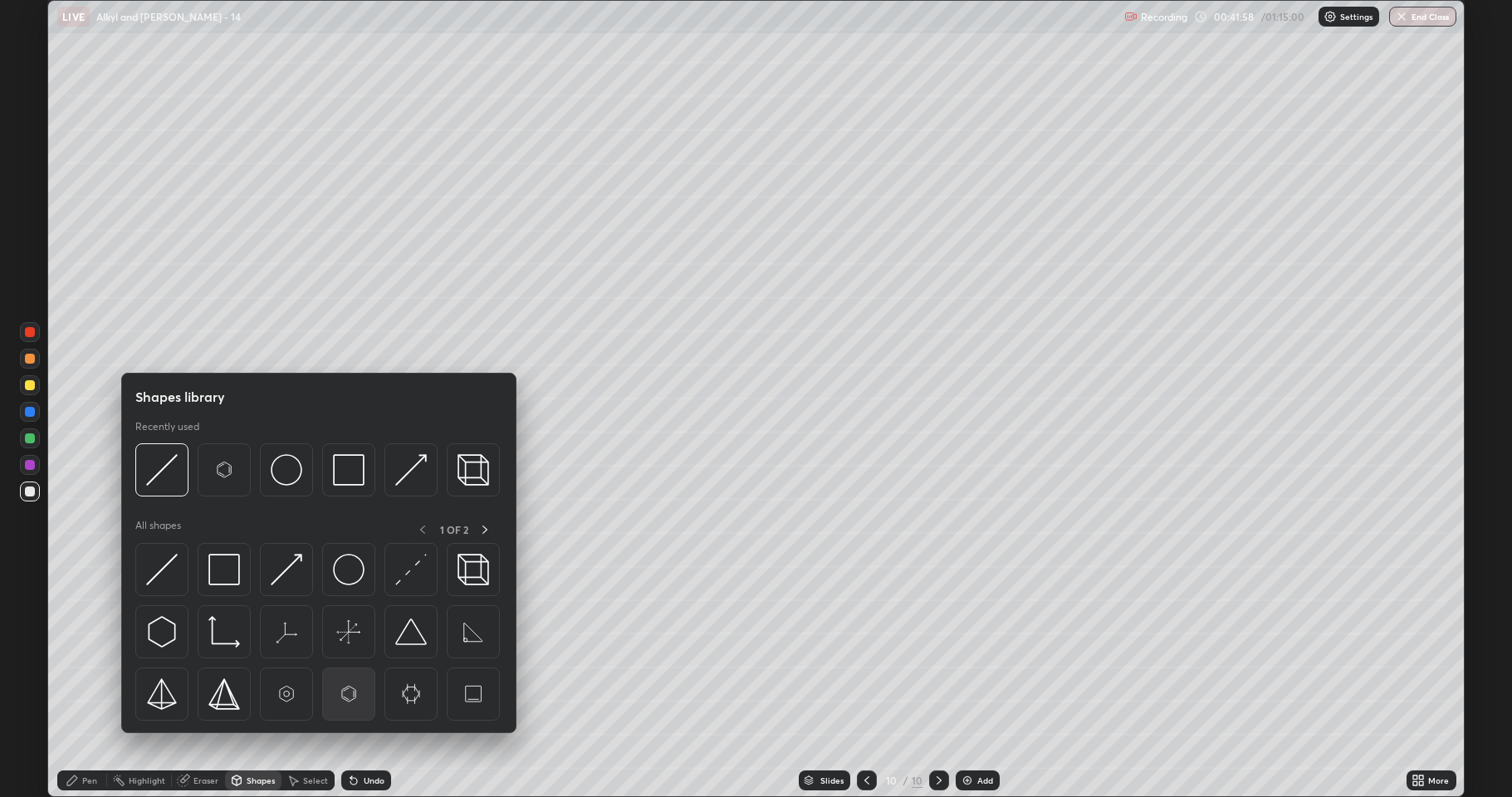
click at [345, 656] on img at bounding box center [349, 694] width 31 height 31
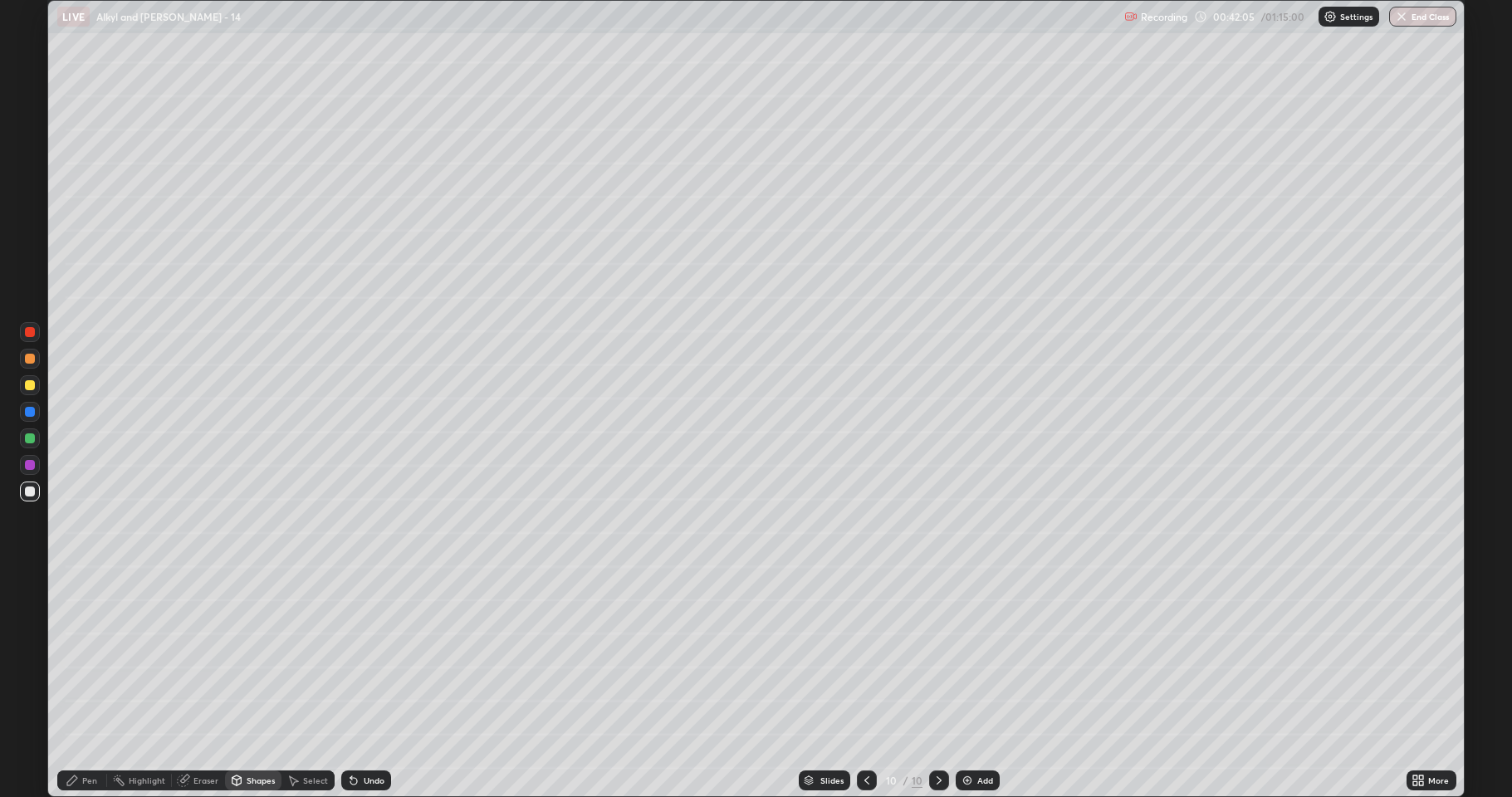
click at [357, 656] on icon at bounding box center [353, 780] width 13 height 13
click at [101, 656] on div "Pen" at bounding box center [82, 780] width 50 height 33
click at [194, 656] on div "Eraser" at bounding box center [206, 780] width 25 height 8
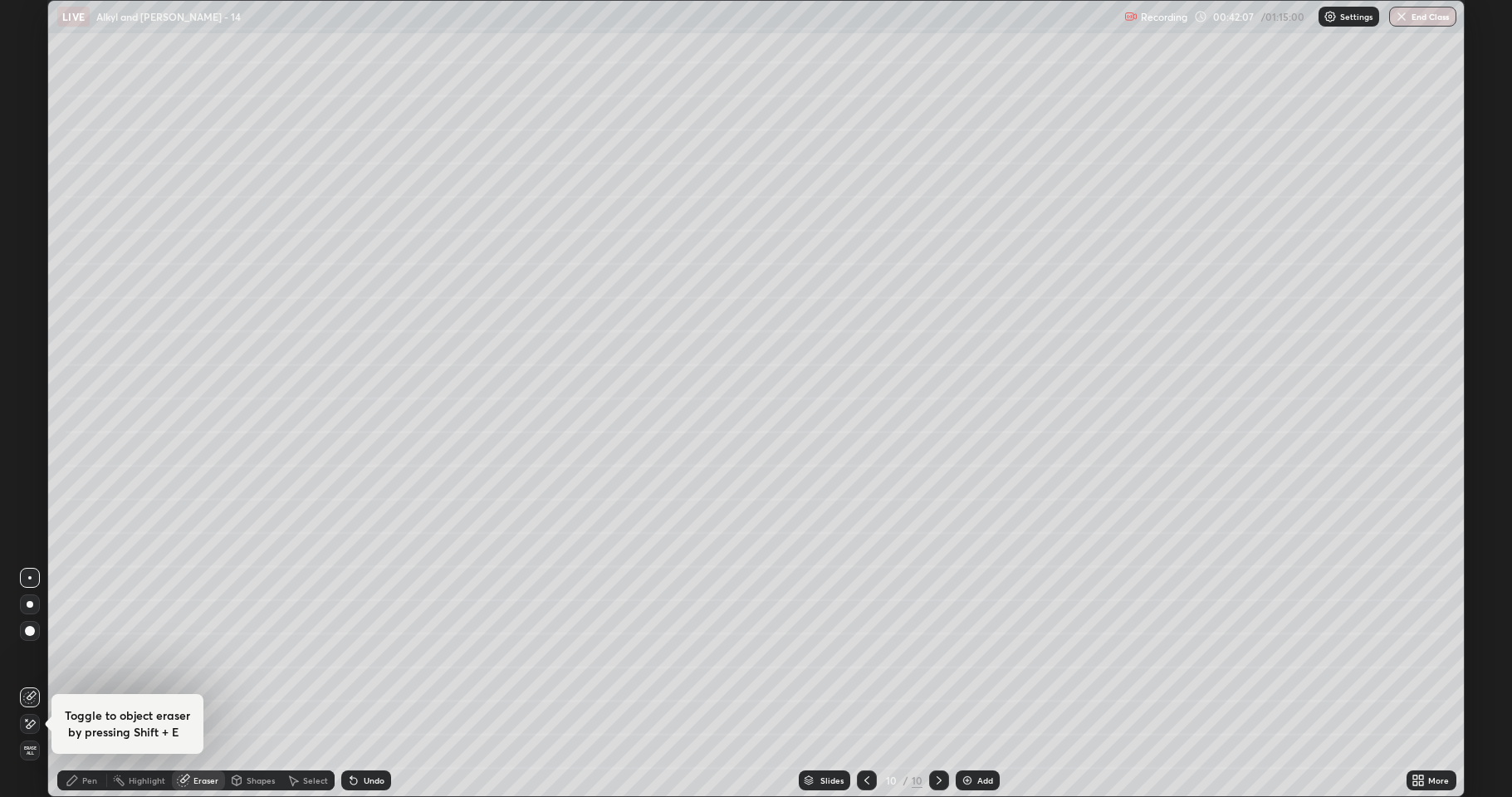
click at [254, 656] on div "Shapes" at bounding box center [260, 780] width 29 height 8
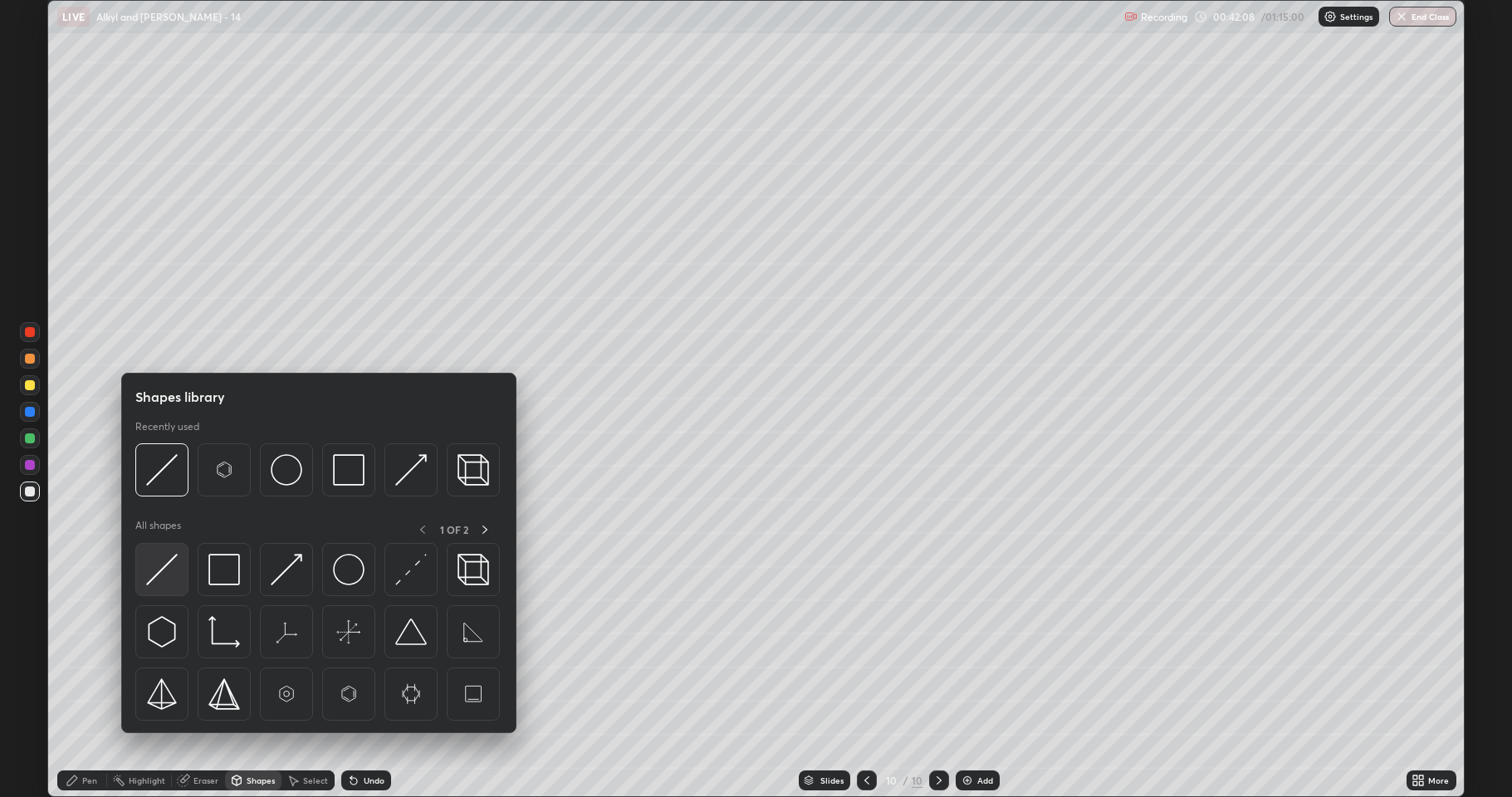
click at [171, 569] on img at bounding box center [161, 569] width 31 height 31
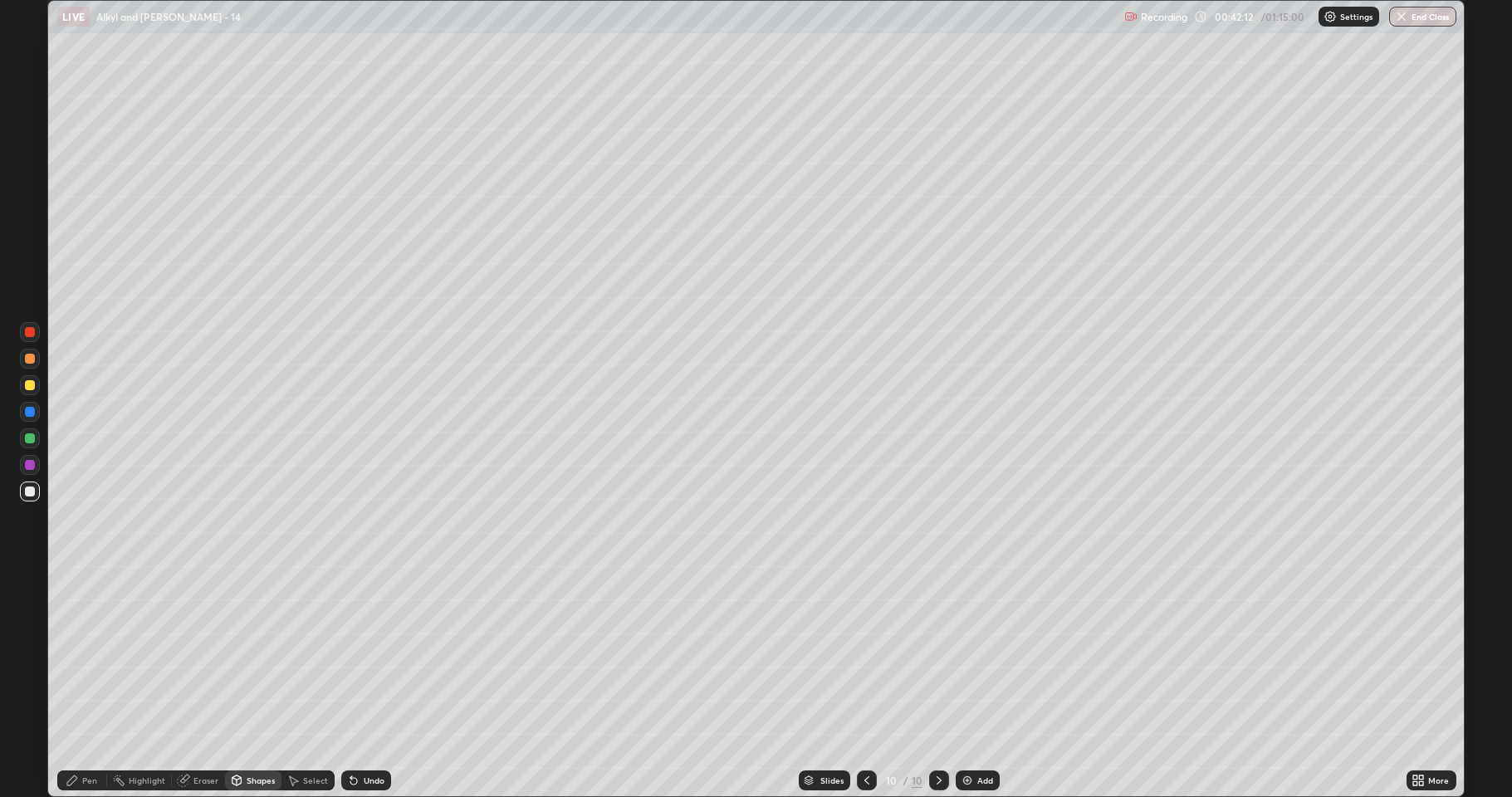
click at [32, 388] on div at bounding box center [30, 385] width 10 height 10
click at [90, 656] on div "Pen" at bounding box center [89, 780] width 15 height 8
click at [30, 490] on div at bounding box center [30, 491] width 10 height 10
click at [30, 492] on div at bounding box center [30, 491] width 10 height 10
click at [255, 656] on div "Shapes" at bounding box center [253, 780] width 56 height 20
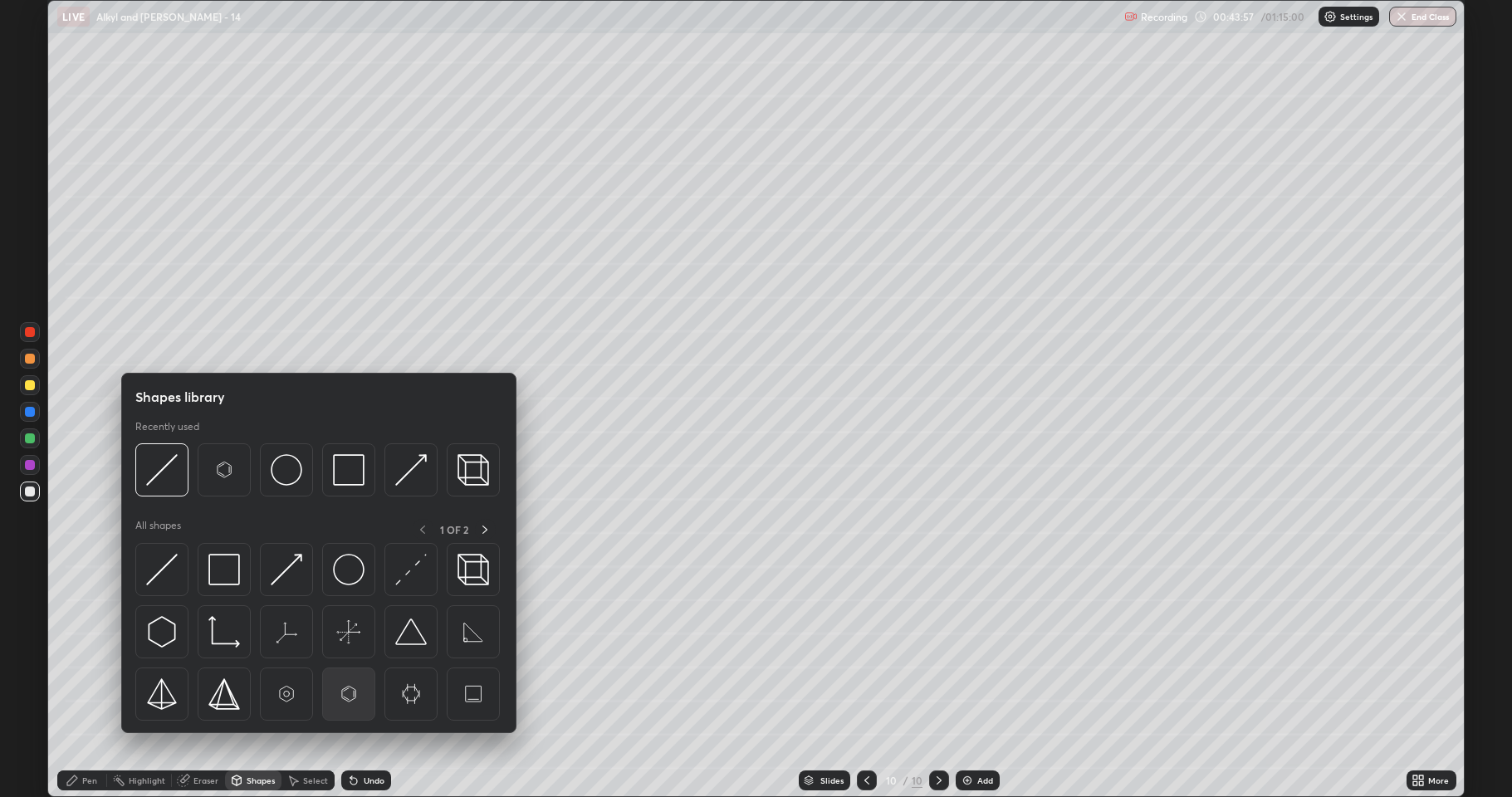
click at [352, 656] on img at bounding box center [349, 694] width 31 height 31
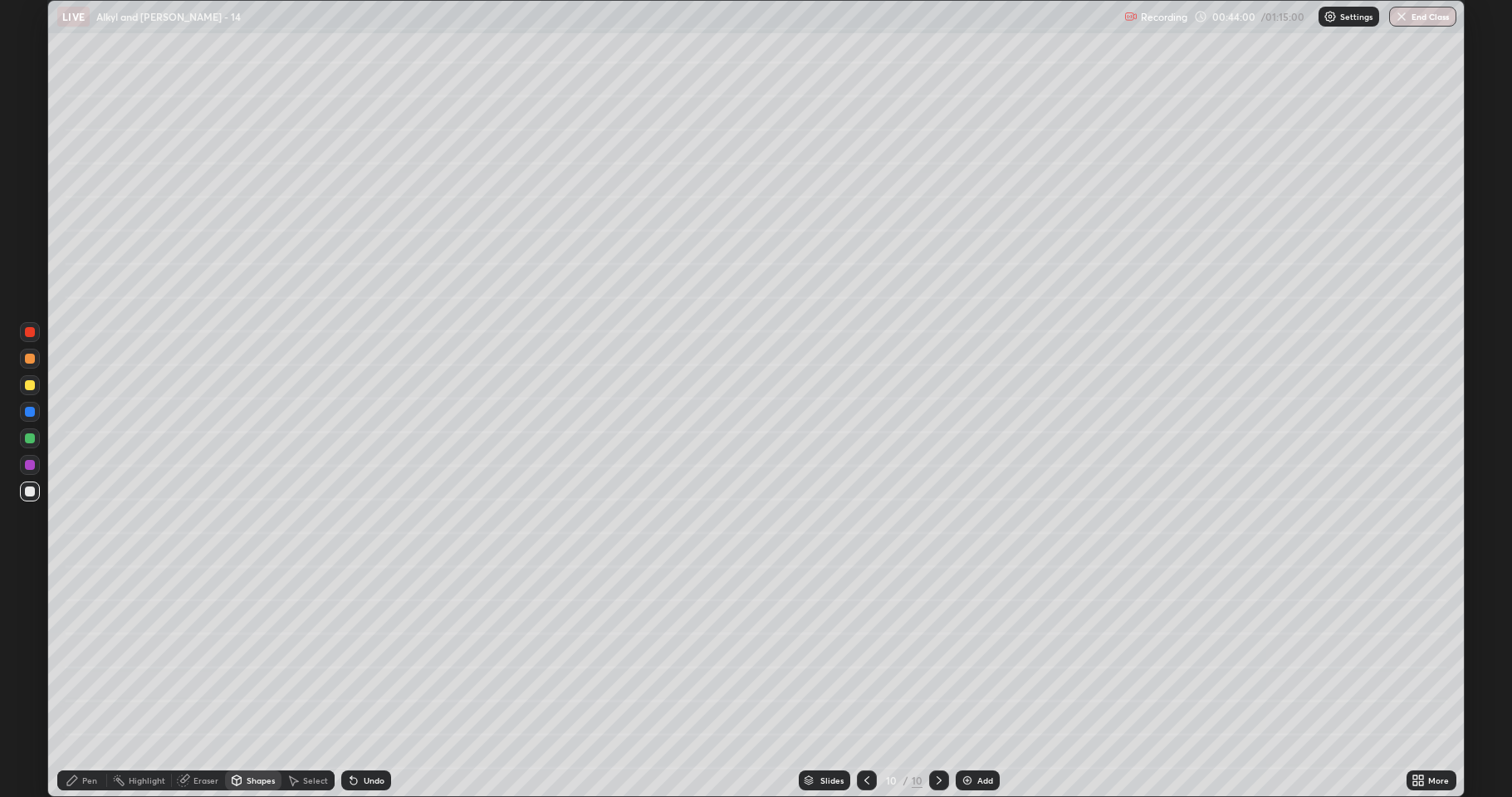
click at [90, 656] on div "Pen" at bounding box center [89, 780] width 15 height 8
click at [255, 656] on div "Shapes" at bounding box center [260, 780] width 29 height 8
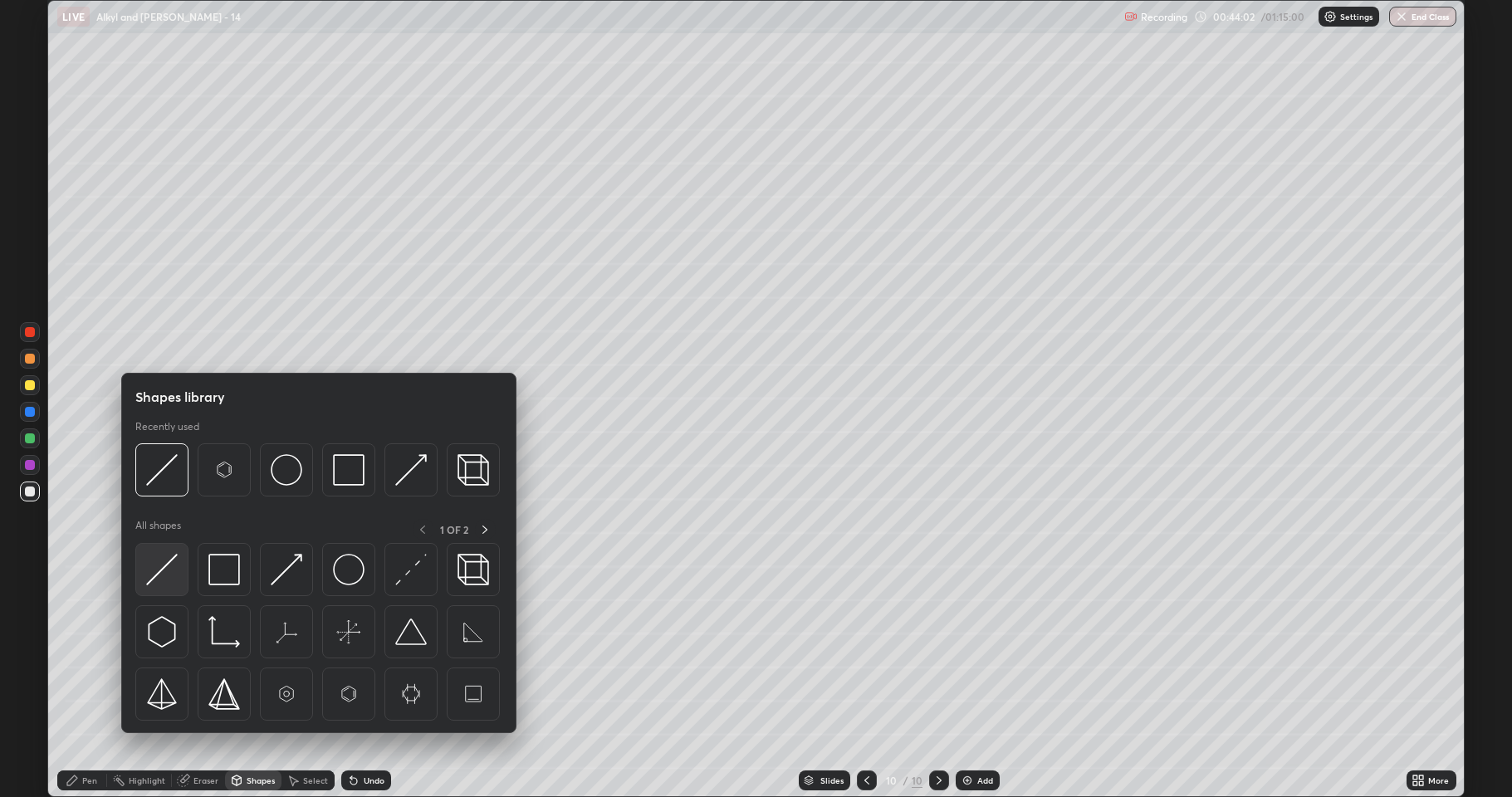
click at [166, 577] on img at bounding box center [161, 569] width 31 height 31
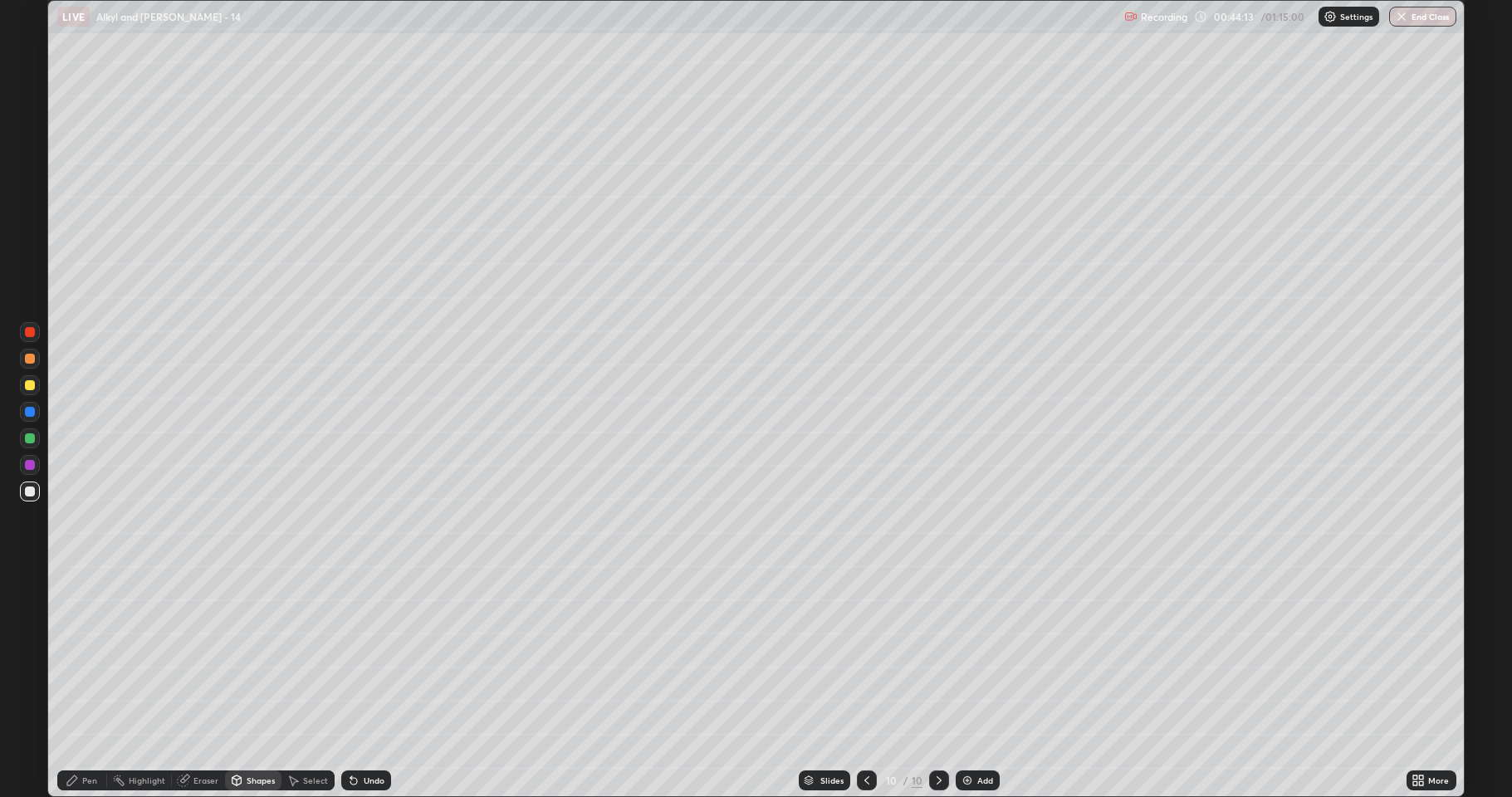
click at [30, 392] on div at bounding box center [30, 386] width 20 height 20
click at [360, 656] on div "Undo" at bounding box center [366, 780] width 50 height 20
click at [93, 656] on div "Pen" at bounding box center [89, 780] width 15 height 8
click at [30, 466] on div at bounding box center [30, 465] width 10 height 10
click at [254, 656] on div "Shapes" at bounding box center [260, 780] width 29 height 8
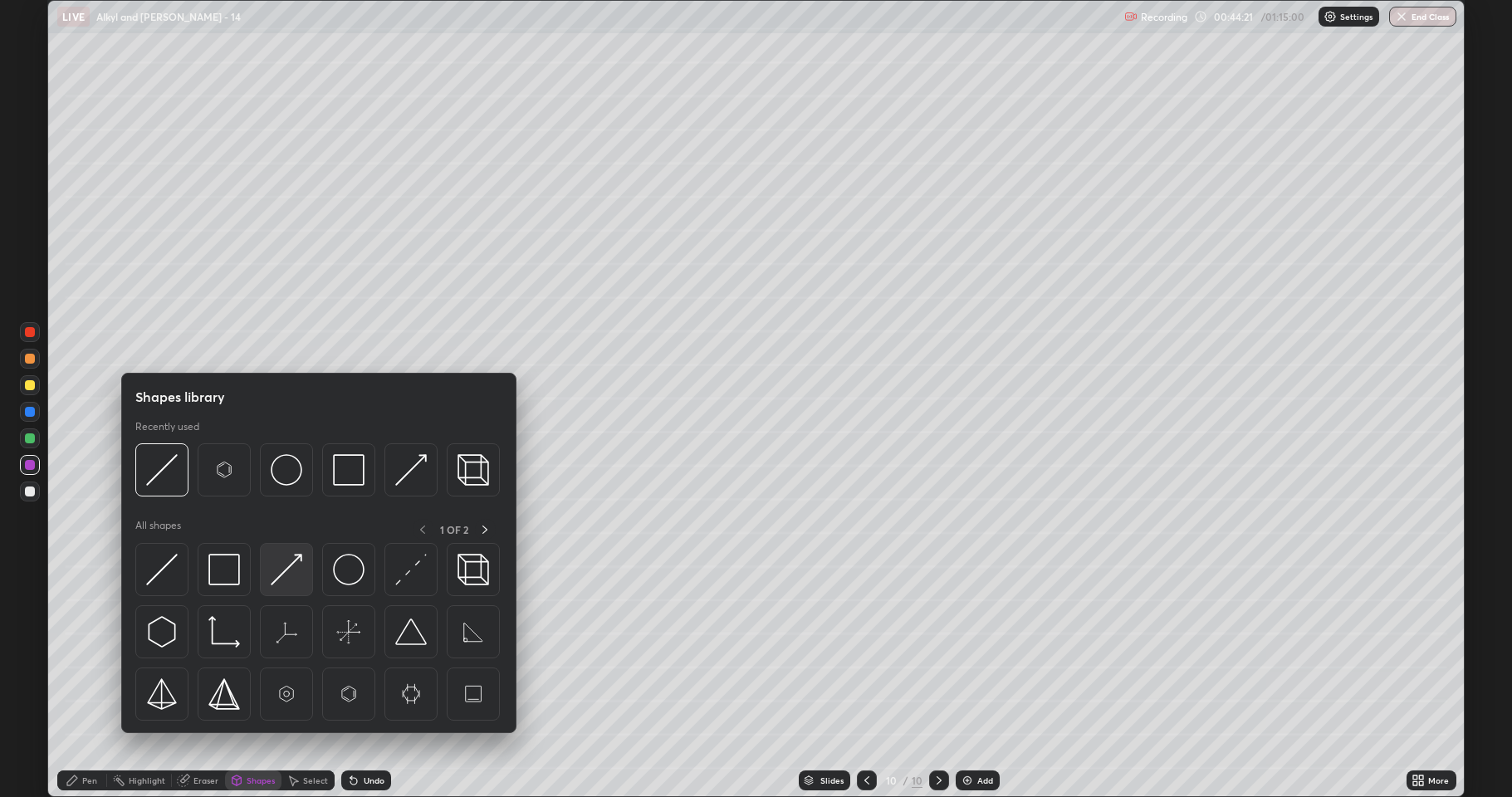
click at [287, 573] on img at bounding box center [286, 569] width 31 height 31
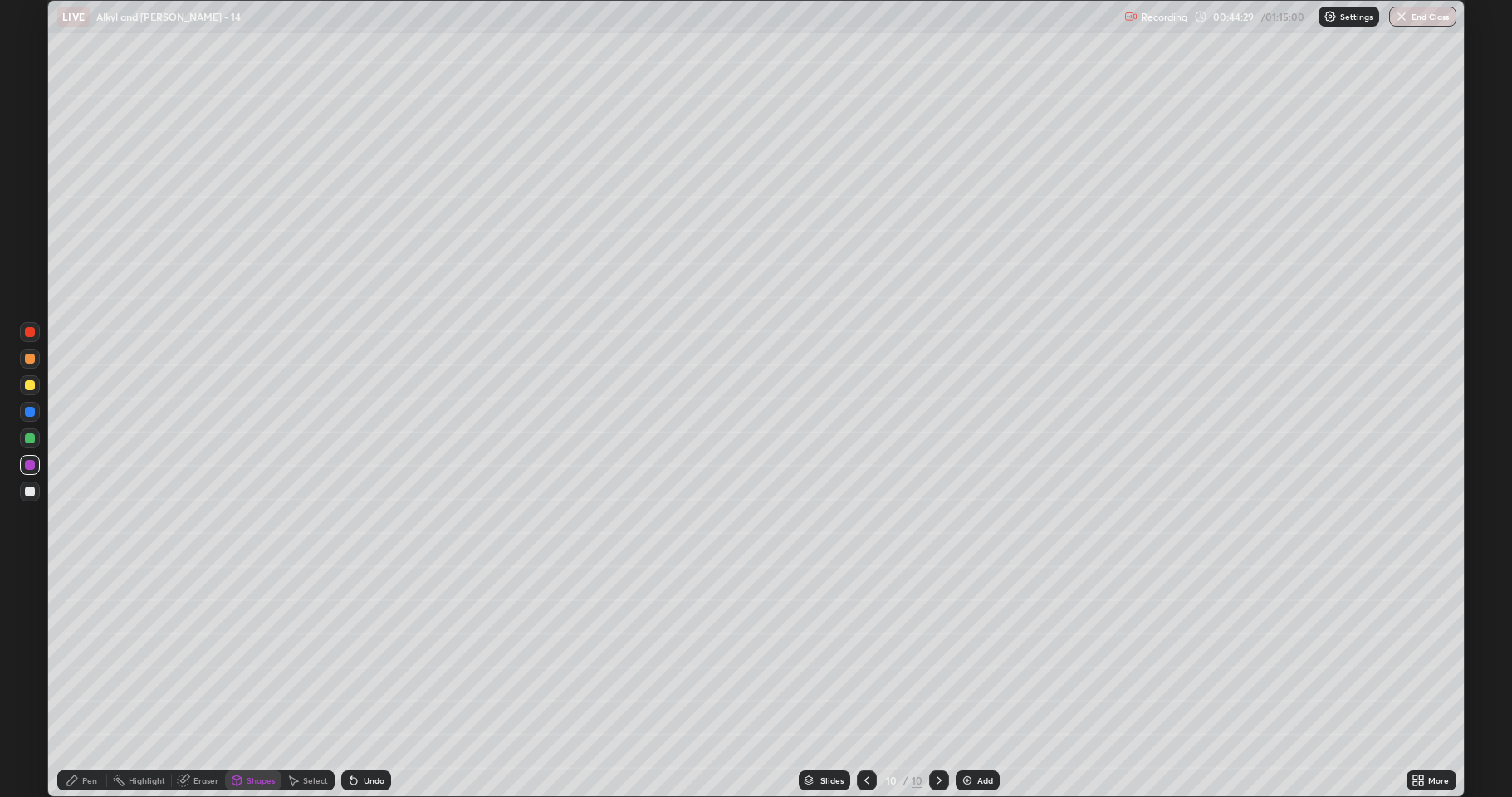
click at [33, 491] on div at bounding box center [30, 491] width 10 height 10
click at [258, 656] on div "Shapes" at bounding box center [260, 780] width 29 height 8
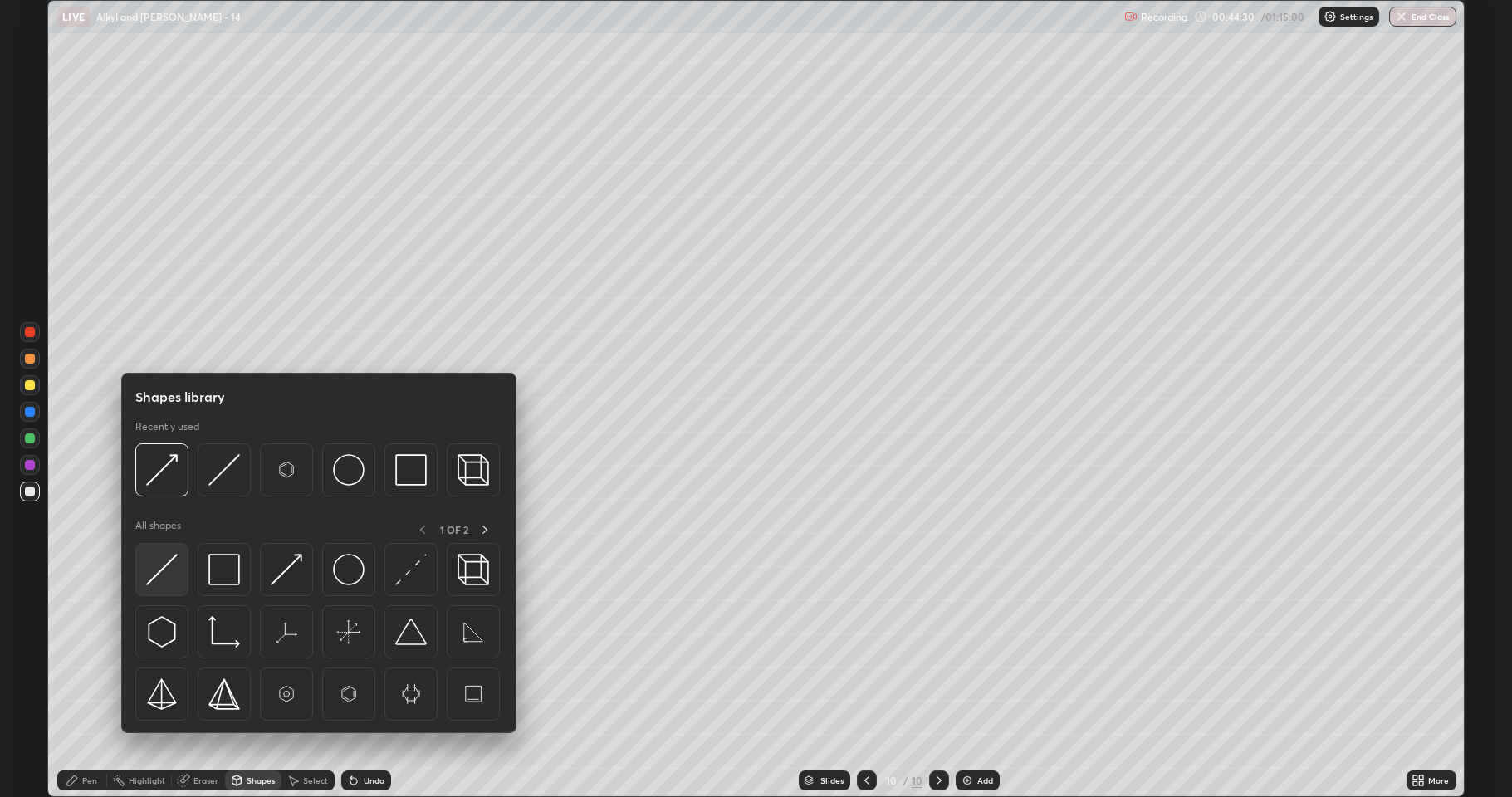
click at [167, 571] on img at bounding box center [161, 569] width 31 height 31
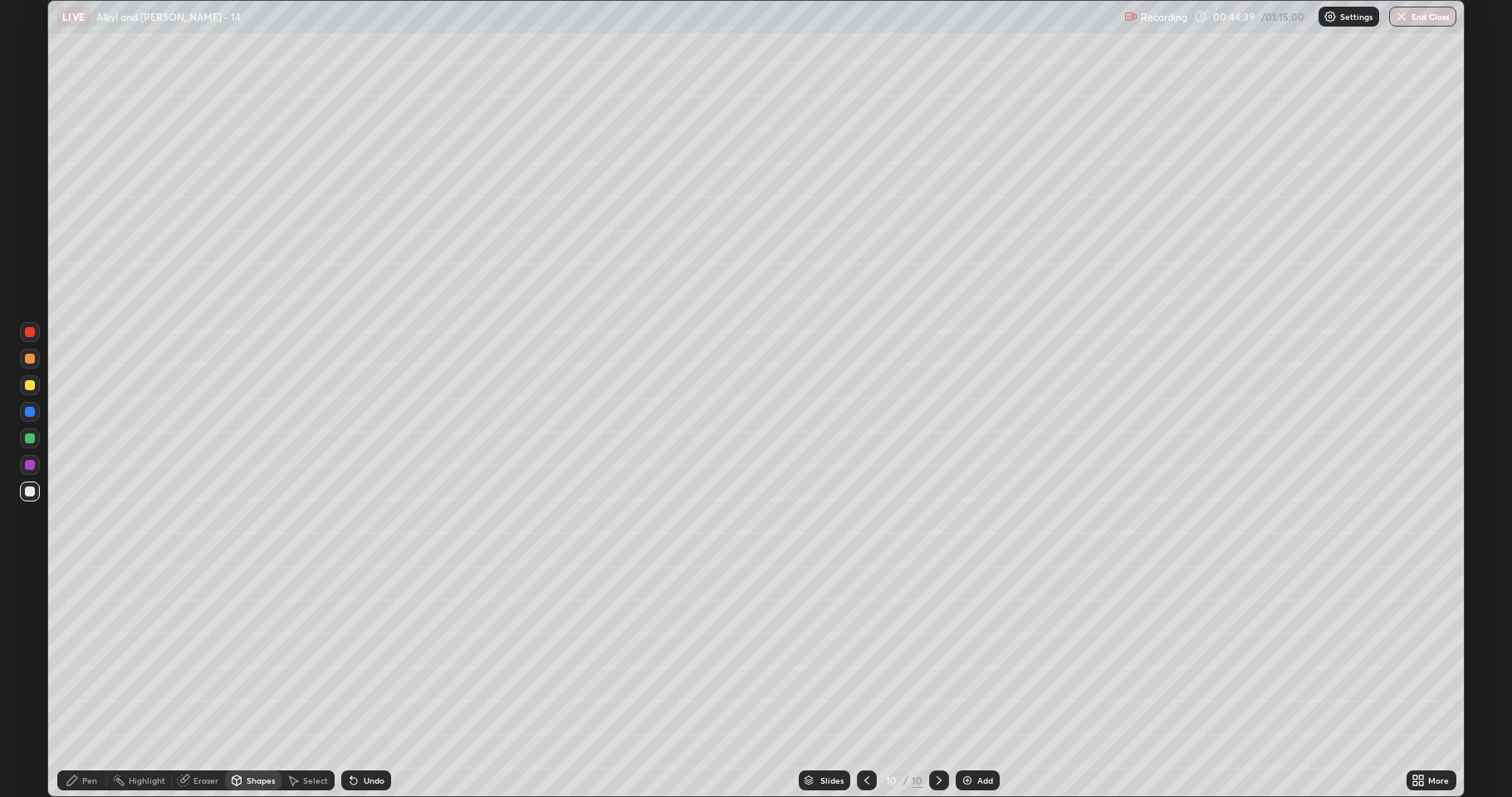
click at [92, 656] on div "Pen" at bounding box center [89, 780] width 15 height 8
click at [30, 388] on div at bounding box center [30, 385] width 10 height 10
click at [30, 469] on div at bounding box center [30, 465] width 10 height 10
click at [251, 656] on div "Shapes" at bounding box center [253, 780] width 56 height 20
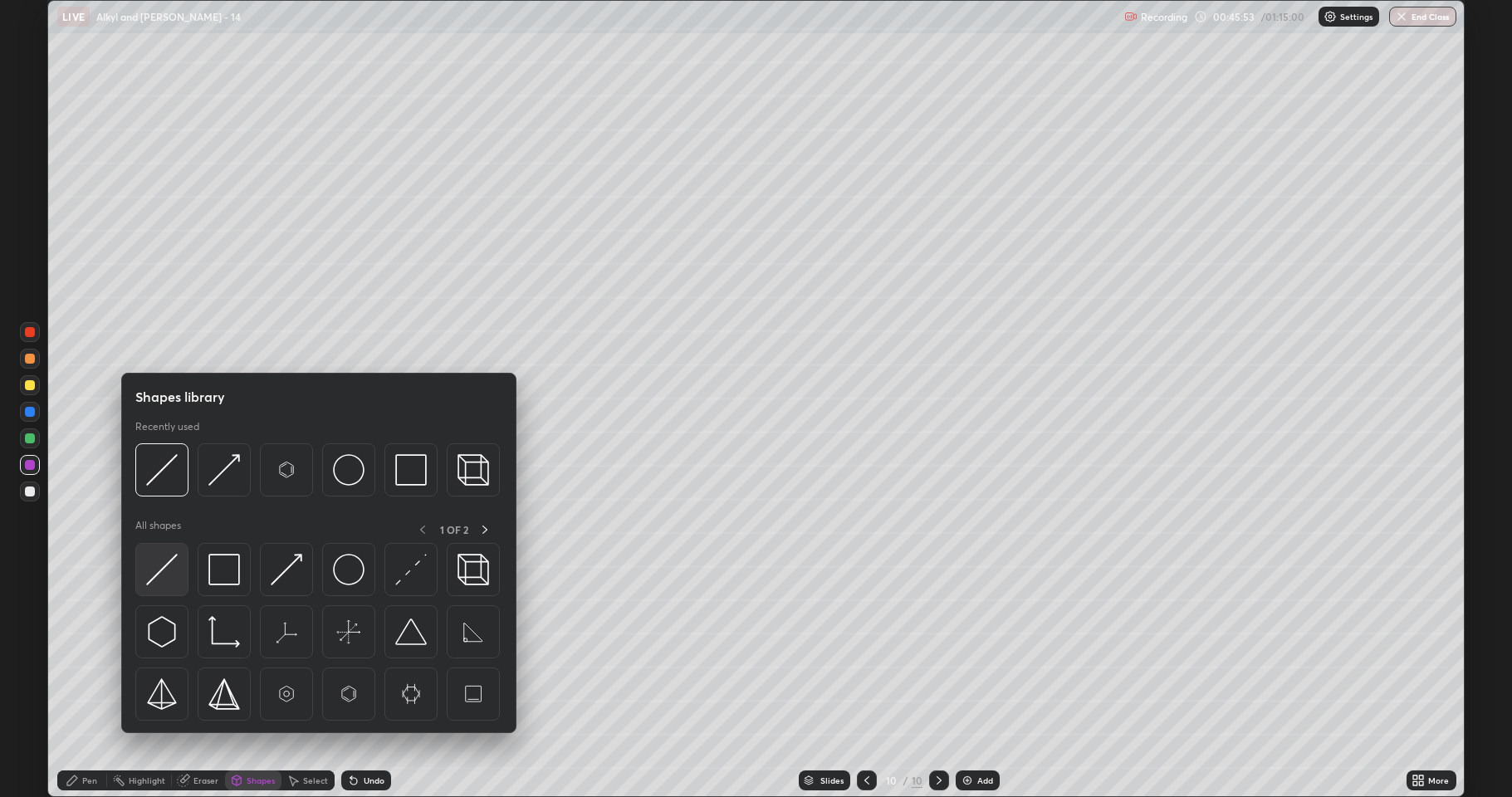
click at [163, 577] on img at bounding box center [161, 569] width 31 height 31
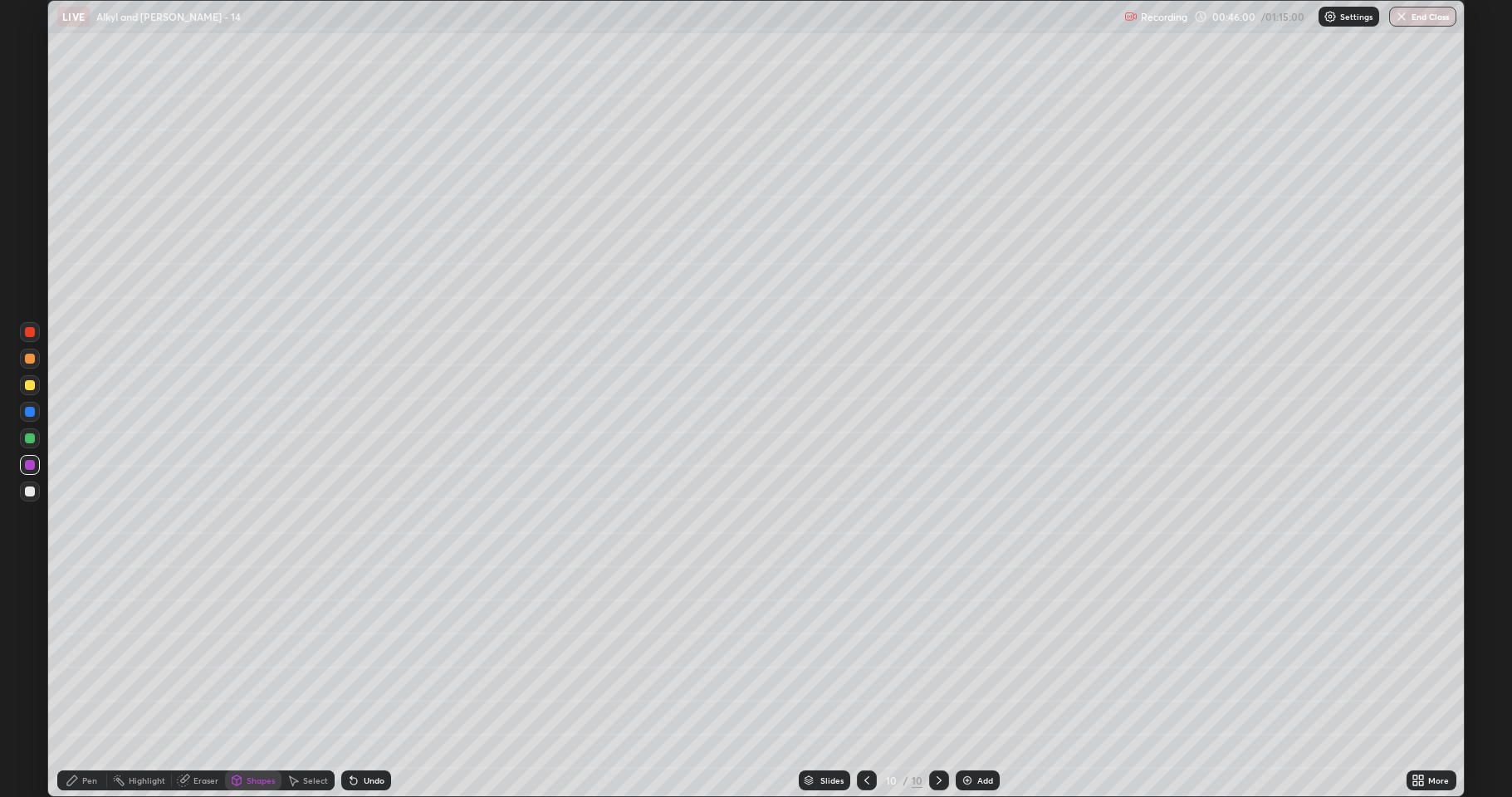
click at [306, 656] on div "Select" at bounding box center [315, 780] width 25 height 8
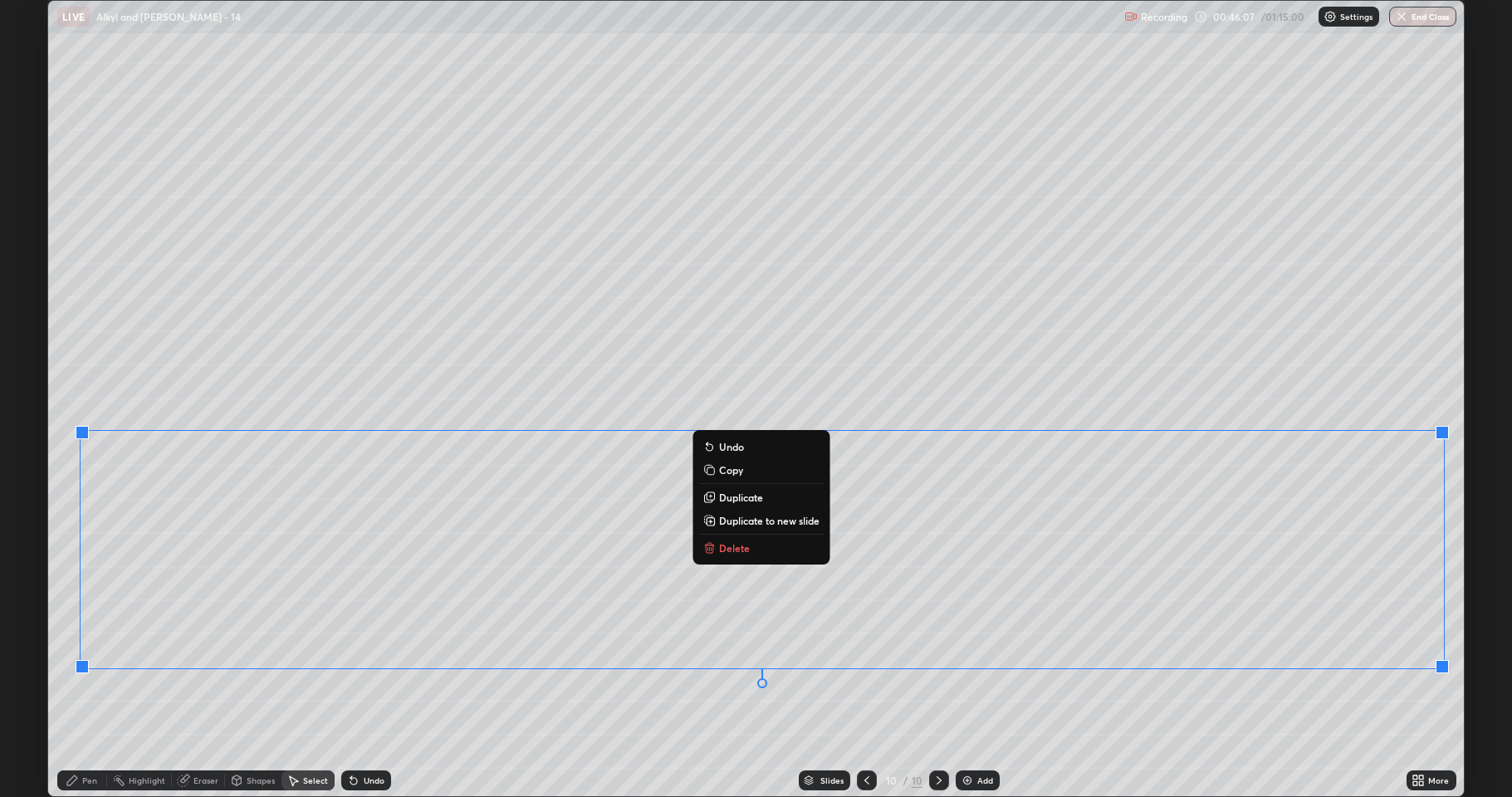
click at [798, 517] on p "Duplicate to new slide" at bounding box center [768, 520] width 101 height 13
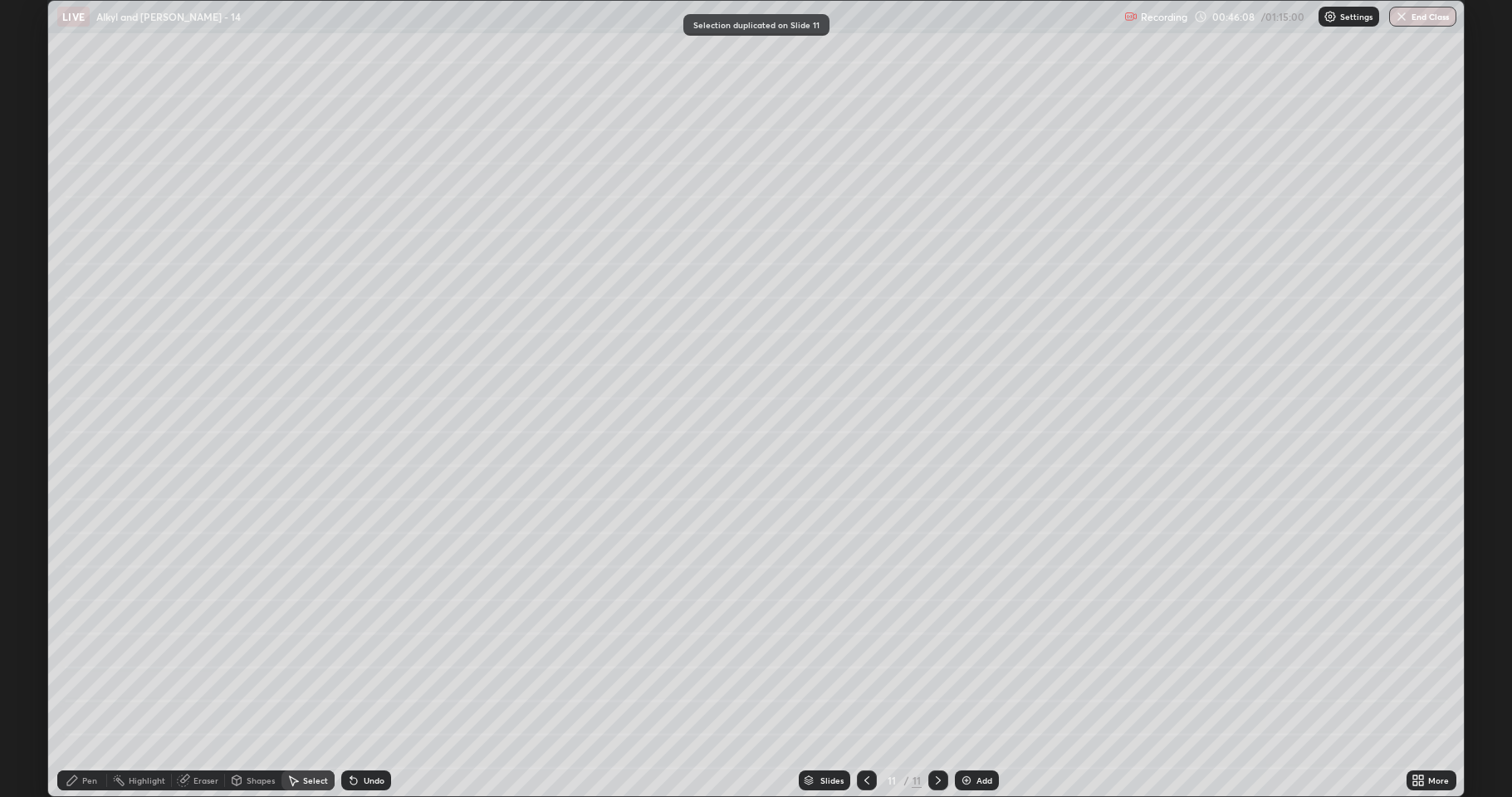
click at [863, 656] on icon at bounding box center [866, 780] width 13 height 13
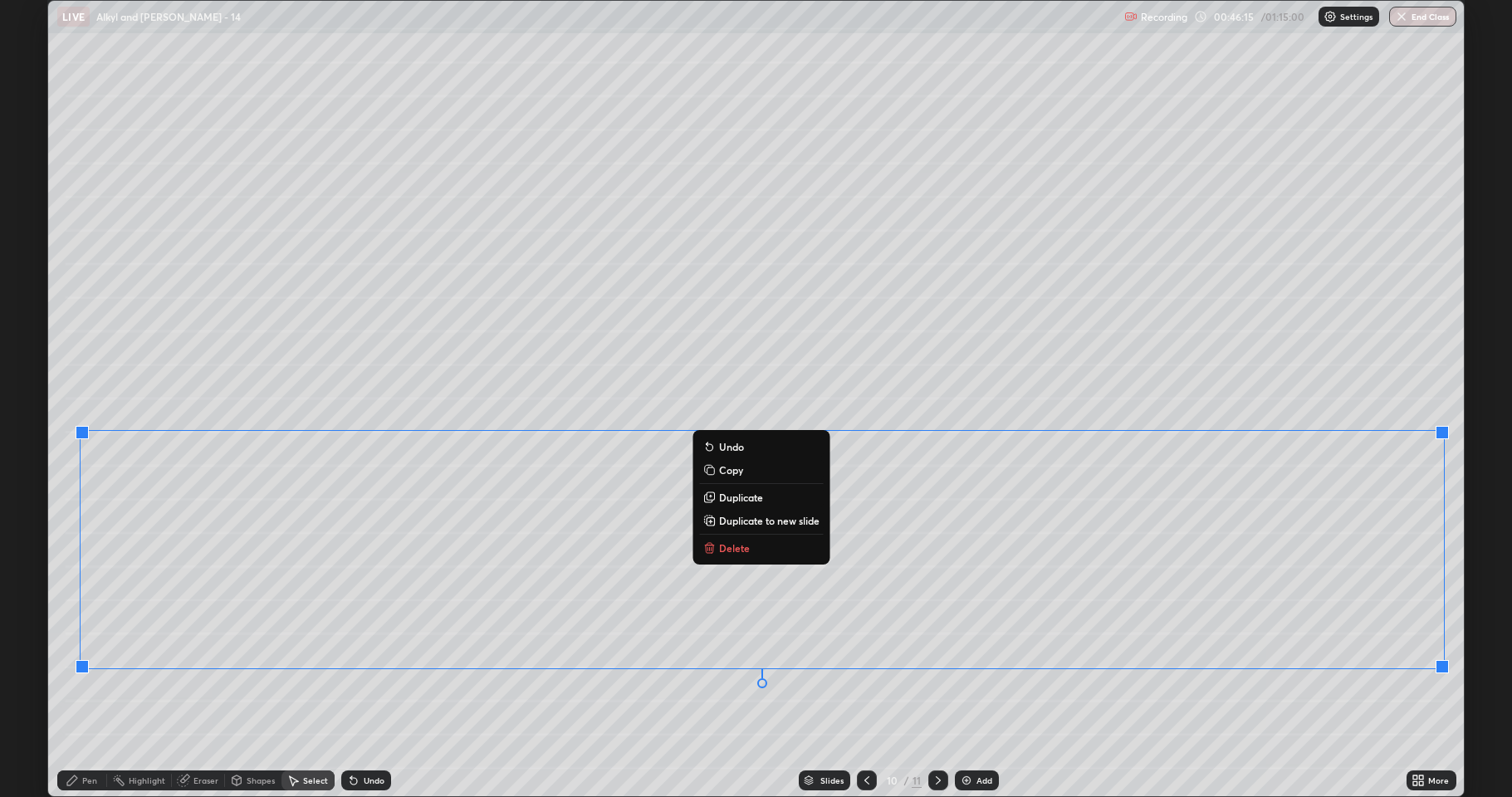
click at [735, 547] on p "Delete" at bounding box center [733, 548] width 30 height 13
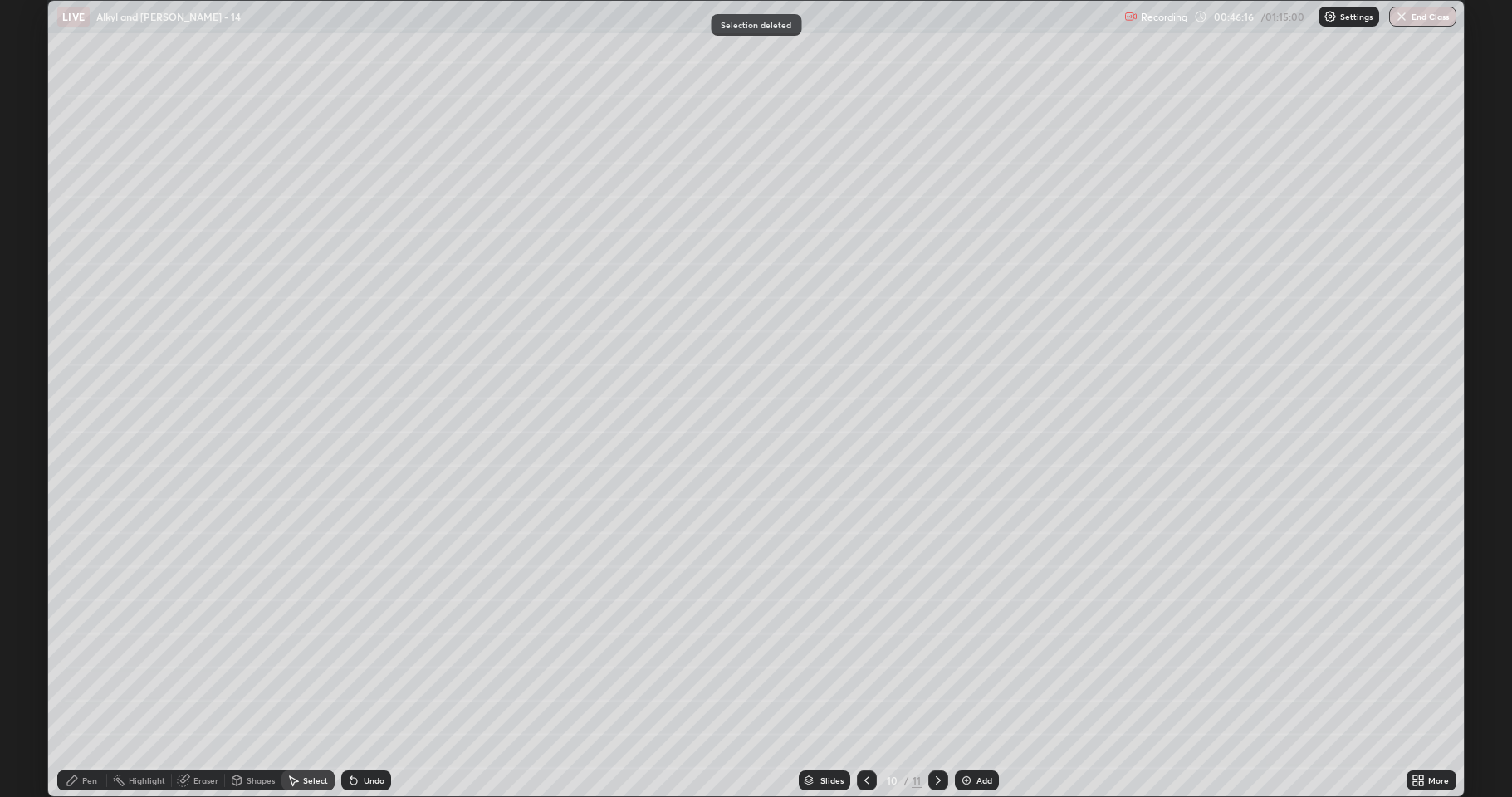
click at [89, 656] on div "Pen" at bounding box center [89, 780] width 15 height 8
click at [27, 439] on div at bounding box center [30, 438] width 10 height 10
click at [299, 656] on icon at bounding box center [293, 780] width 13 height 13
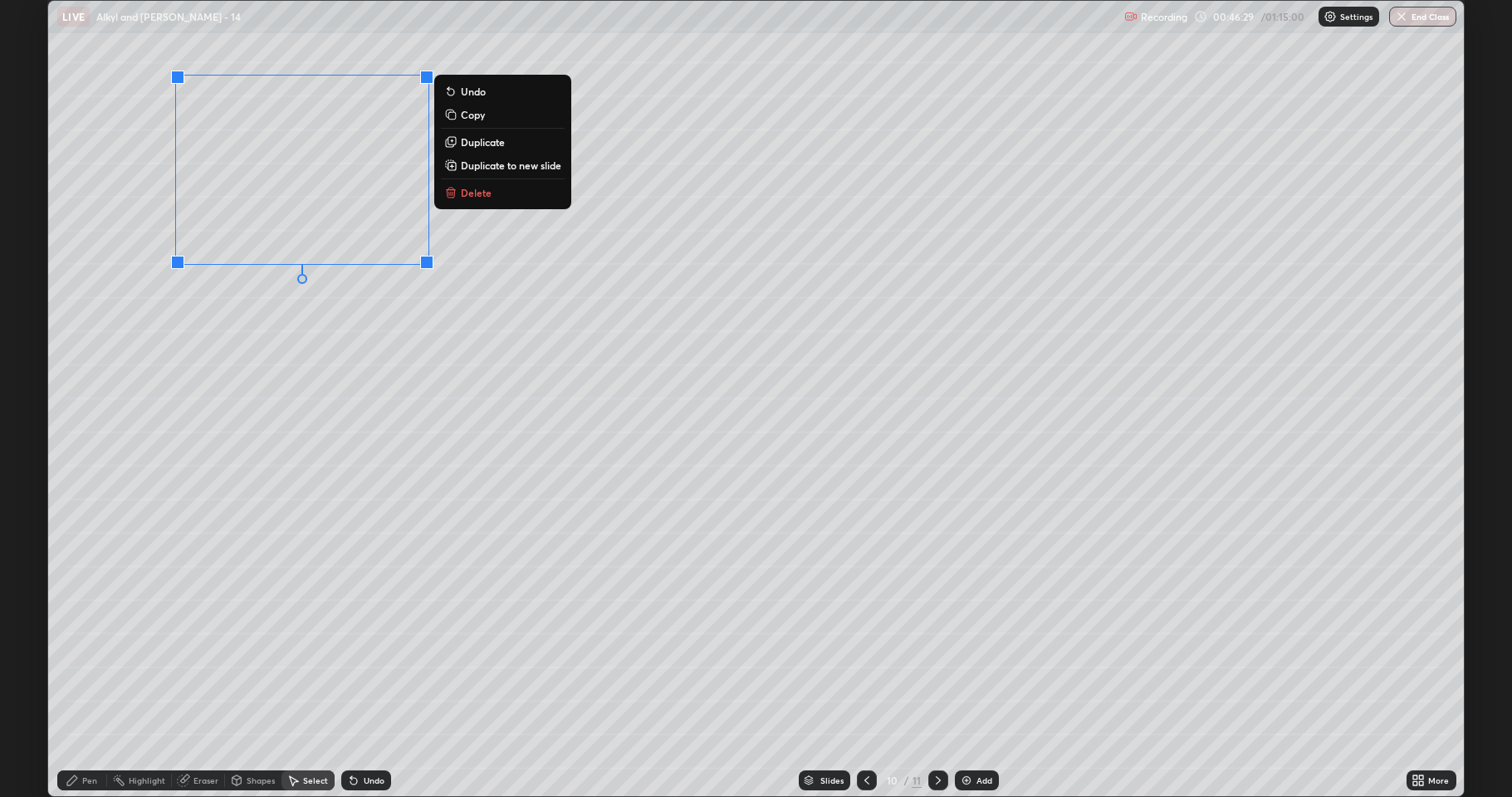
click at [482, 145] on p "Duplicate" at bounding box center [483, 142] width 44 height 13
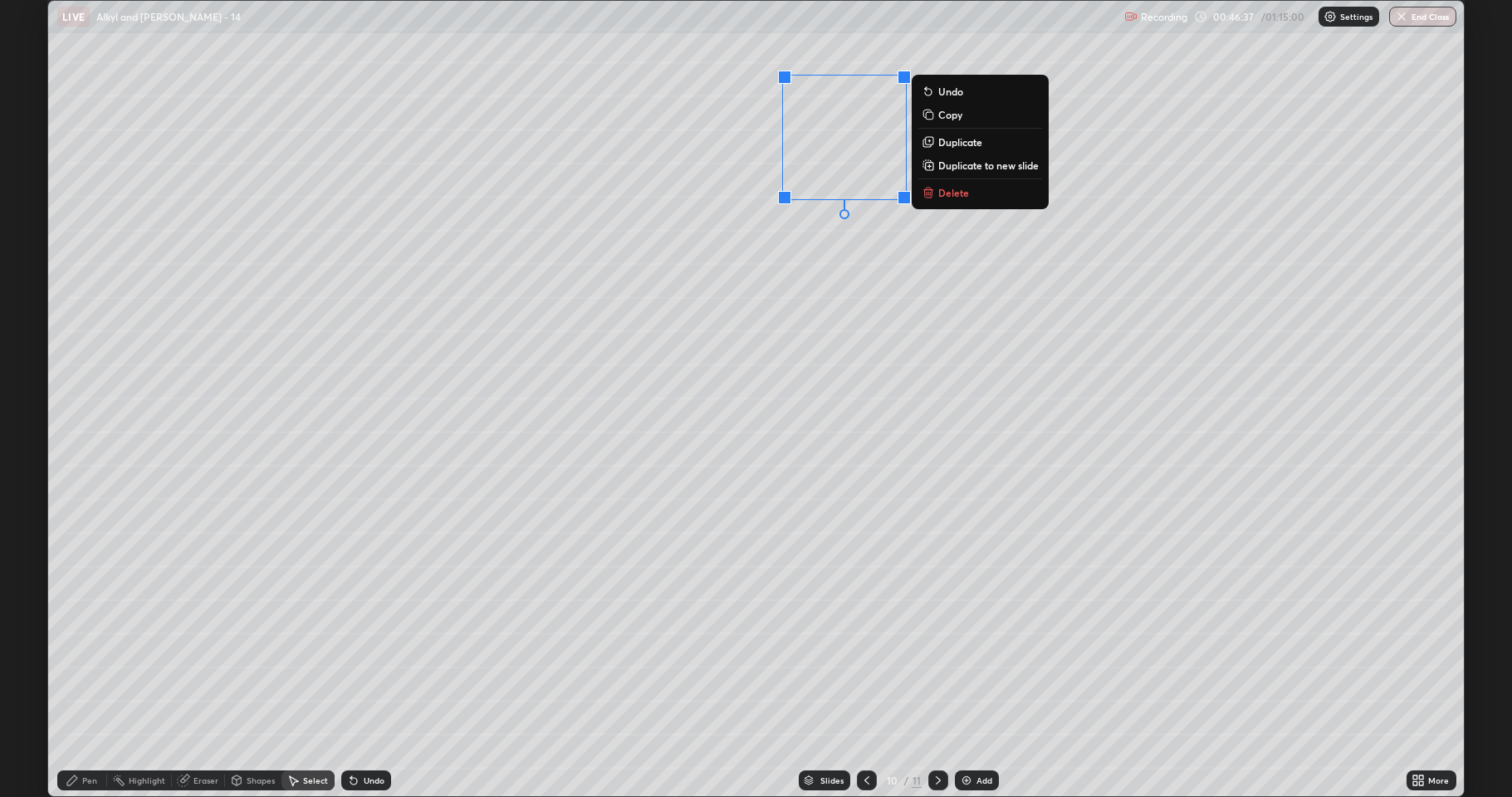
click at [959, 146] on p "Duplicate" at bounding box center [960, 142] width 44 height 13
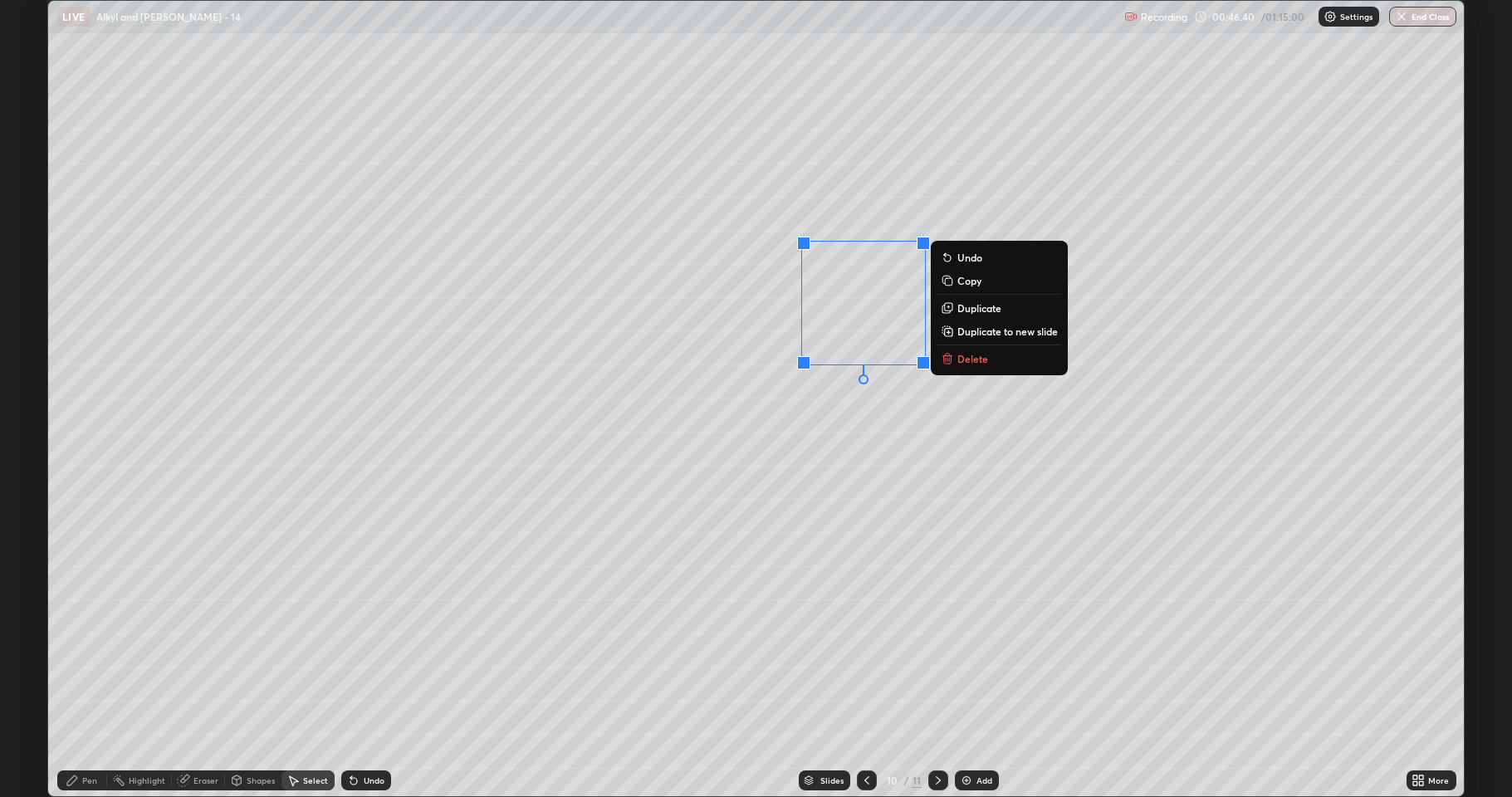
click at [213, 656] on div "Eraser" at bounding box center [206, 780] width 25 height 8
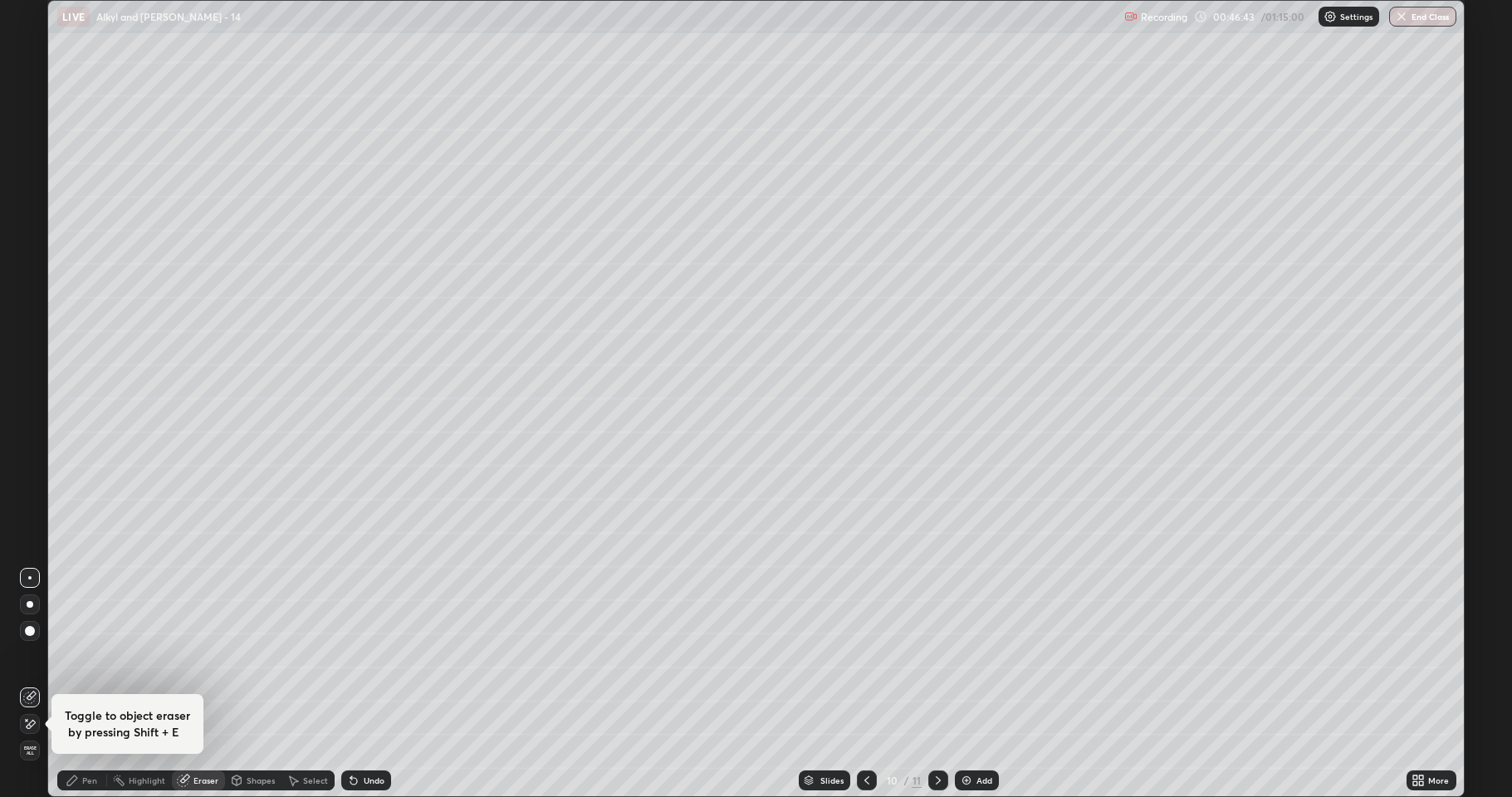
click at [89, 656] on div "Pen" at bounding box center [82, 780] width 50 height 20
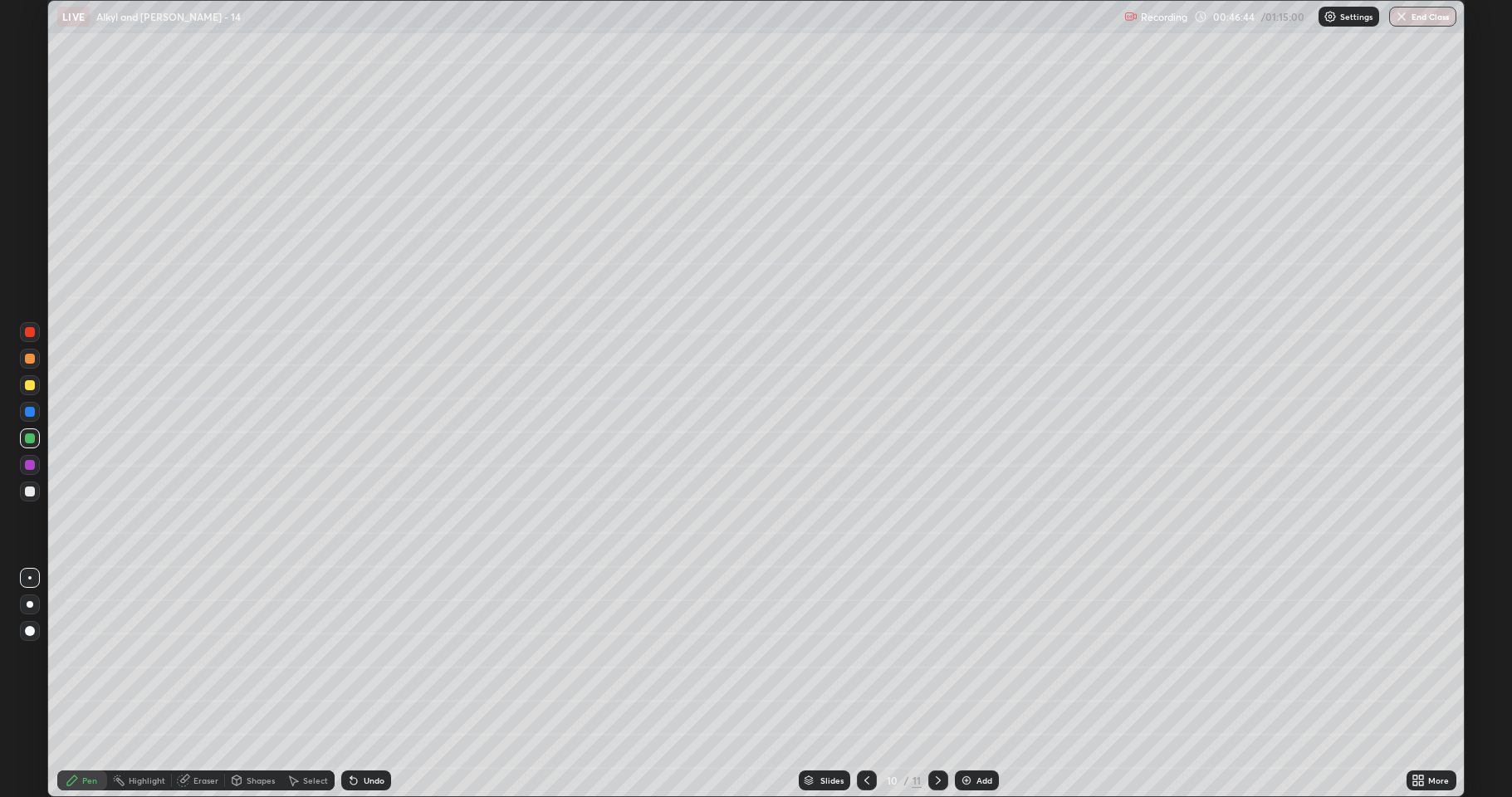
click at [31, 387] on div at bounding box center [30, 385] width 10 height 10
click at [940, 656] on icon at bounding box center [938, 780] width 13 height 13
click at [301, 656] on div "Select" at bounding box center [308, 780] width 54 height 20
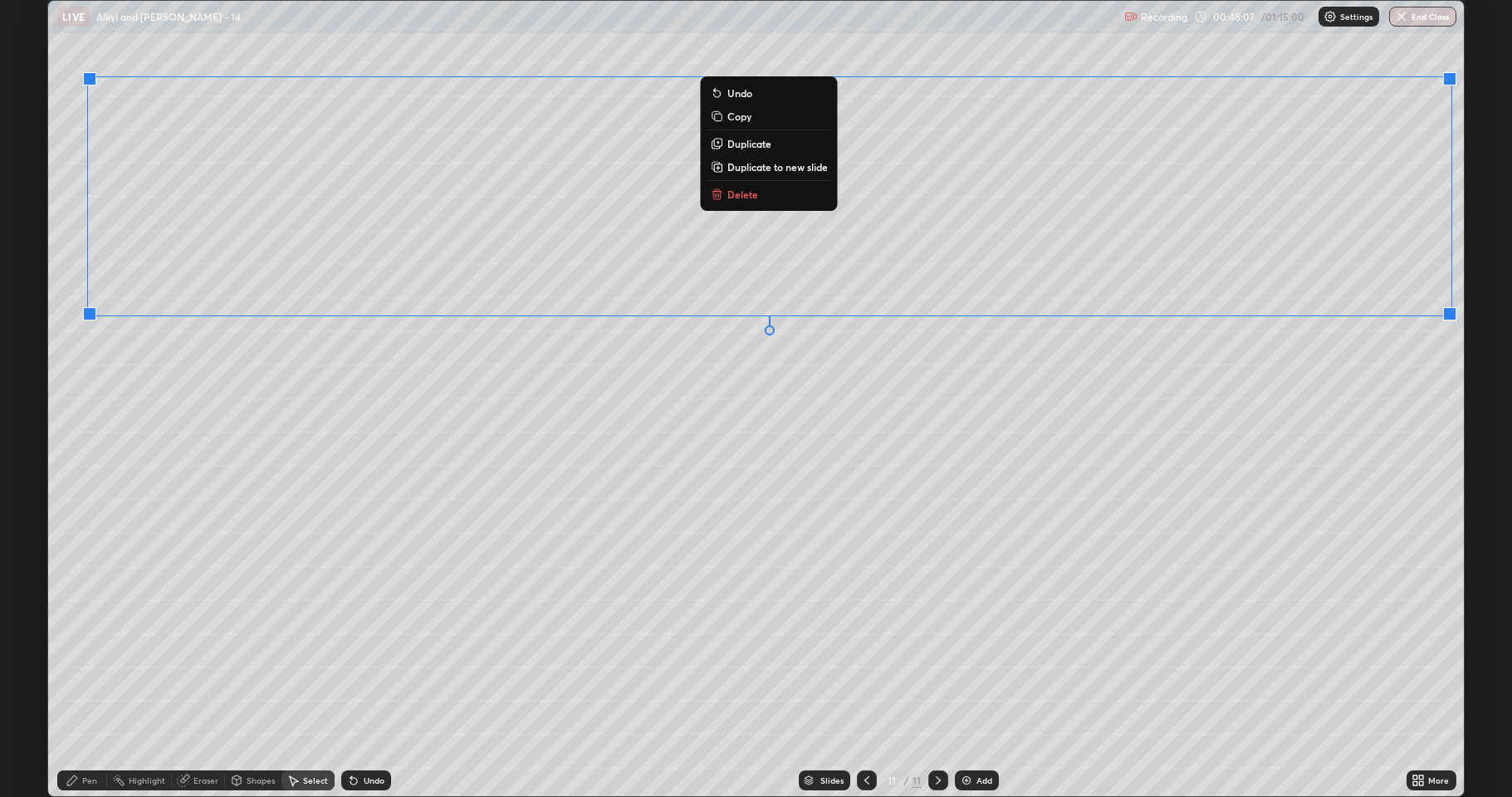
click at [95, 656] on div "Pen" at bounding box center [89, 780] width 15 height 8
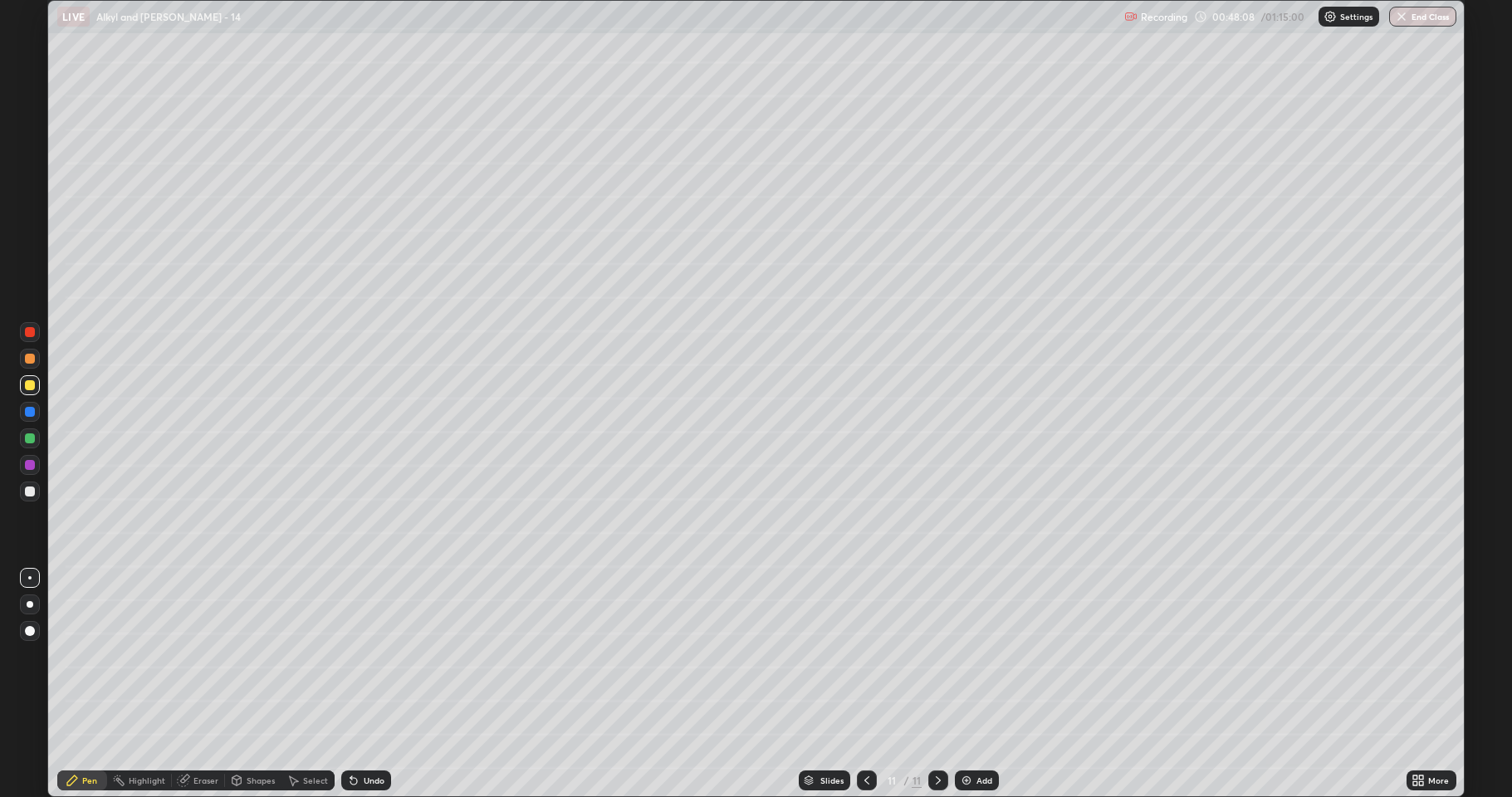
click at [32, 465] on div at bounding box center [30, 465] width 10 height 10
click at [34, 492] on div at bounding box center [30, 491] width 10 height 10
click at [30, 438] on div at bounding box center [30, 438] width 10 height 10
click at [29, 465] on div at bounding box center [30, 465] width 10 height 10
click at [30, 442] on div at bounding box center [30, 438] width 10 height 10
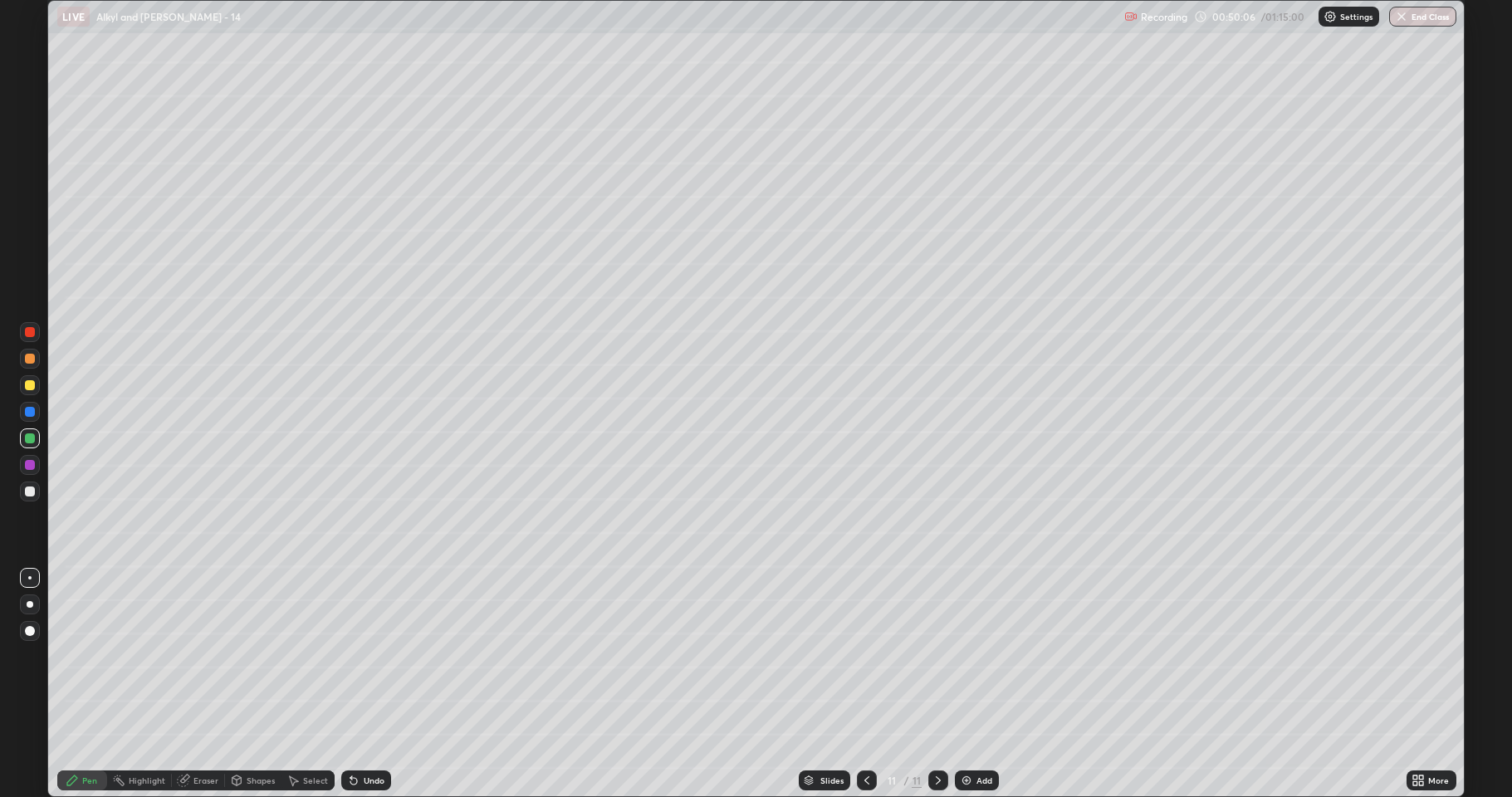
click at [30, 387] on div at bounding box center [30, 385] width 10 height 10
click at [33, 494] on div at bounding box center [30, 491] width 10 height 10
click at [21, 389] on div at bounding box center [30, 386] width 20 height 20
click at [866, 656] on icon at bounding box center [866, 780] width 13 height 13
click at [863, 656] on icon at bounding box center [866, 780] width 13 height 13
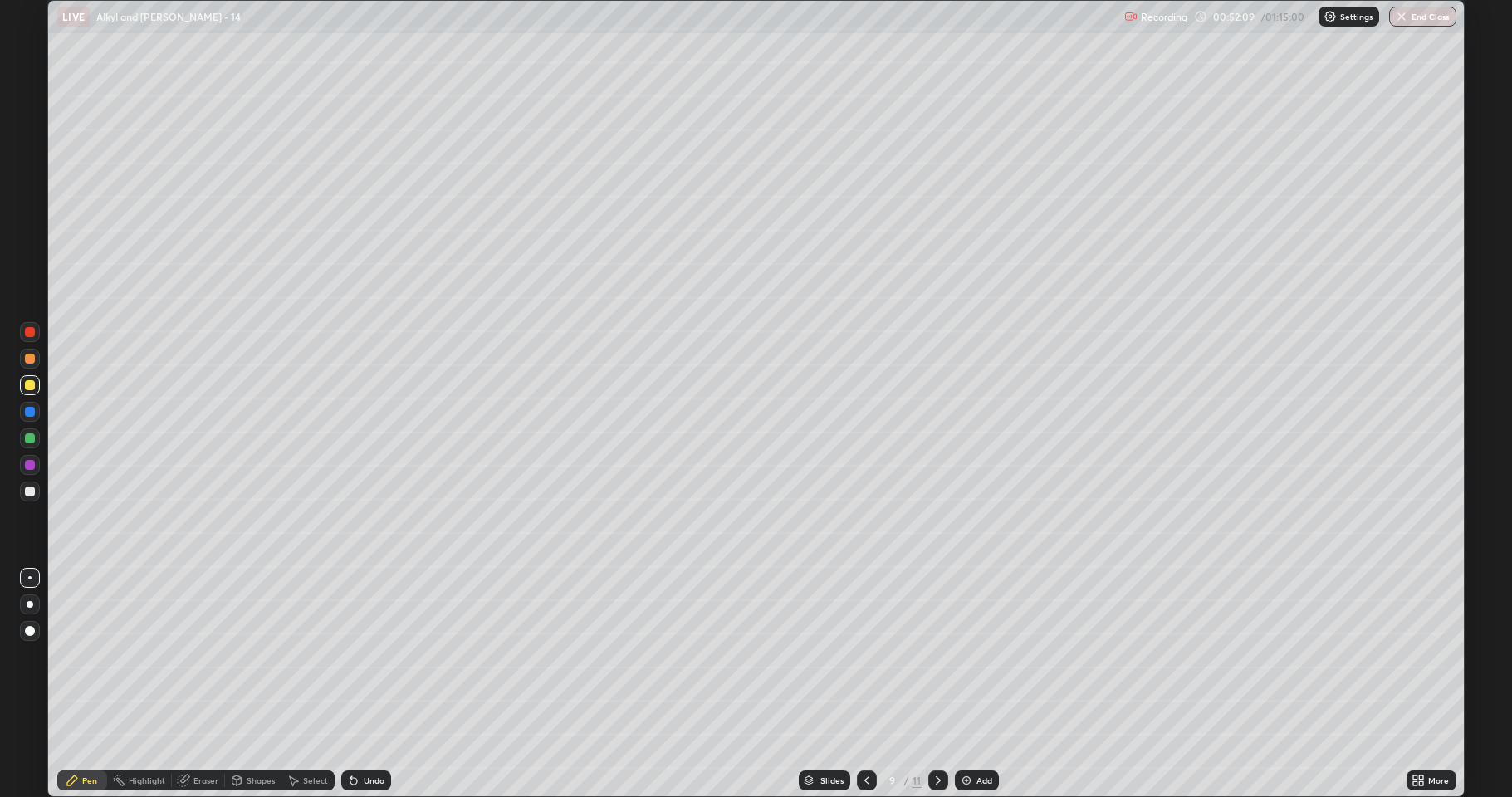
click at [943, 656] on div at bounding box center [938, 780] width 20 height 20
click at [942, 656] on div at bounding box center [938, 780] width 20 height 20
click at [940, 656] on icon at bounding box center [938, 780] width 13 height 13
click at [983, 656] on div "Add" at bounding box center [983, 780] width 16 height 8
click at [30, 494] on div at bounding box center [30, 491] width 10 height 10
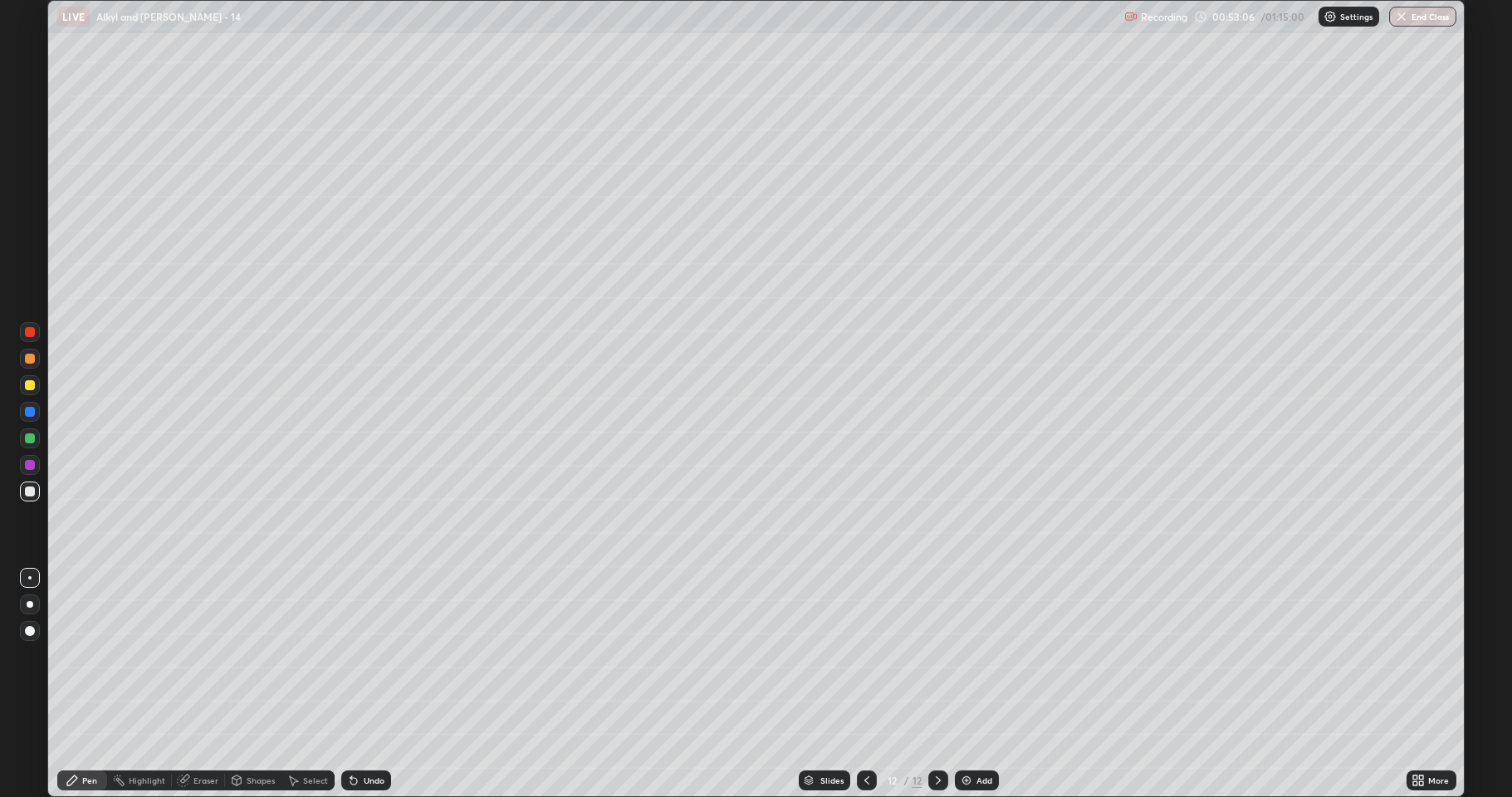
click at [29, 386] on div at bounding box center [30, 385] width 10 height 10
click at [30, 496] on div at bounding box center [30, 492] width 20 height 20
click at [30, 444] on div at bounding box center [30, 438] width 20 height 20
click at [26, 488] on div at bounding box center [30, 491] width 10 height 10
click at [24, 494] on div at bounding box center [30, 492] width 20 height 20
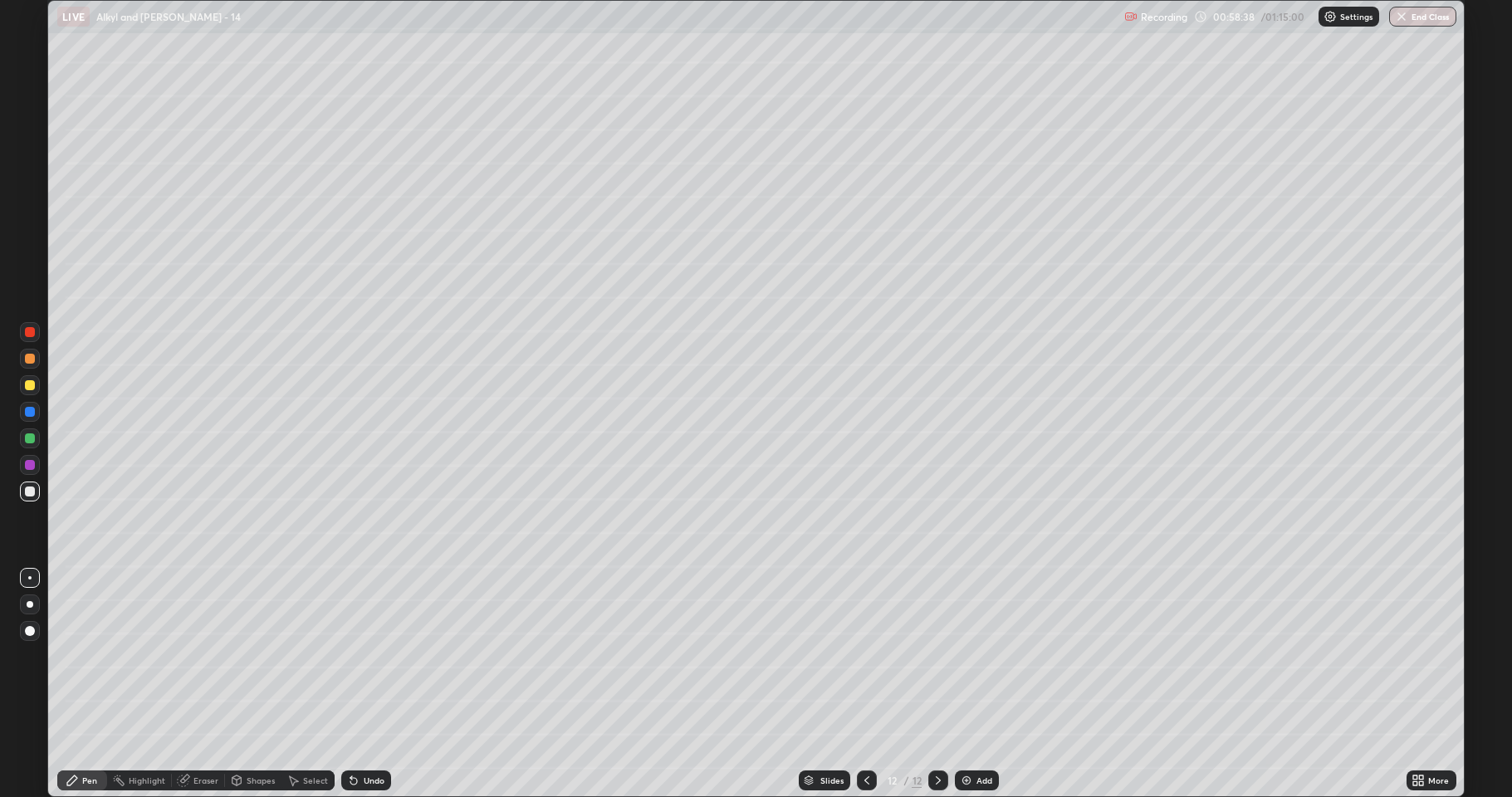
click at [321, 656] on div "Select" at bounding box center [315, 780] width 25 height 8
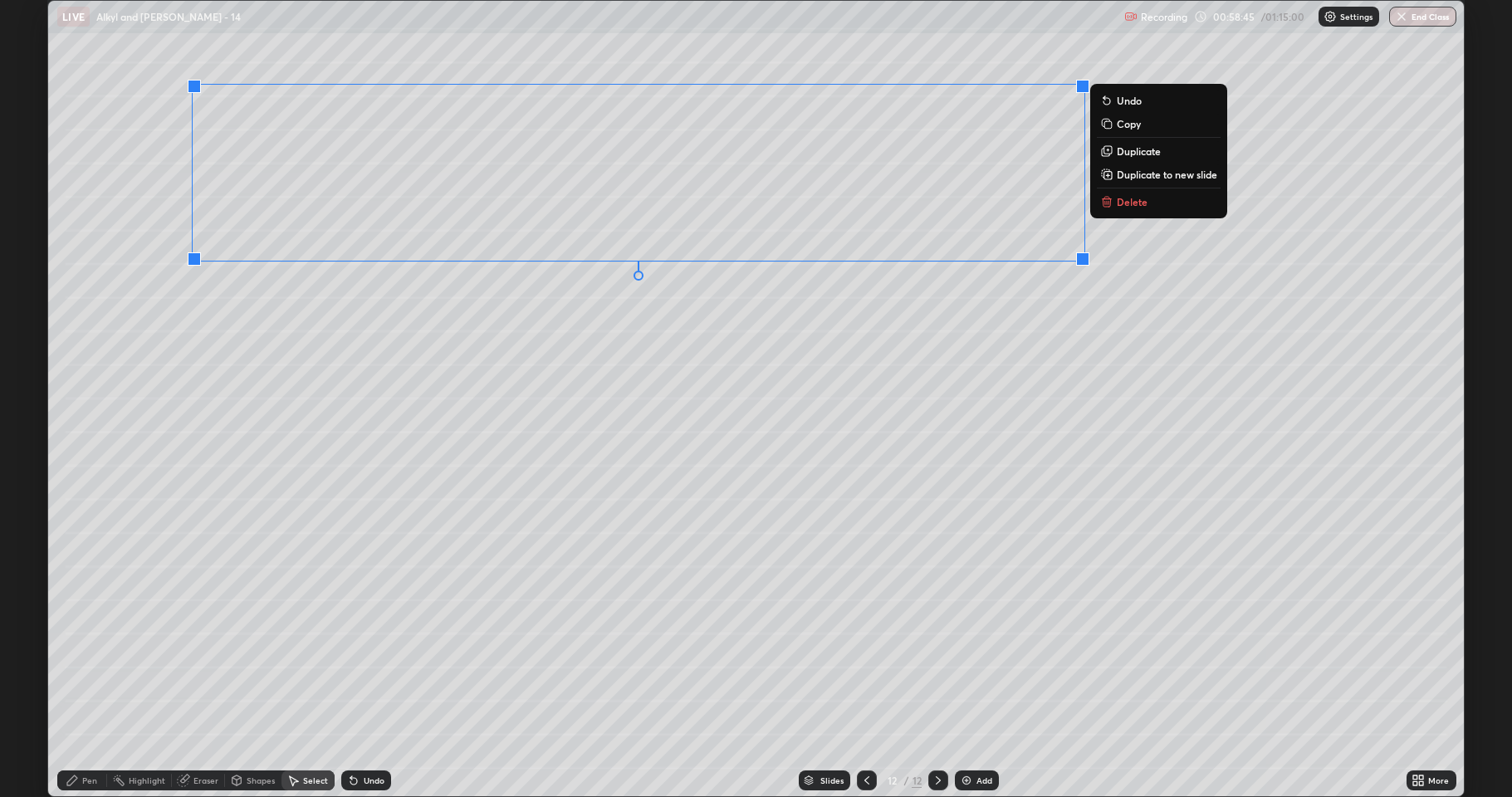
click at [1148, 174] on p "Duplicate to new slide" at bounding box center [1167, 174] width 101 height 13
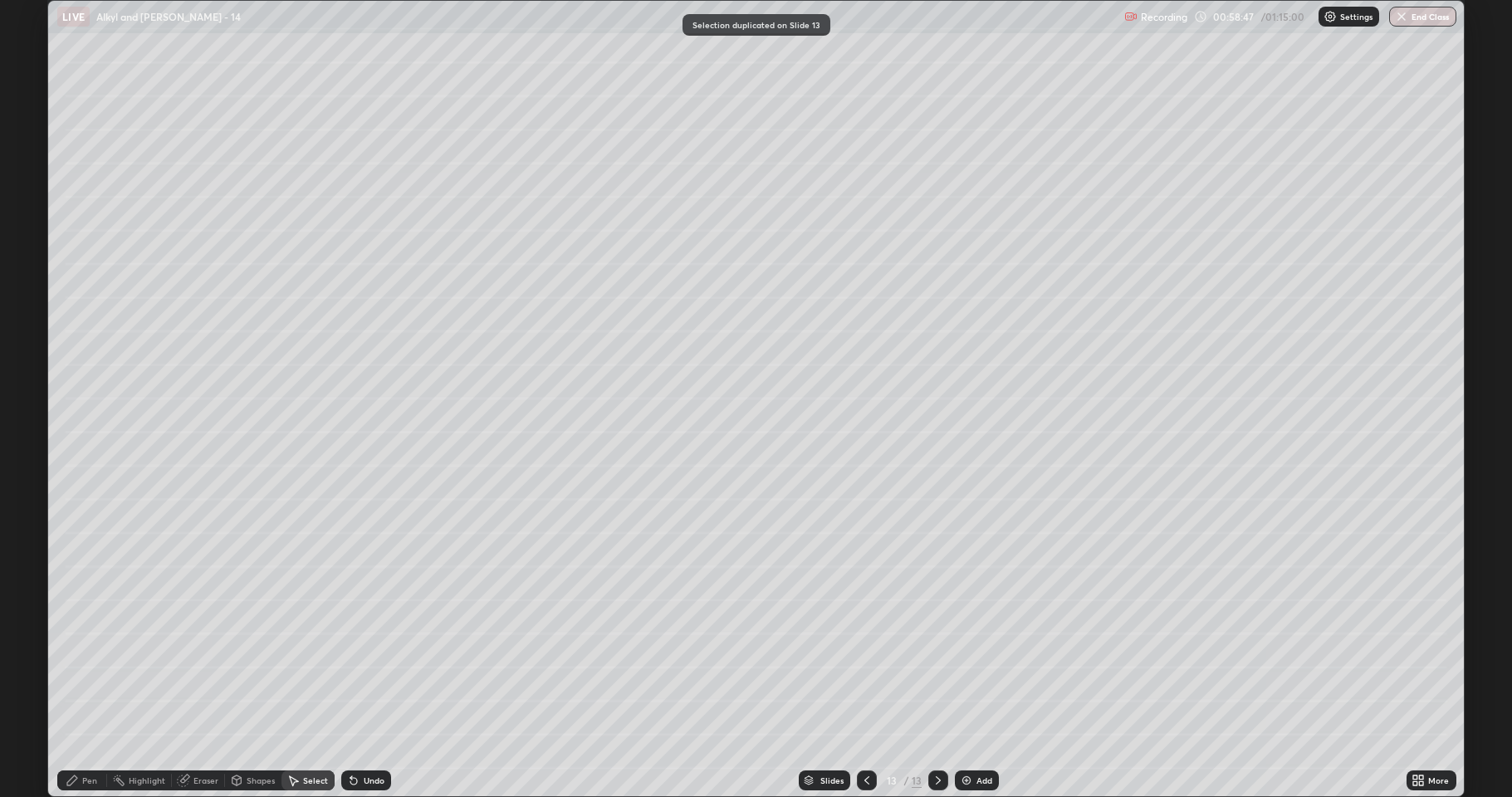
click at [207, 656] on div "Eraser" at bounding box center [206, 780] width 25 height 8
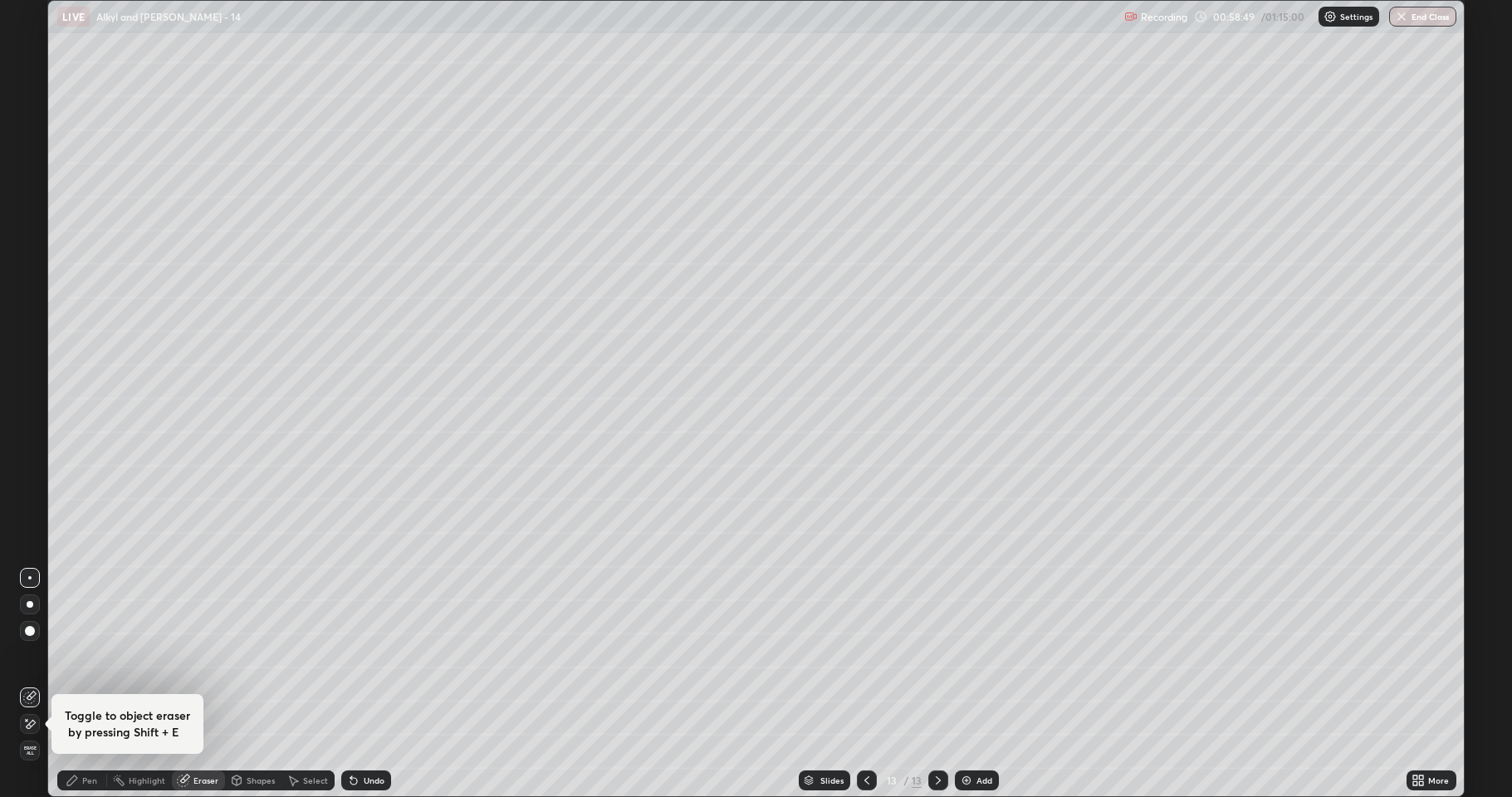
click at [88, 656] on div "Pen" at bounding box center [89, 780] width 15 height 8
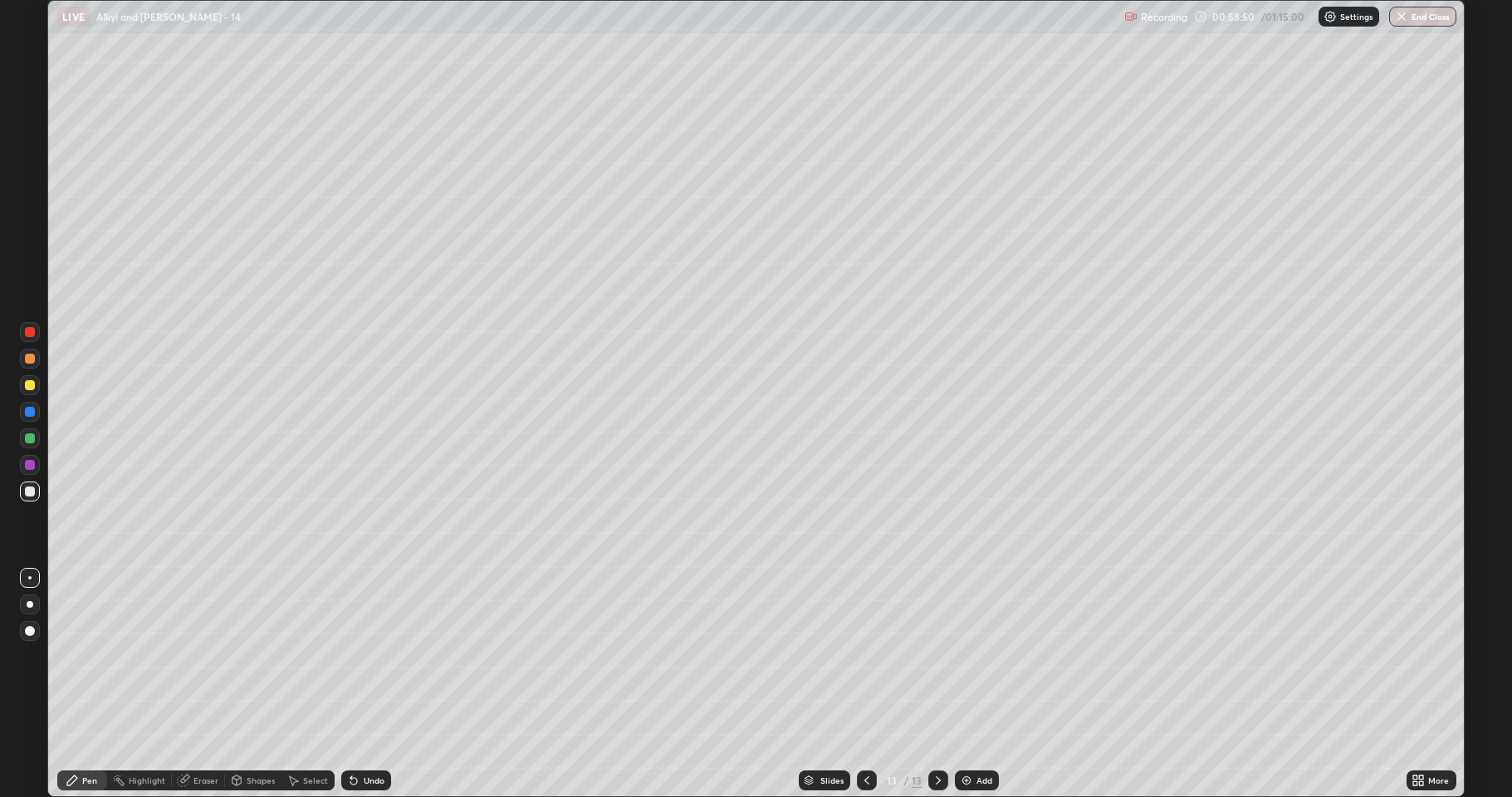
click at [30, 383] on div at bounding box center [30, 385] width 10 height 10
click at [859, 656] on div at bounding box center [867, 780] width 20 height 20
click at [935, 656] on icon at bounding box center [938, 780] width 13 height 13
click at [933, 656] on icon at bounding box center [938, 780] width 13 height 13
click at [962, 656] on img at bounding box center [966, 780] width 13 height 13
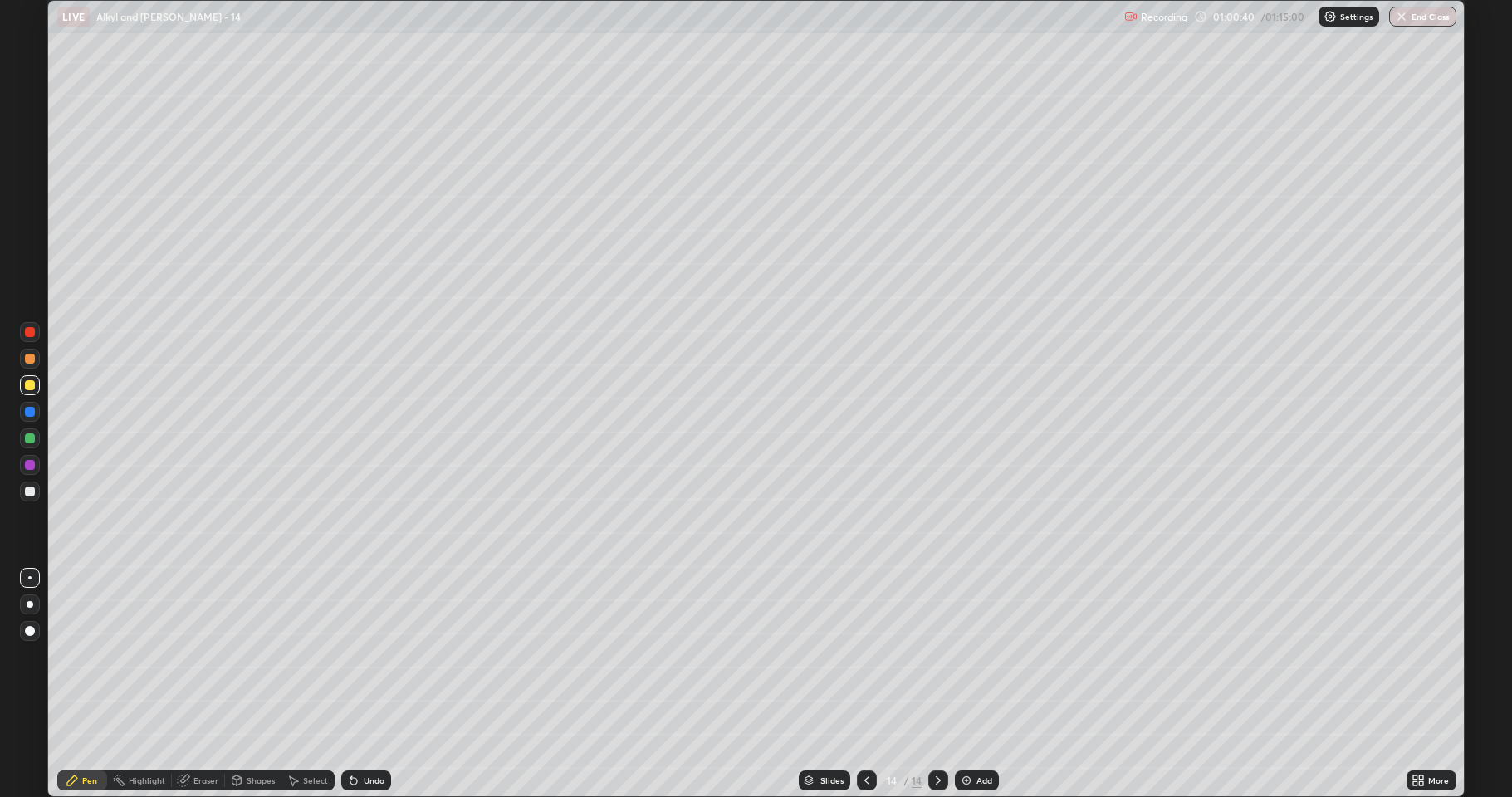
click at [32, 493] on div at bounding box center [30, 491] width 10 height 10
click at [30, 494] on div at bounding box center [30, 491] width 10 height 10
click at [32, 435] on div at bounding box center [30, 438] width 10 height 10
click at [30, 464] on div at bounding box center [30, 465] width 10 height 10
click at [30, 494] on div at bounding box center [30, 491] width 10 height 10
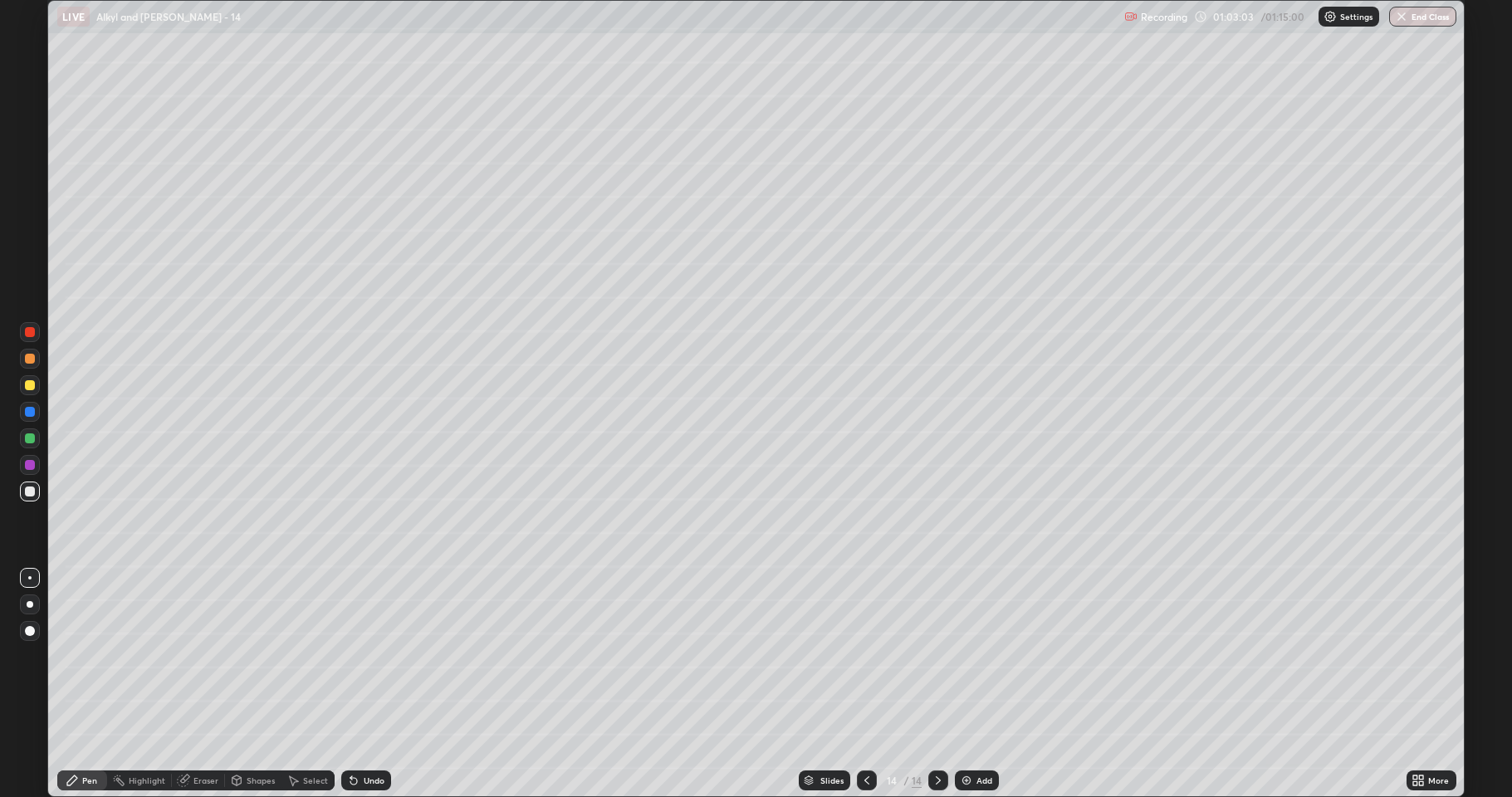
click at [311, 656] on div "Select" at bounding box center [315, 780] width 25 height 8
click at [312, 656] on div "Select" at bounding box center [315, 780] width 25 height 8
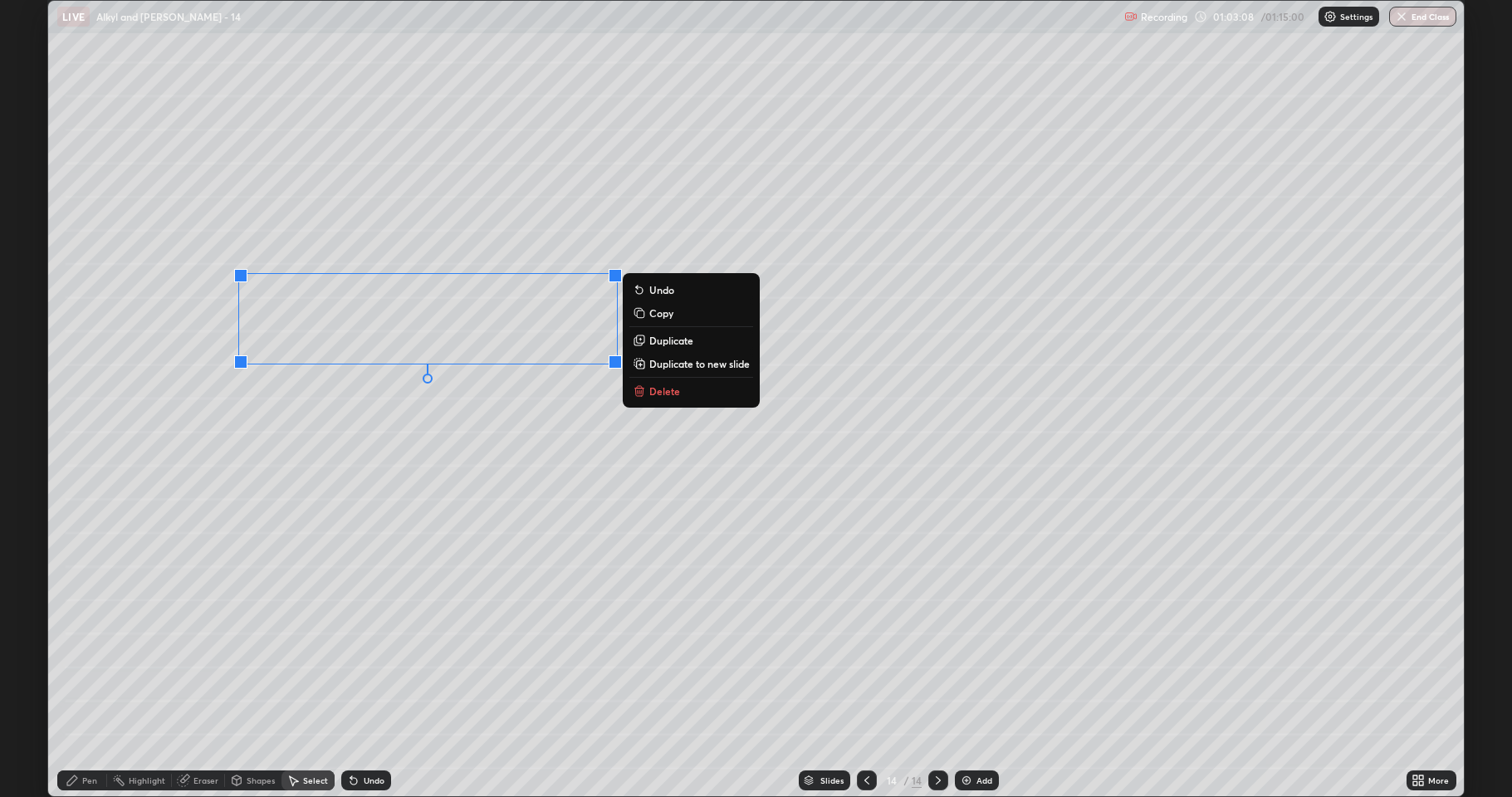
click at [666, 364] on p "Duplicate to new slide" at bounding box center [699, 363] width 101 height 13
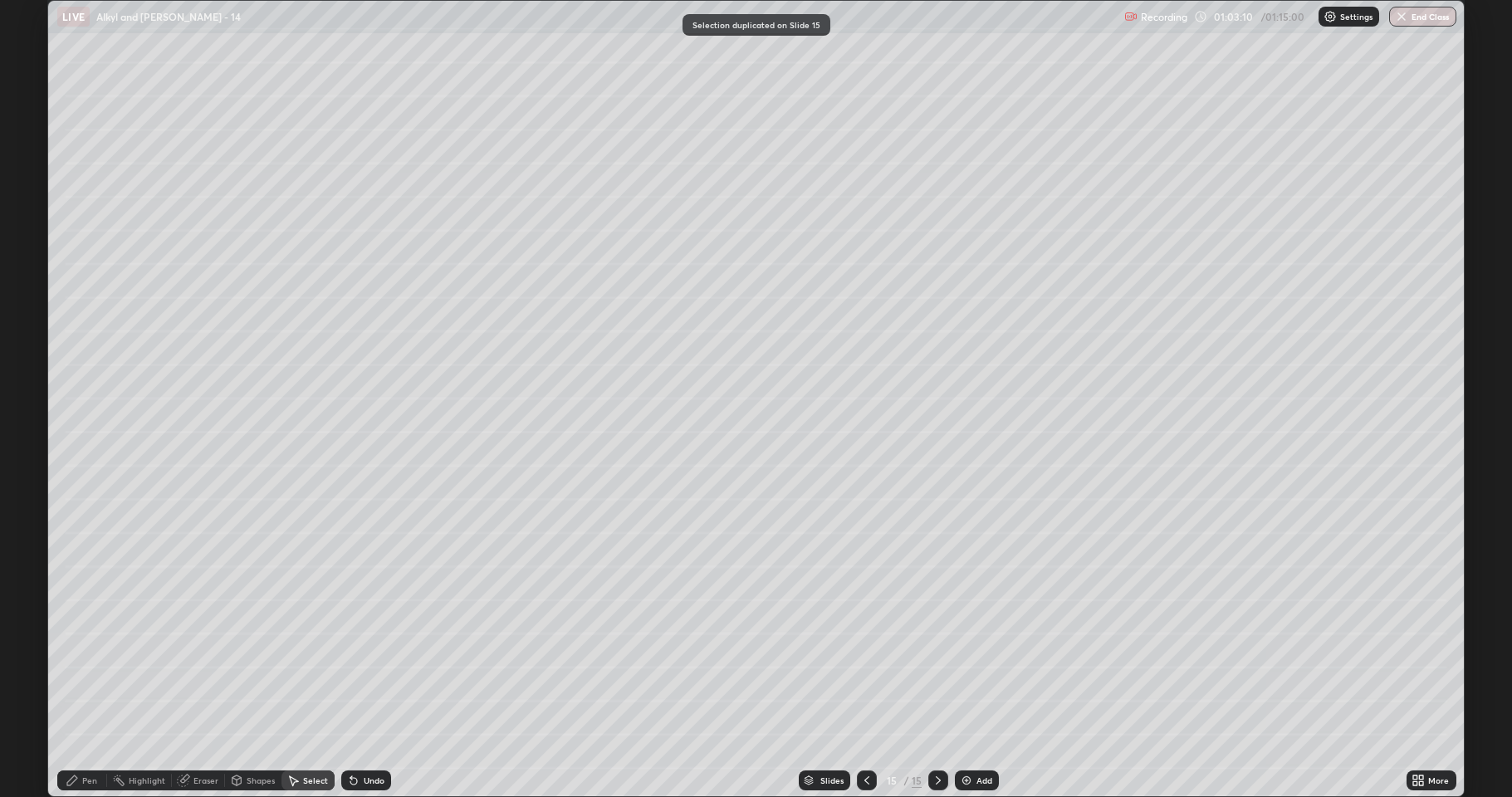
click at [863, 656] on icon at bounding box center [866, 780] width 13 height 13
click at [935, 656] on icon at bounding box center [938, 780] width 13 height 13
click at [299, 656] on div "Select" at bounding box center [308, 780] width 54 height 20
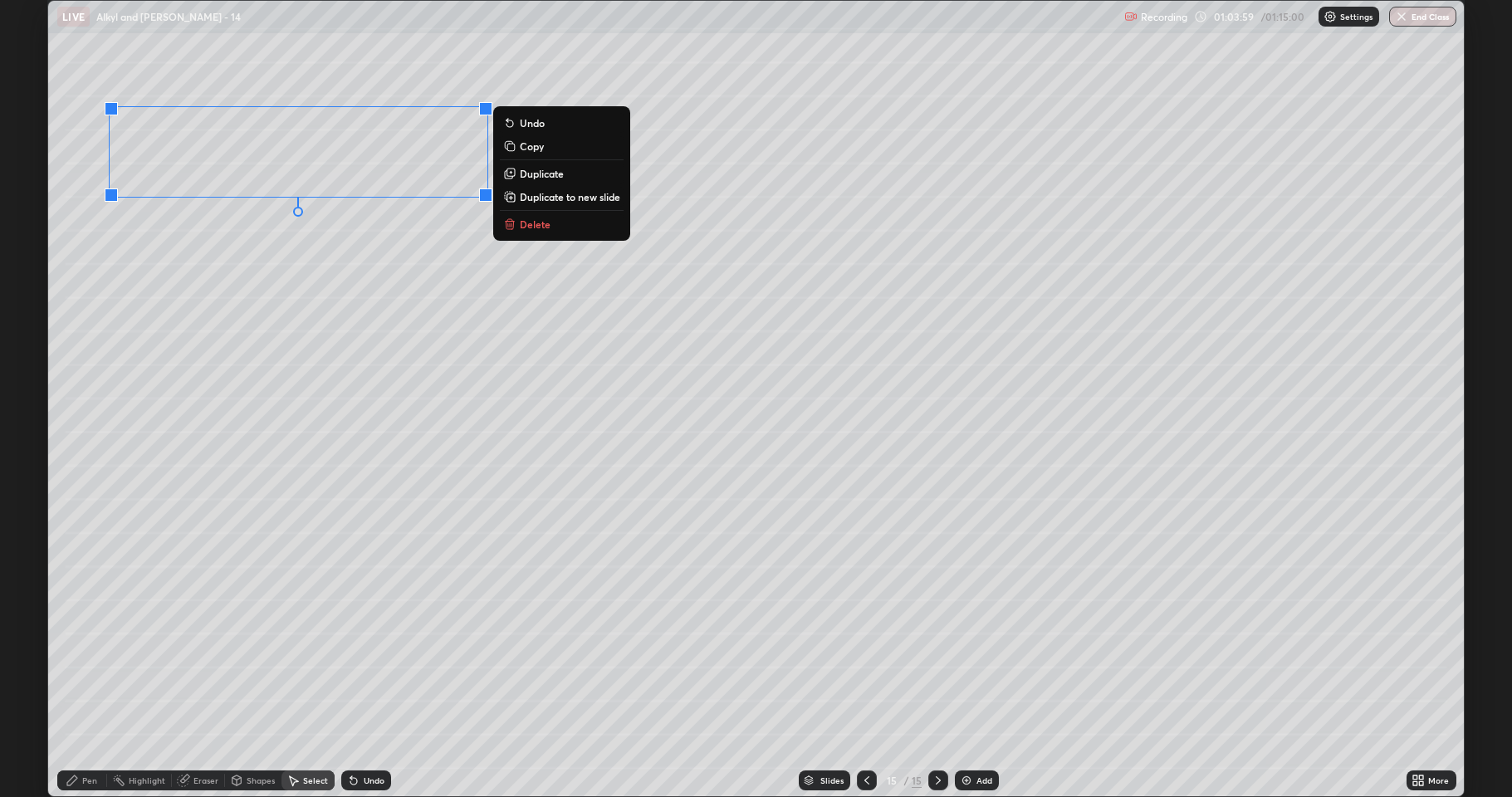
click at [270, 428] on div "0 ° Undo Copy Duplicate Duplicate to new slide Delete" at bounding box center [756, 398] width 1416 height 795
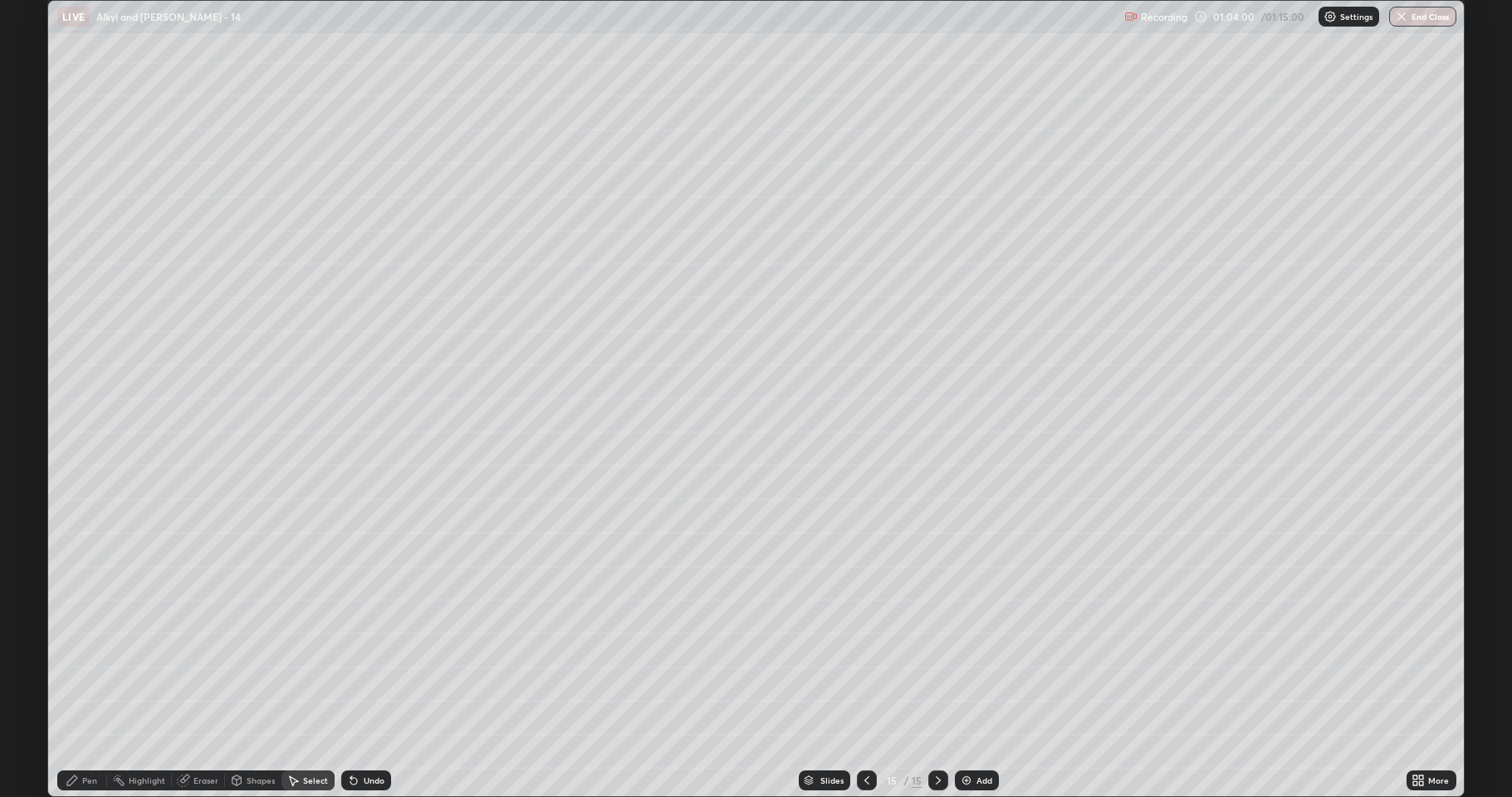
click at [86, 656] on div "Pen" at bounding box center [89, 780] width 15 height 8
click at [34, 441] on div at bounding box center [30, 438] width 10 height 10
click at [30, 391] on div at bounding box center [30, 386] width 20 height 20
click at [967, 656] on img at bounding box center [966, 780] width 13 height 13
click at [33, 495] on div at bounding box center [30, 491] width 10 height 10
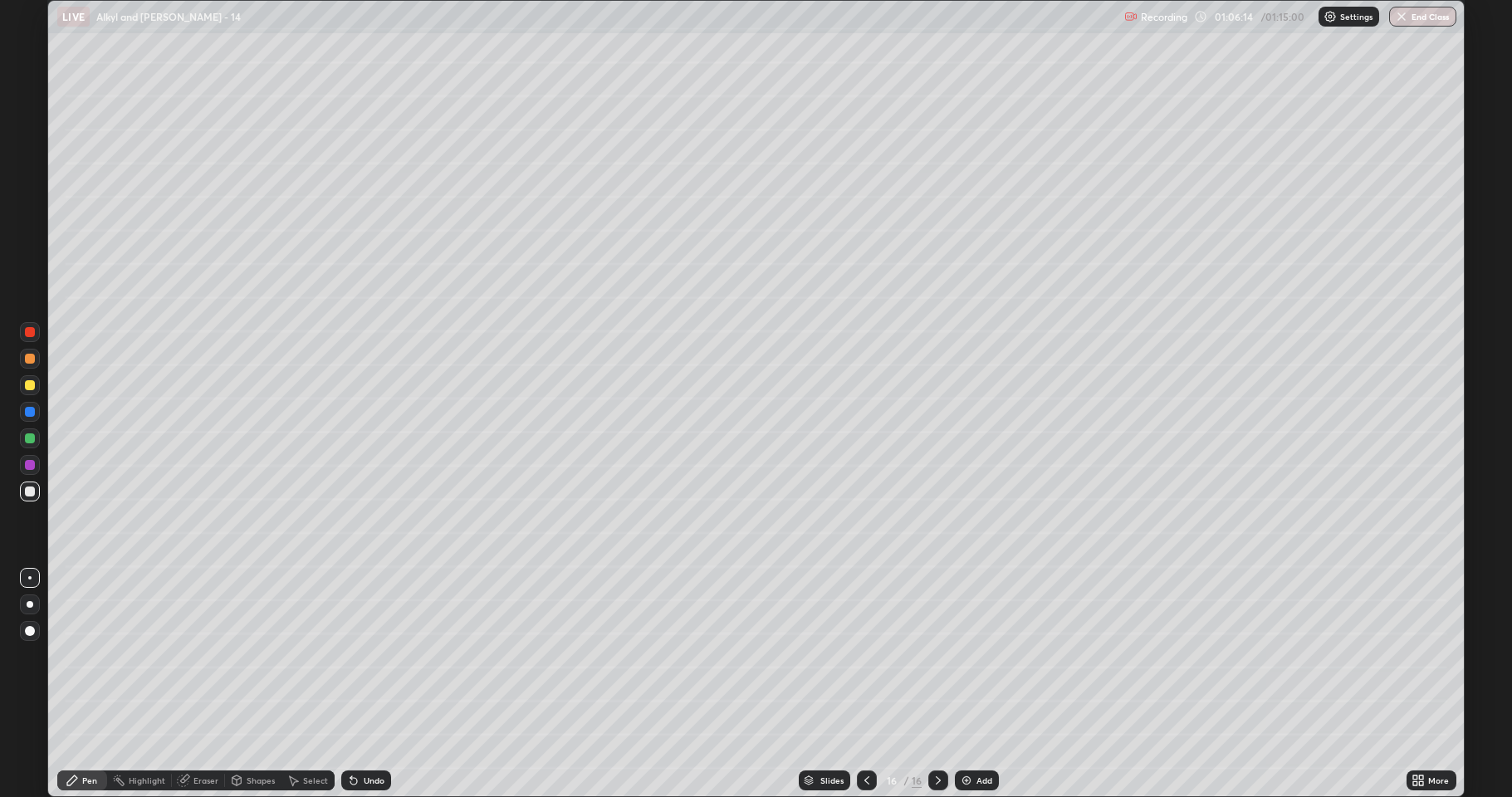
click at [33, 387] on div at bounding box center [30, 385] width 10 height 10
click at [30, 465] on div at bounding box center [30, 465] width 10 height 10
click at [31, 387] on div at bounding box center [30, 385] width 10 height 10
click at [365, 656] on div "Undo" at bounding box center [374, 780] width 21 height 8
click at [368, 656] on div "Undo" at bounding box center [374, 780] width 21 height 8
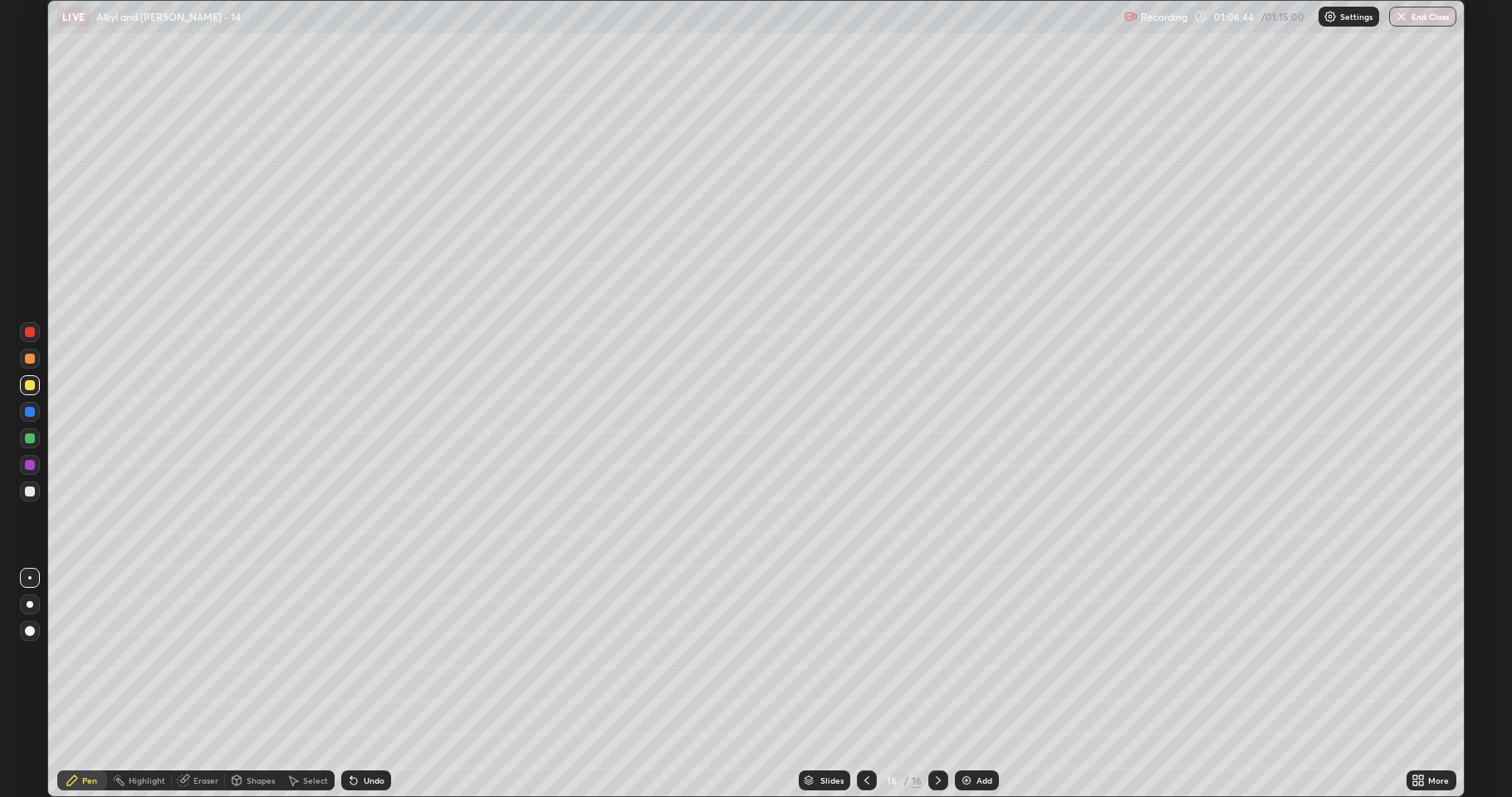
click at [371, 656] on div "Undo" at bounding box center [374, 780] width 21 height 8
click at [33, 438] on div at bounding box center [30, 438] width 10 height 10
click at [30, 495] on div at bounding box center [30, 491] width 10 height 10
click at [30, 466] on div at bounding box center [30, 465] width 10 height 10
click at [31, 491] on div at bounding box center [30, 491] width 10 height 10
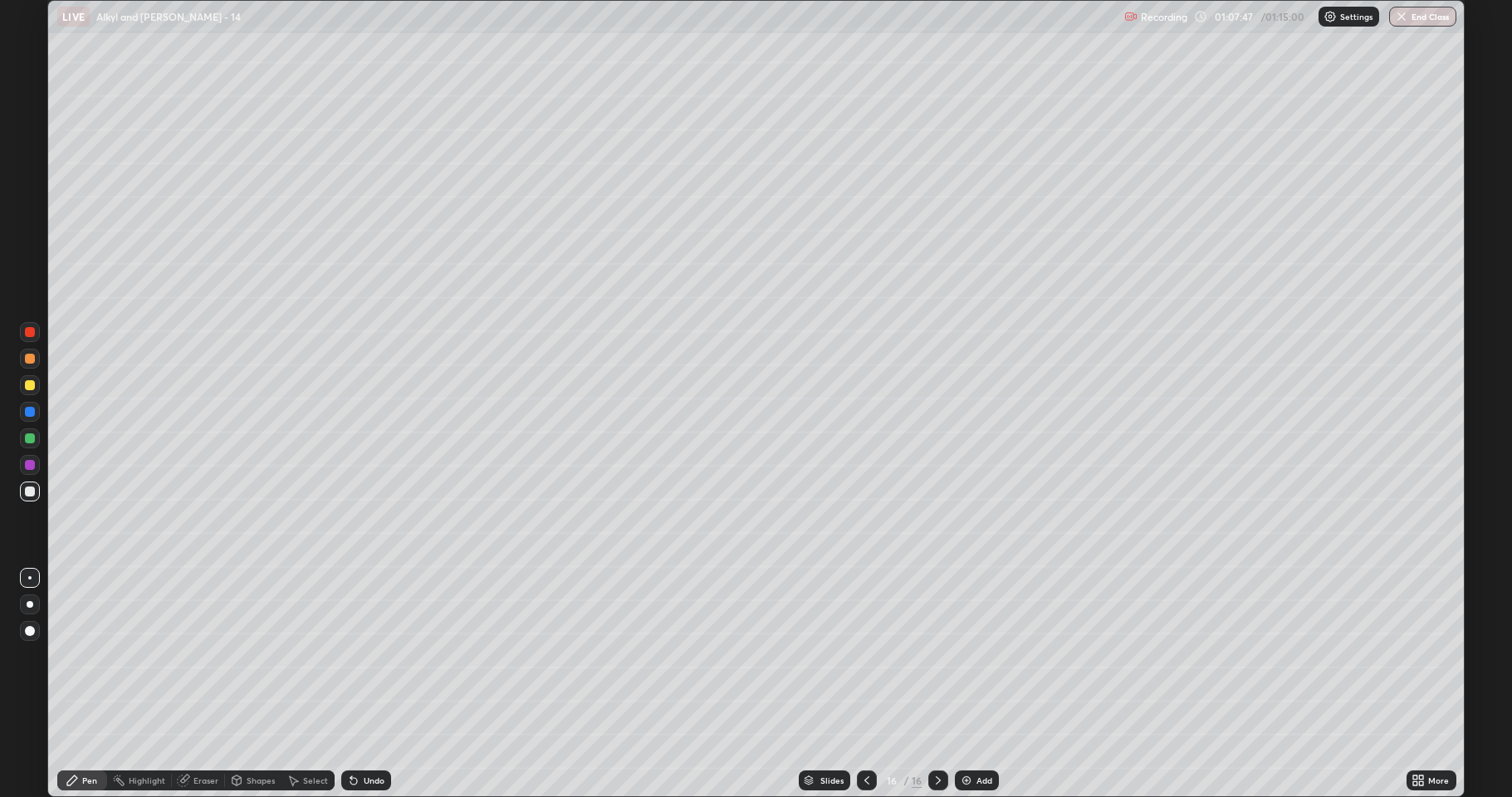
click at [33, 437] on div at bounding box center [30, 438] width 10 height 10
click at [28, 494] on div at bounding box center [30, 491] width 10 height 10
click at [33, 387] on div at bounding box center [30, 385] width 10 height 10
click at [29, 439] on div at bounding box center [30, 438] width 10 height 10
click at [1213, 17] on div "01:13:13" at bounding box center [1235, 17] width 46 height 10
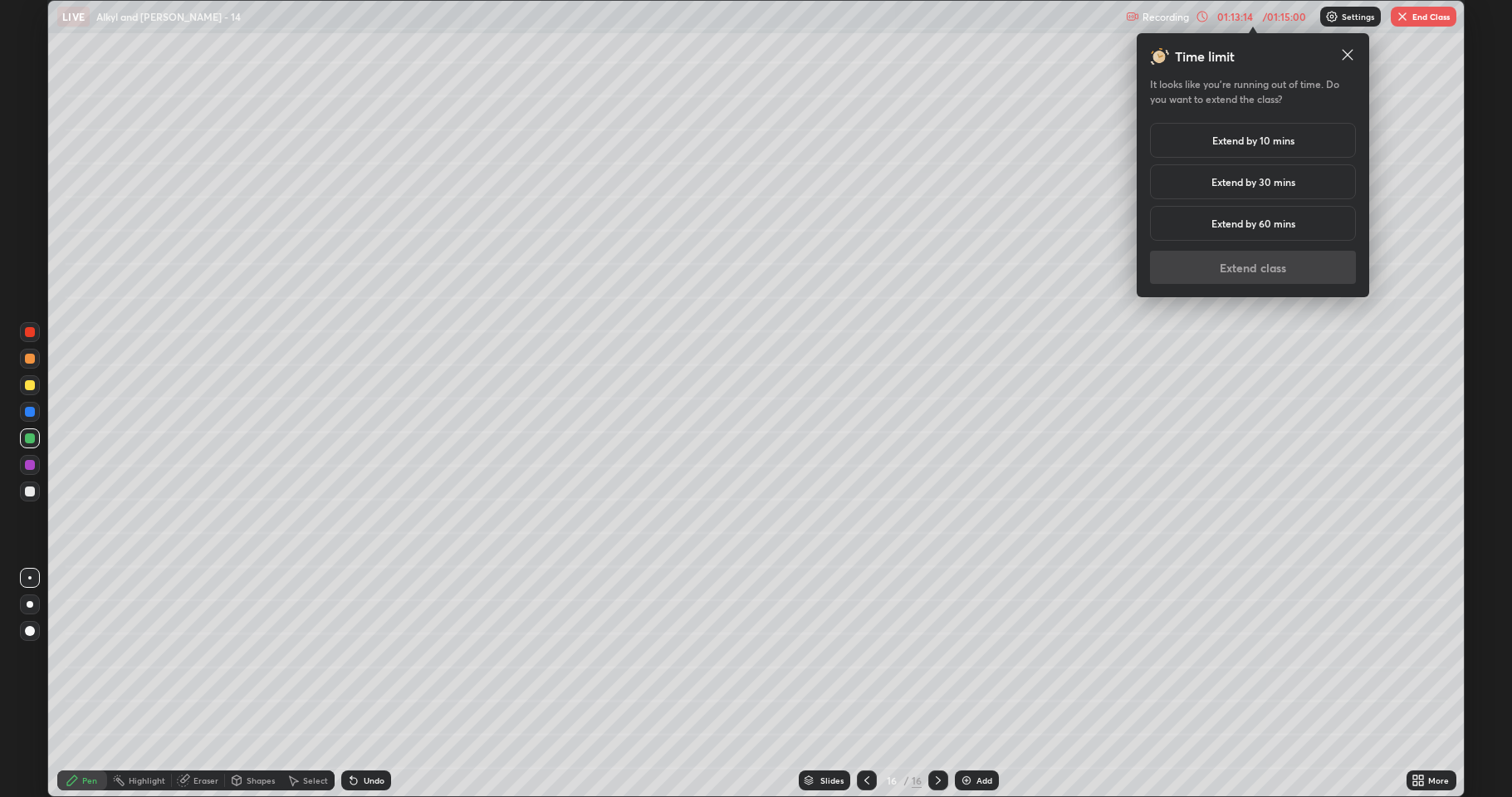
click at [1269, 141] on h5 "Extend by 10 mins" at bounding box center [1253, 140] width 82 height 15
click at [1263, 262] on button "Extend class" at bounding box center [1253, 268] width 206 height 33
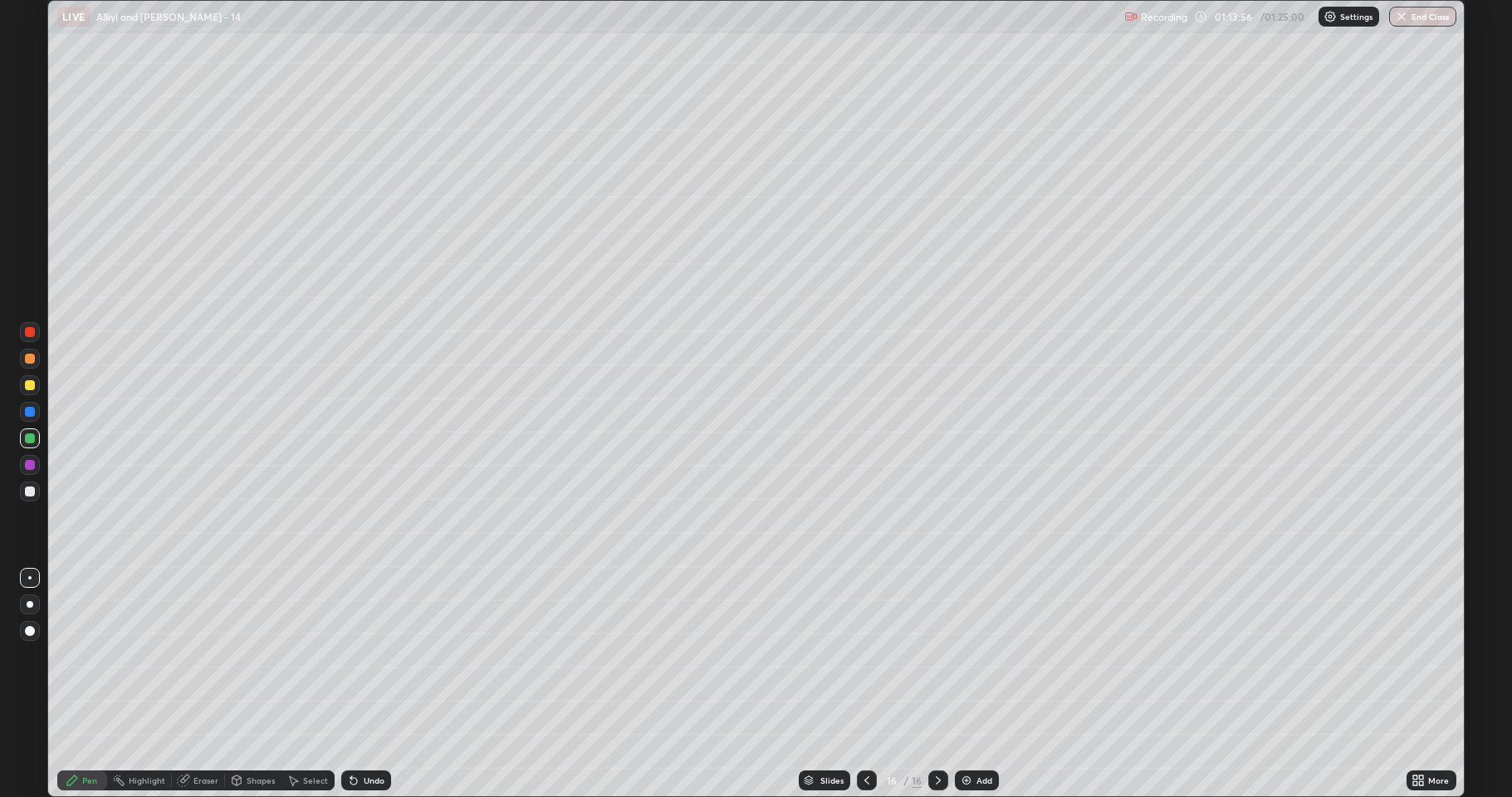
click at [966, 656] on img at bounding box center [966, 780] width 13 height 13
click at [30, 494] on div at bounding box center [30, 491] width 10 height 10
click at [356, 656] on icon at bounding box center [353, 780] width 13 height 13
click at [367, 656] on div "Undo" at bounding box center [374, 780] width 21 height 8
click at [375, 656] on div "Undo" at bounding box center [374, 780] width 21 height 8
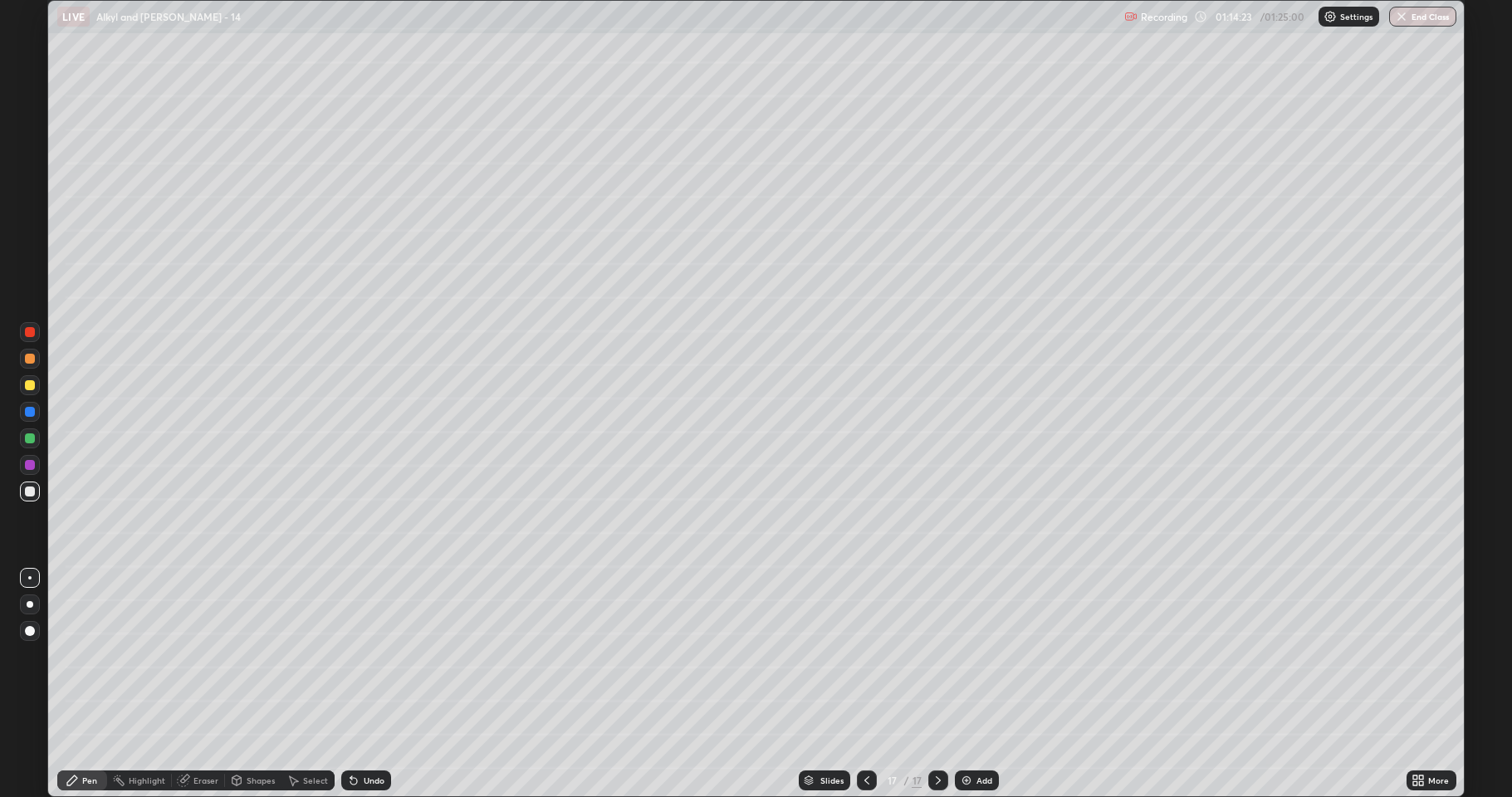
click at [29, 387] on div at bounding box center [30, 385] width 10 height 10
click at [352, 656] on icon at bounding box center [353, 780] width 13 height 13
click at [353, 656] on icon at bounding box center [353, 780] width 6 height 6
click at [354, 656] on icon at bounding box center [353, 780] width 6 height 6
click at [351, 656] on icon at bounding box center [353, 780] width 6 height 6
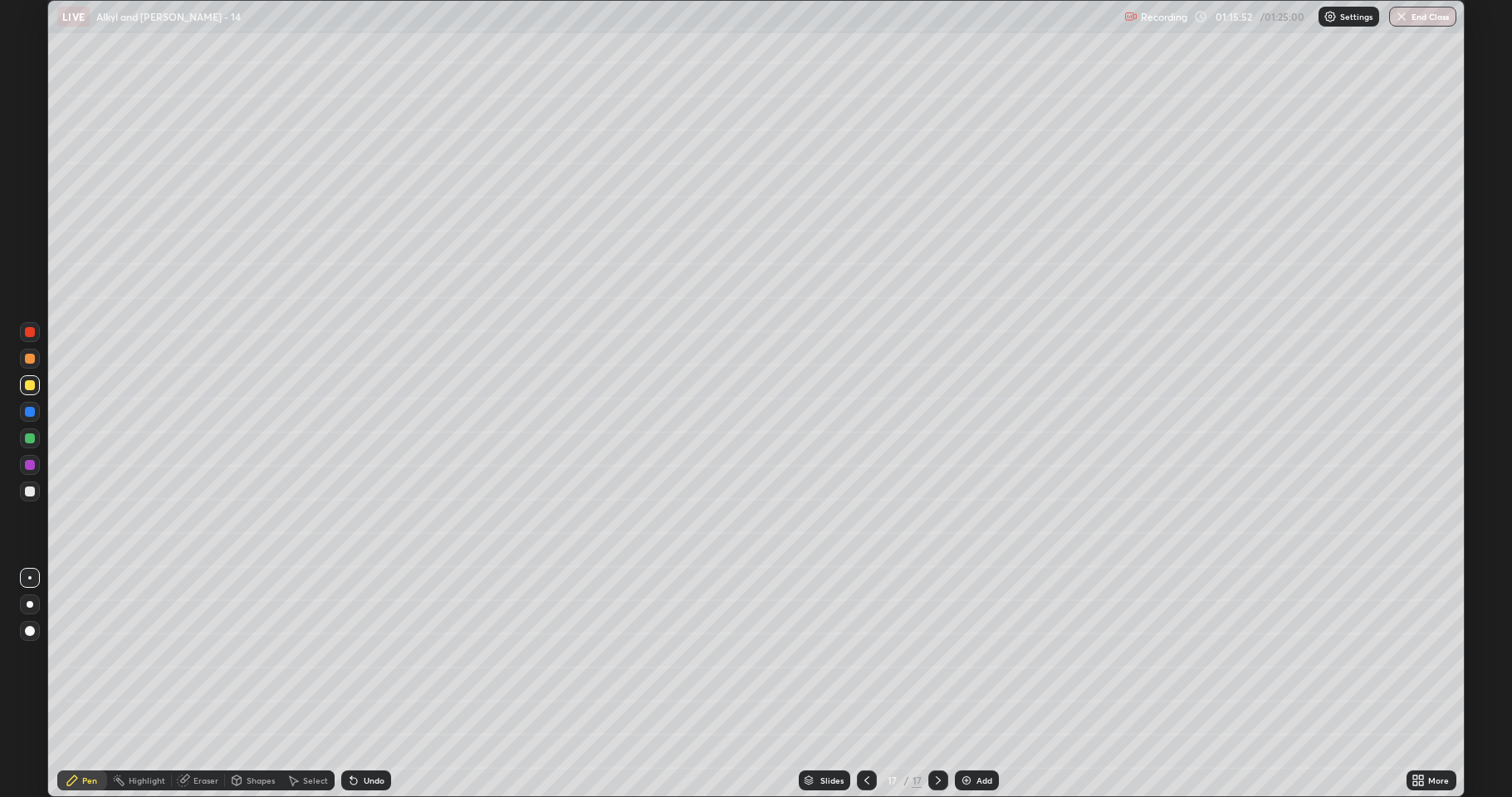
click at [351, 656] on icon at bounding box center [353, 780] width 6 height 6
click at [347, 656] on icon at bounding box center [353, 780] width 13 height 13
click at [355, 656] on icon at bounding box center [353, 780] width 13 height 13
click at [354, 656] on icon at bounding box center [353, 780] width 6 height 6
click at [365, 656] on div "Undo" at bounding box center [374, 780] width 21 height 8
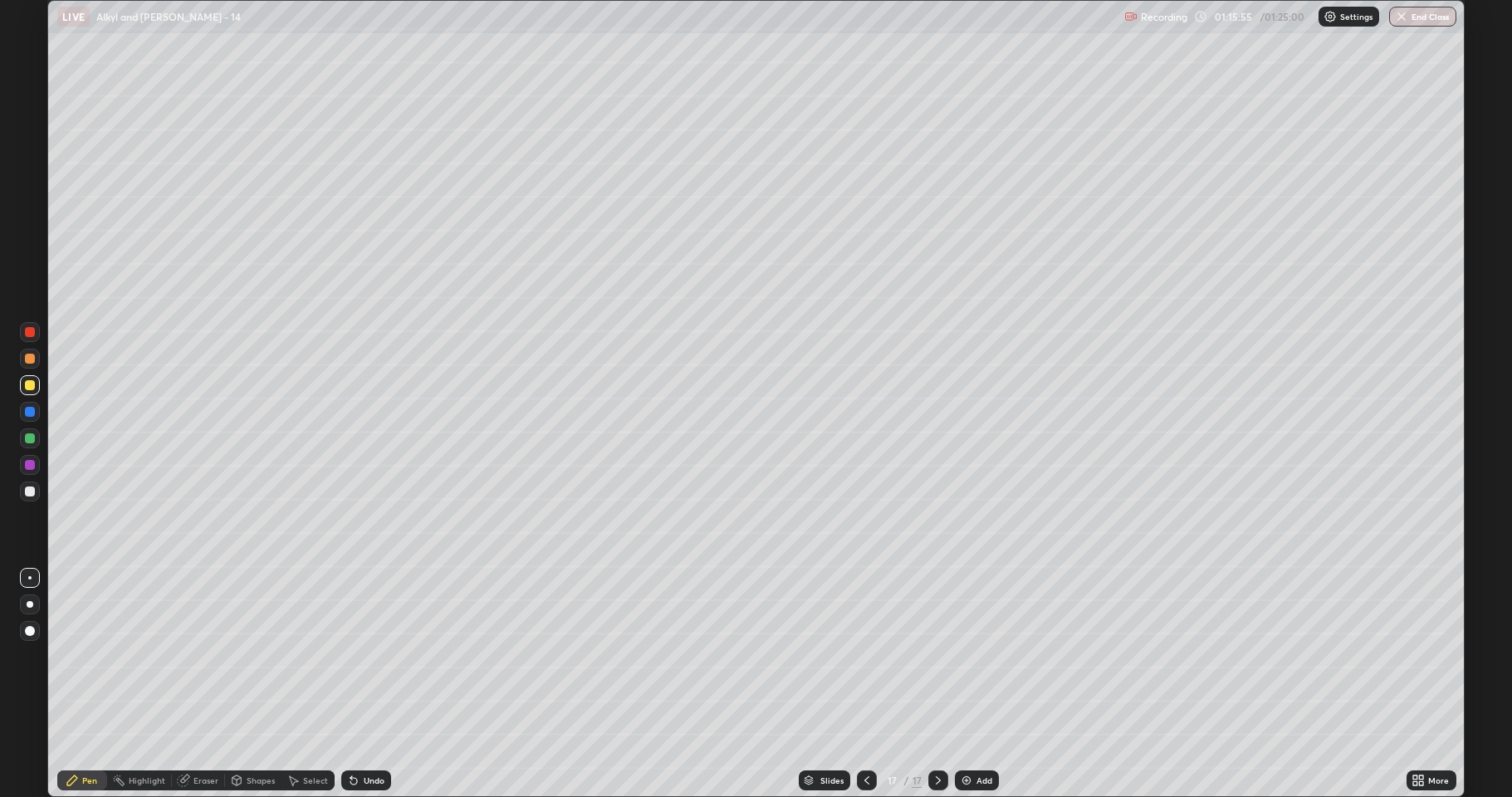
click at [364, 656] on div "Undo" at bounding box center [374, 780] width 21 height 8
click at [363, 656] on div "Undo" at bounding box center [374, 780] width 21 height 8
click at [31, 392] on div at bounding box center [30, 386] width 20 height 20
click at [31, 492] on div at bounding box center [30, 491] width 10 height 10
click at [1415, 20] on button "End Class" at bounding box center [1423, 17] width 65 height 20
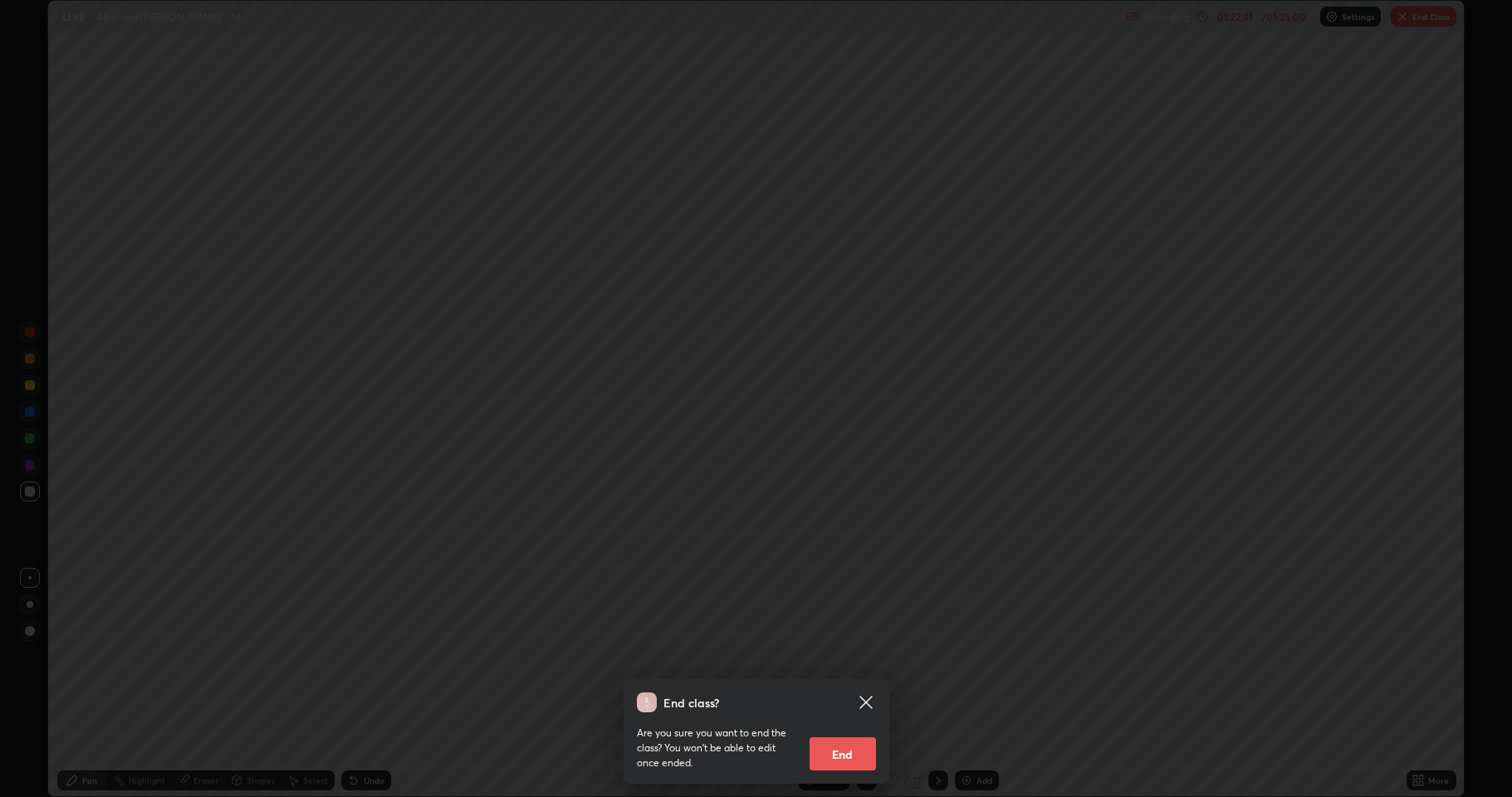
click at [834, 656] on button "End" at bounding box center [843, 754] width 66 height 33
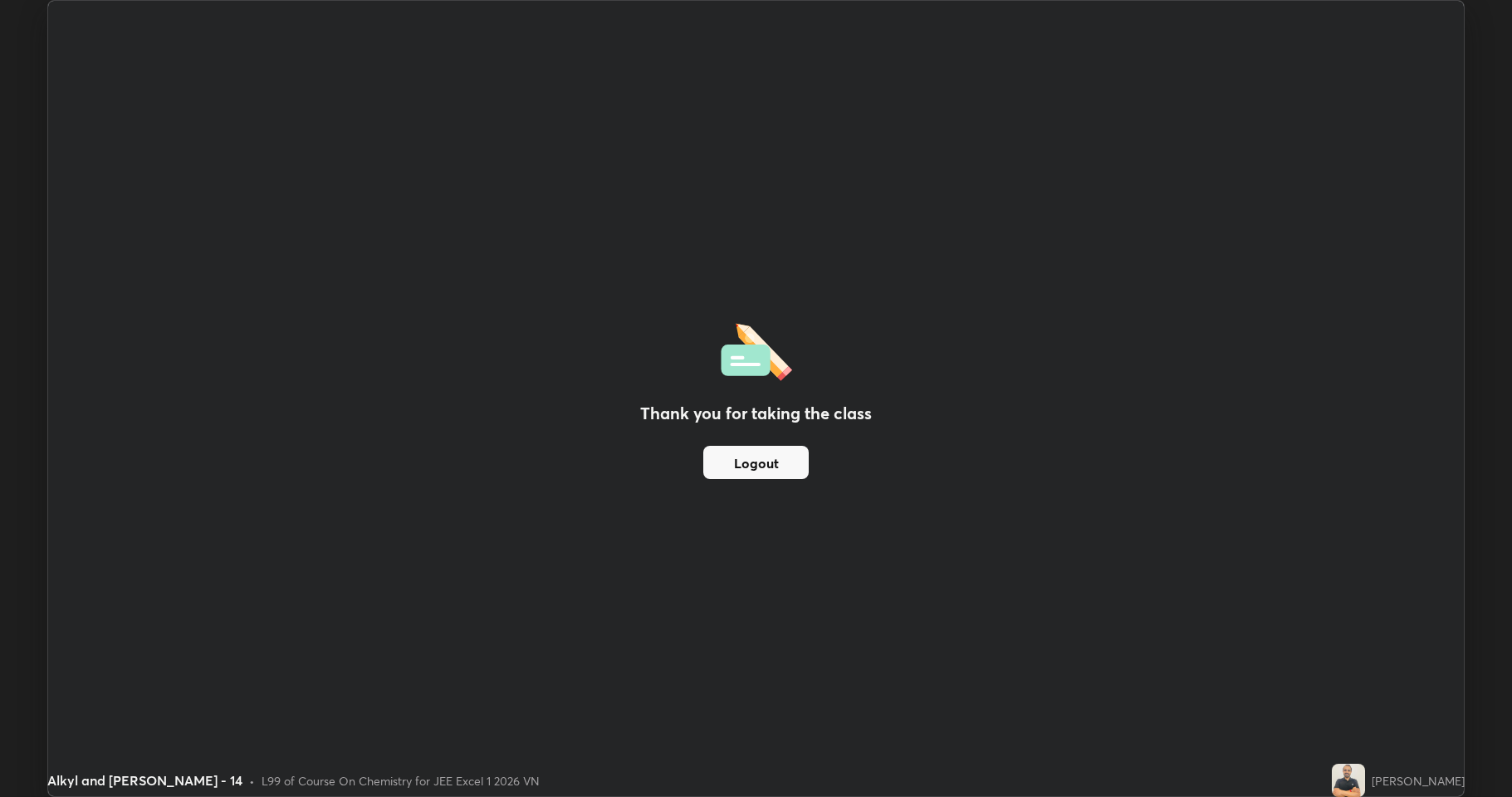
click at [714, 478] on button "Logout" at bounding box center [756, 462] width 105 height 33
click at [699, 482] on div "Thank you for taking the class Logout" at bounding box center [756, 398] width 1416 height 795
click at [731, 453] on button "Logout" at bounding box center [756, 462] width 105 height 33
click at [1365, 656] on img at bounding box center [1349, 780] width 33 height 33
click at [768, 446] on button "Logout" at bounding box center [756, 462] width 105 height 33
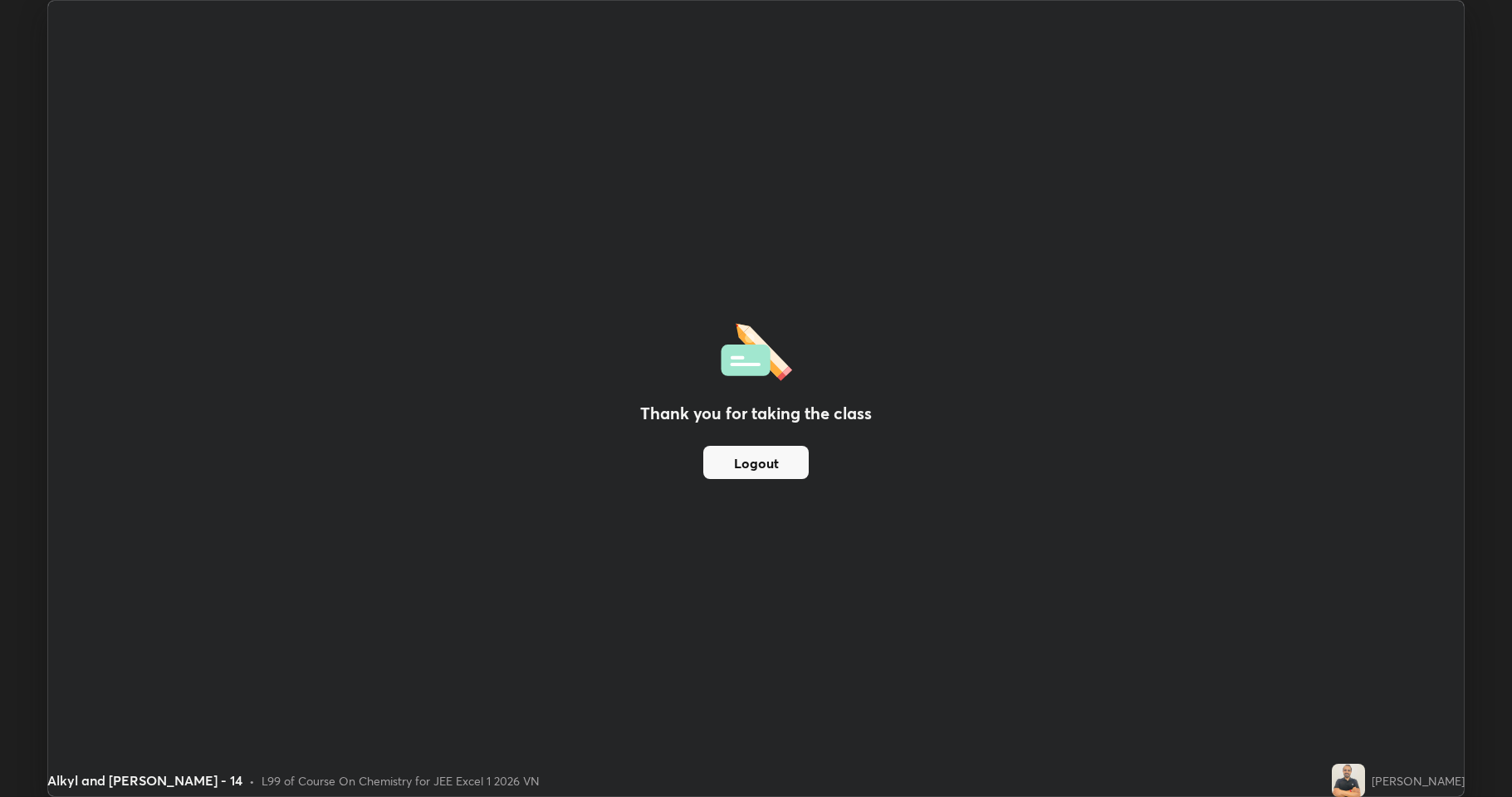
click at [754, 464] on button "Logout" at bounding box center [756, 462] width 105 height 33
click at [754, 456] on button "Logout" at bounding box center [756, 462] width 105 height 33
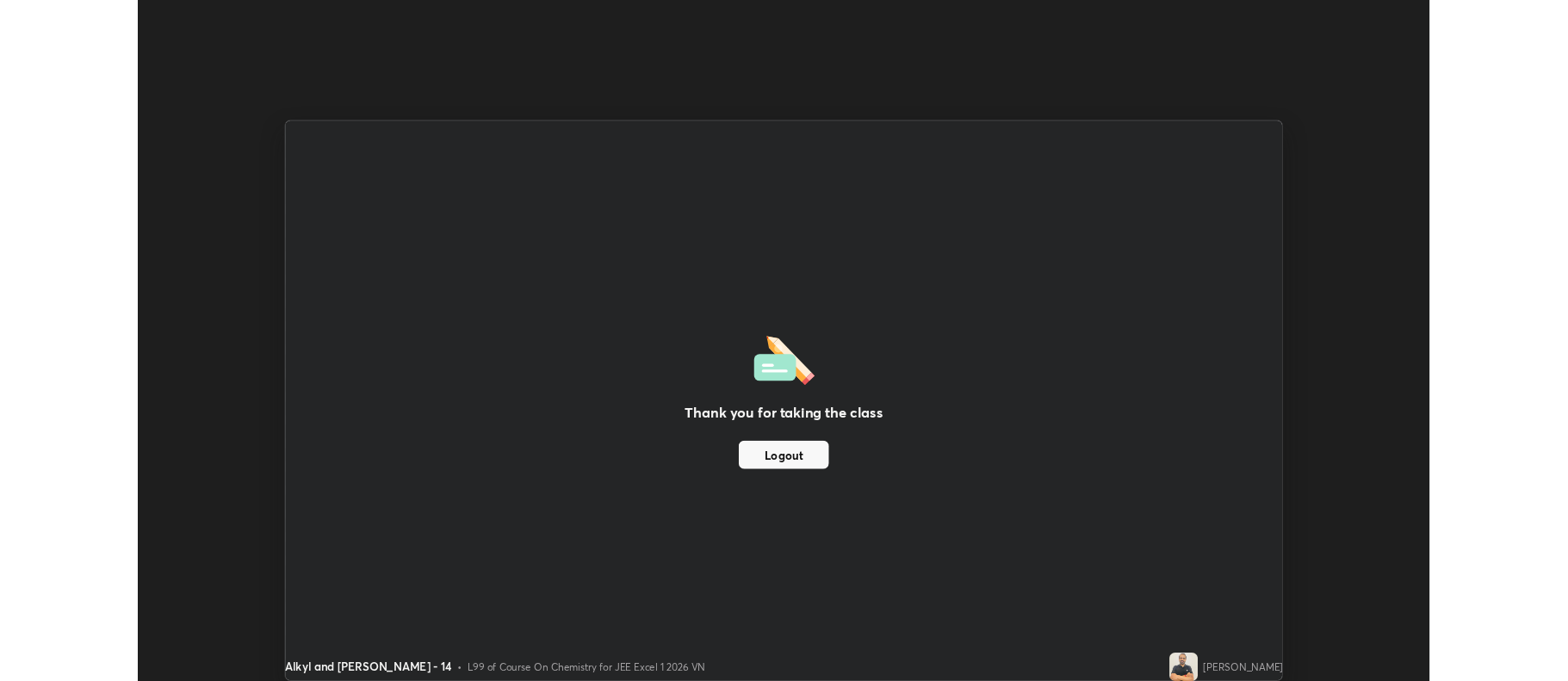
scroll to position [85405, 84538]
